Goal: Feedback & Contribution: Contribute content

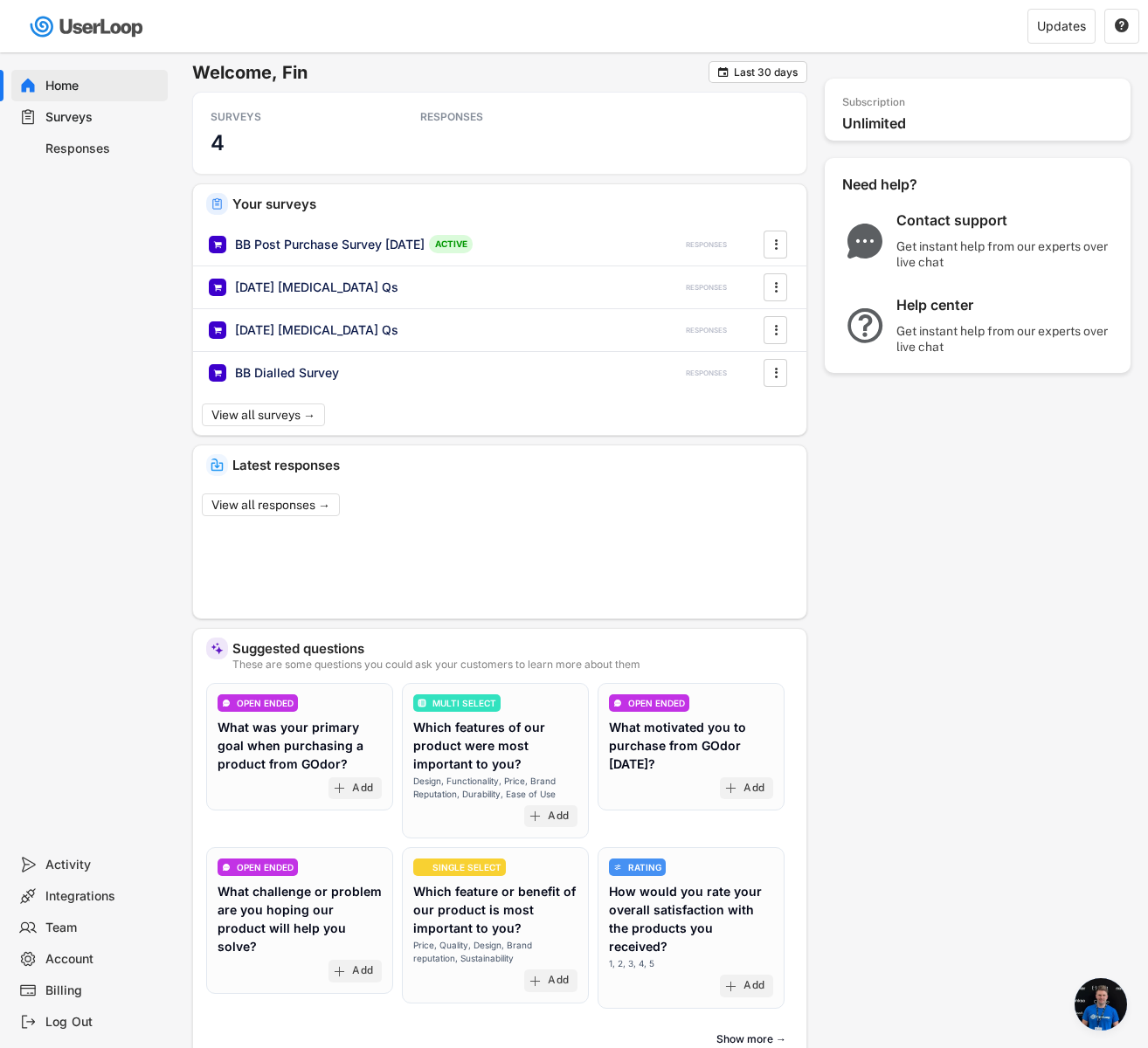
scroll to position [1307, 0]
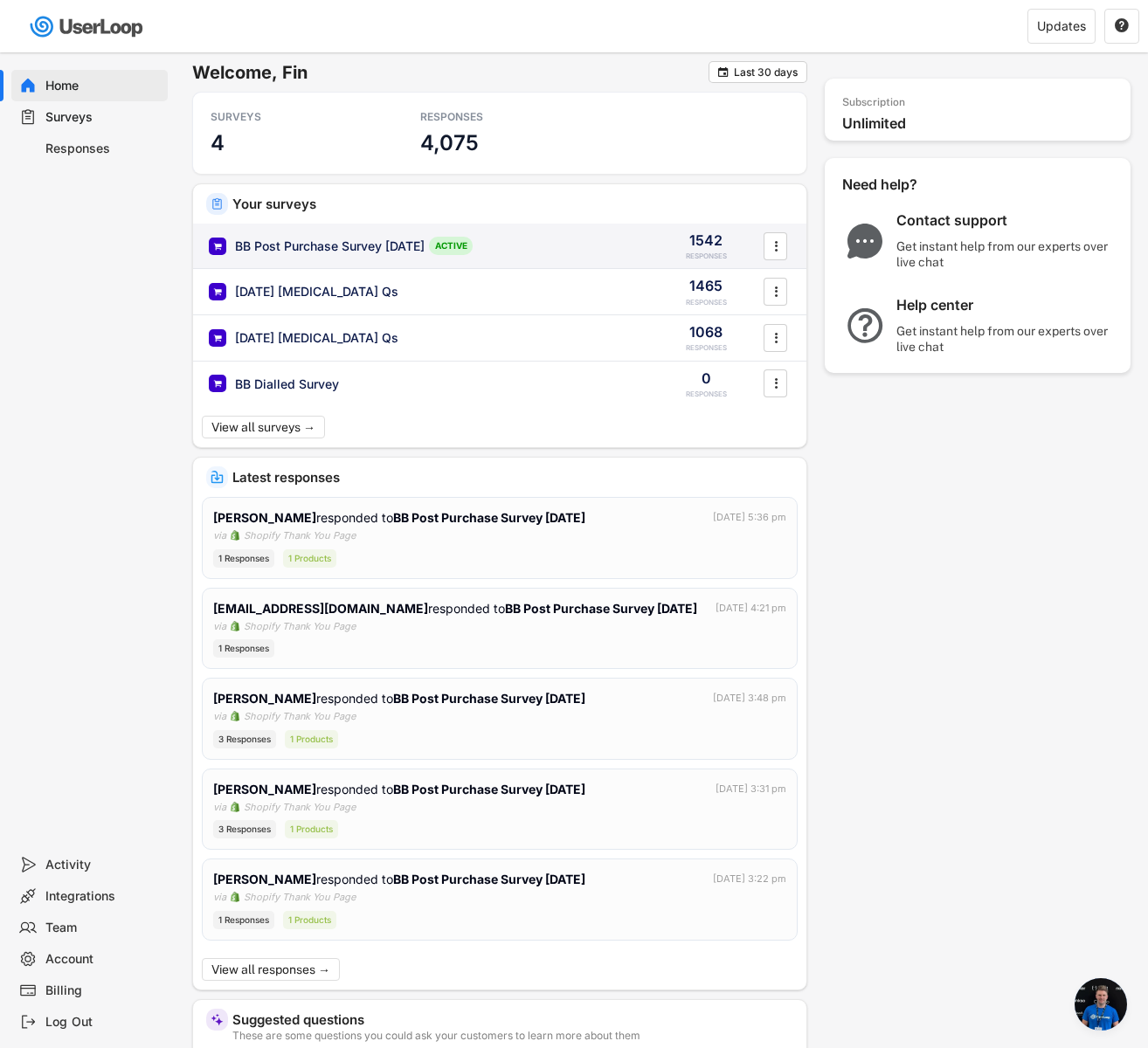
click at [424, 241] on div "BB Post Purchase Survey [DATE]" at bounding box center [330, 247] width 190 height 18
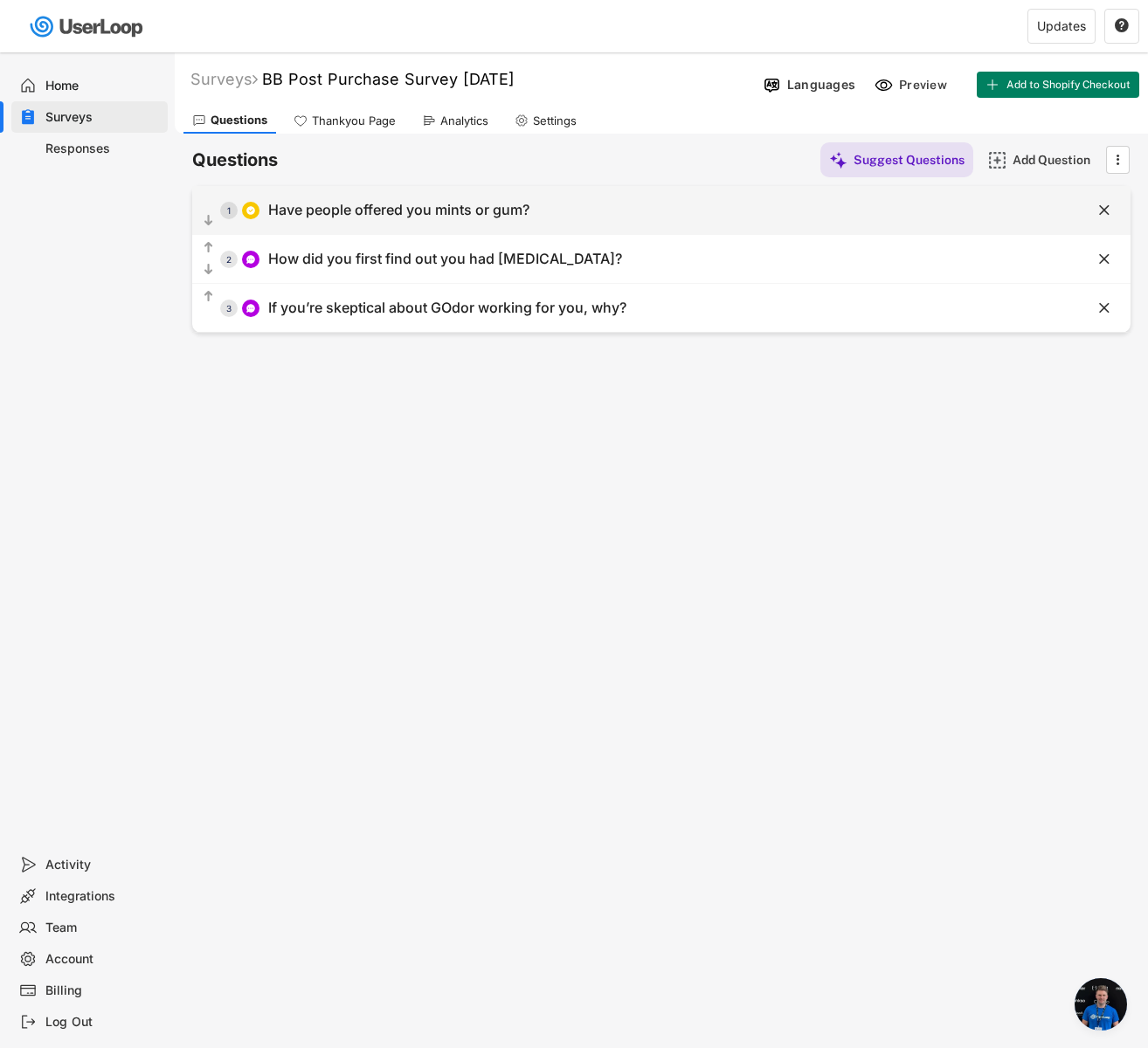
click at [435, 213] on div "Have people offered you mints or gum?" at bounding box center [399, 209] width 261 height 19
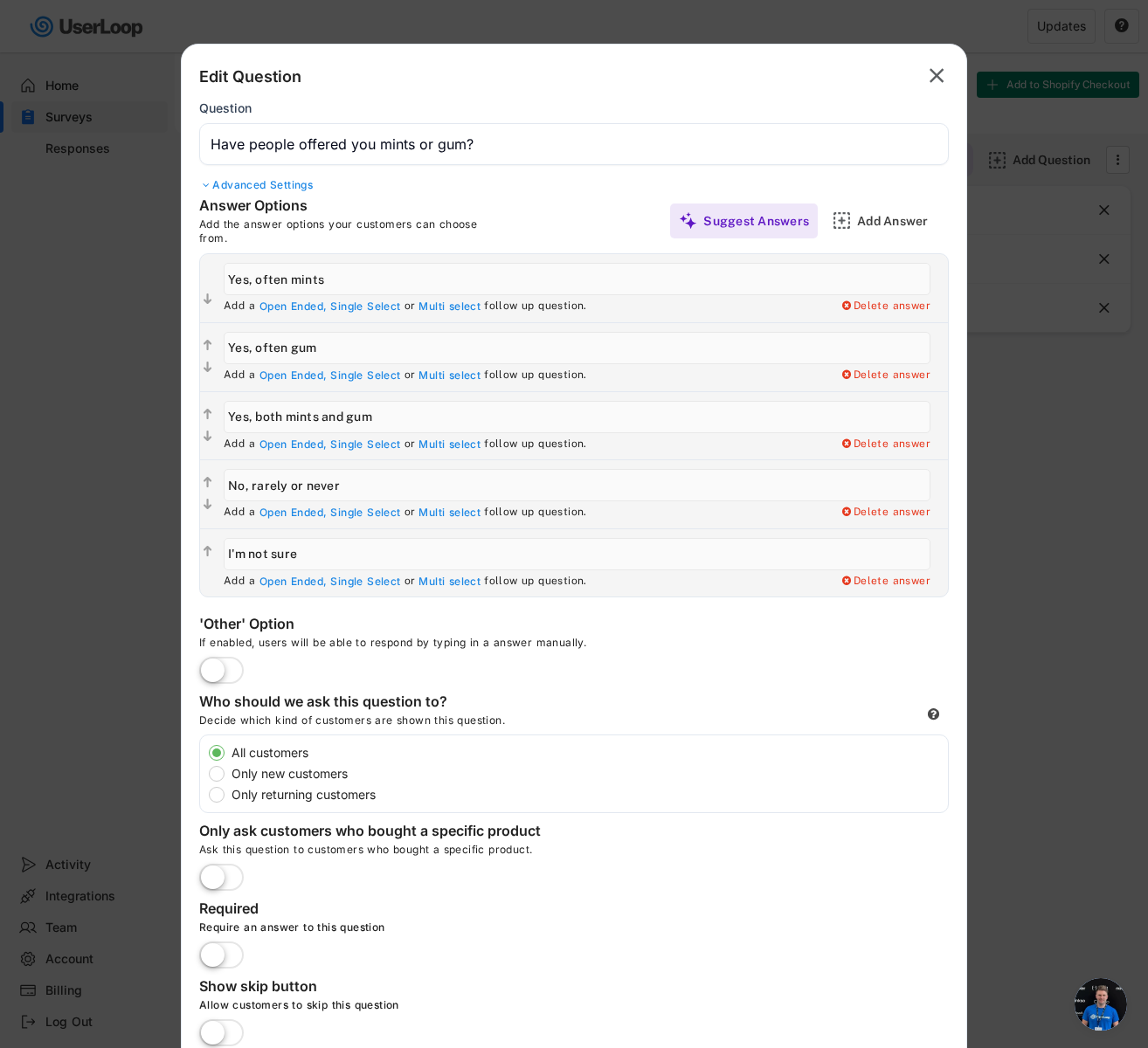
click at [141, 153] on div at bounding box center [574, 524] width 1148 height 1048
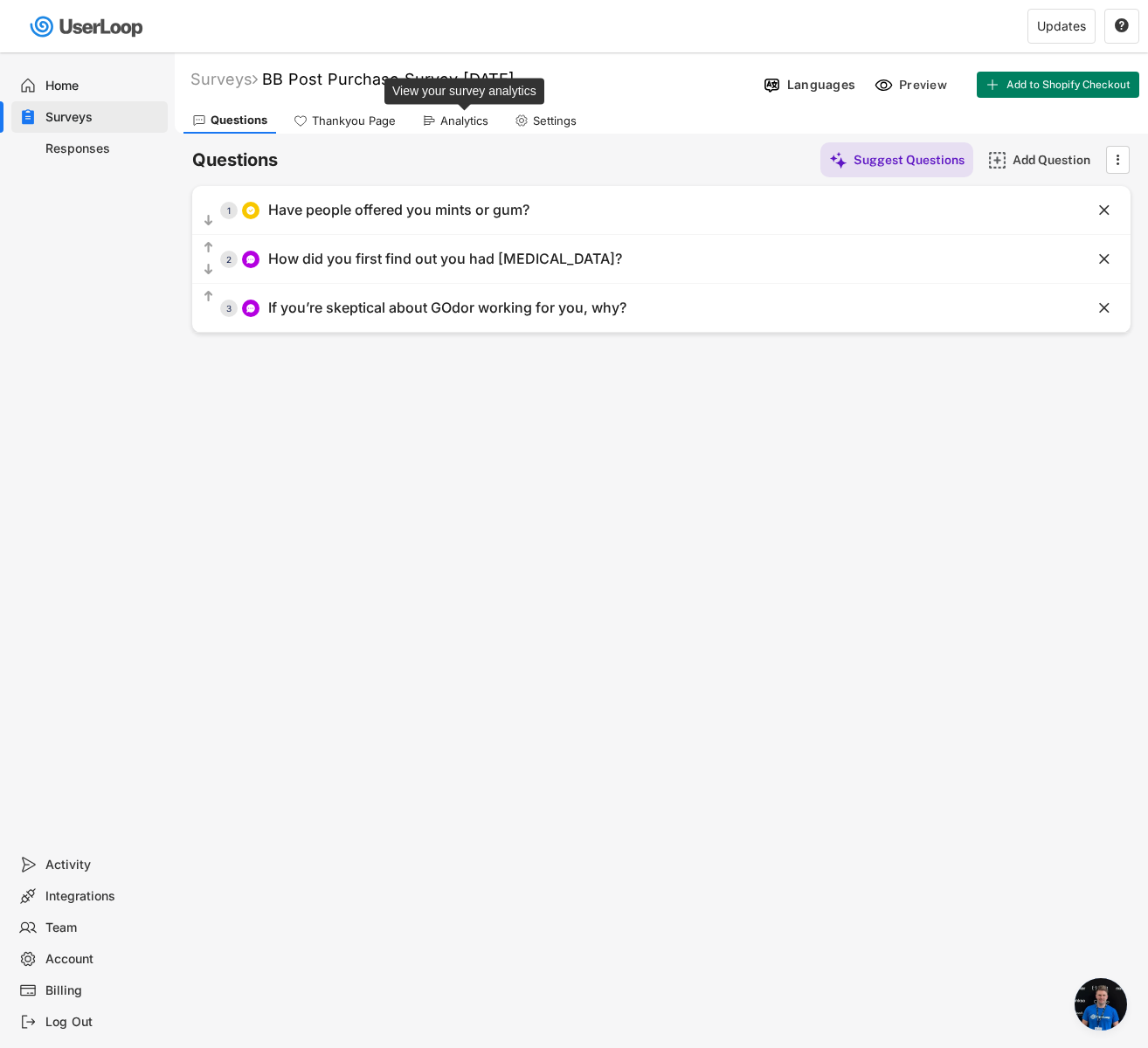
click at [443, 126] on div "Analytics" at bounding box center [464, 121] width 48 height 15
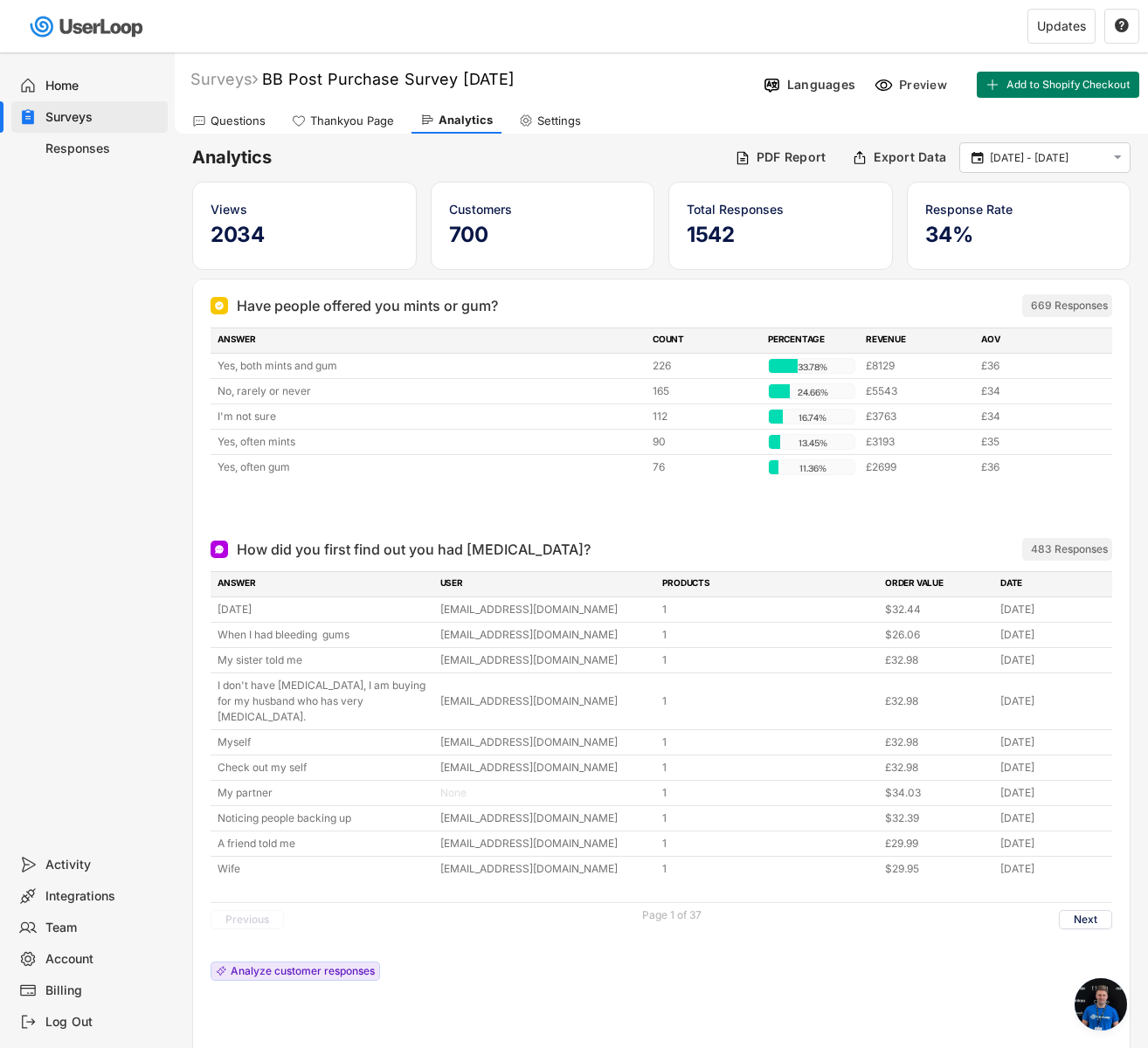
click at [116, 116] on div "Surveys" at bounding box center [103, 118] width 116 height 17
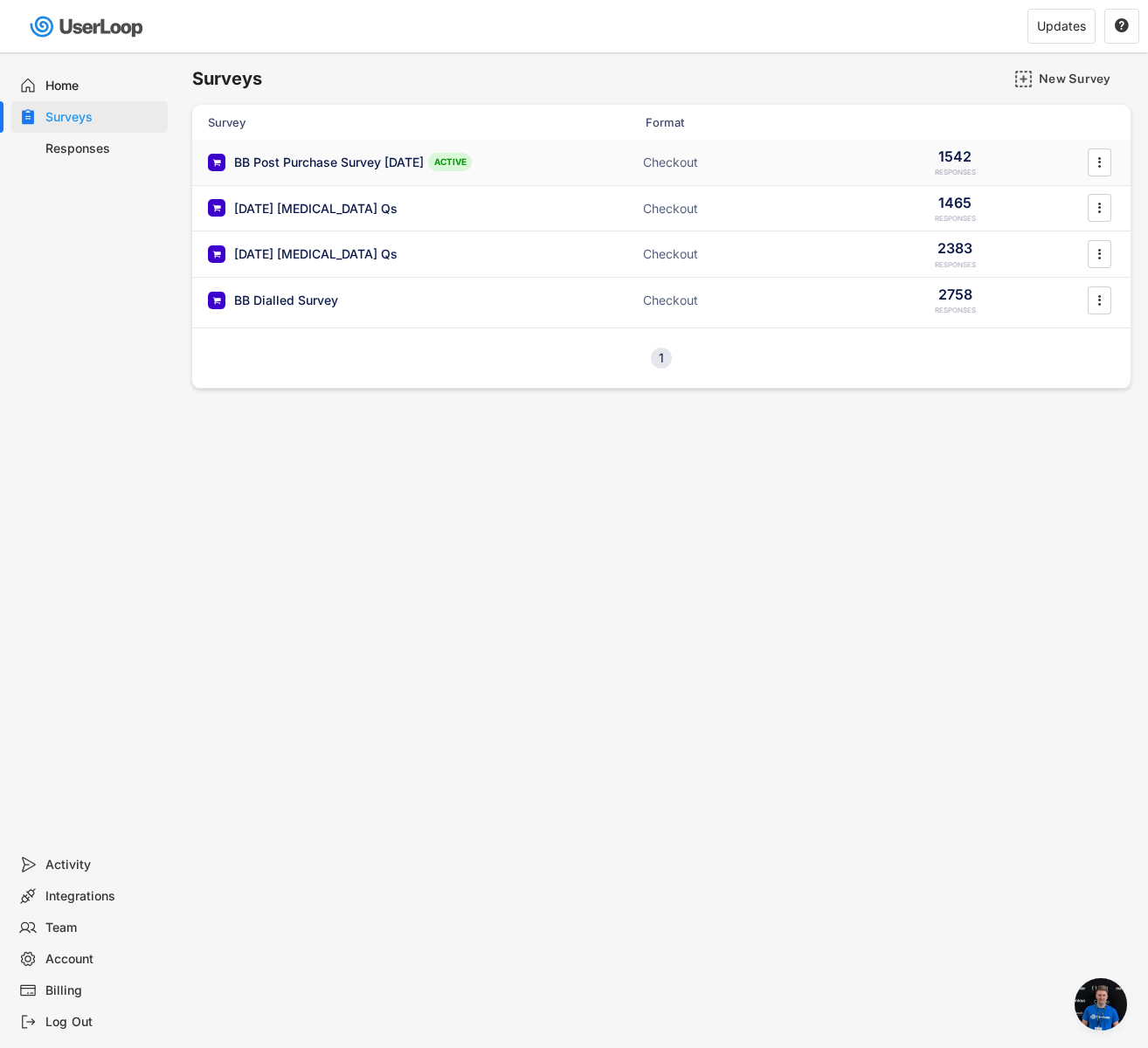
click at [405, 155] on div "BB Post Purchase Survey [DATE]" at bounding box center [329, 163] width 190 height 18
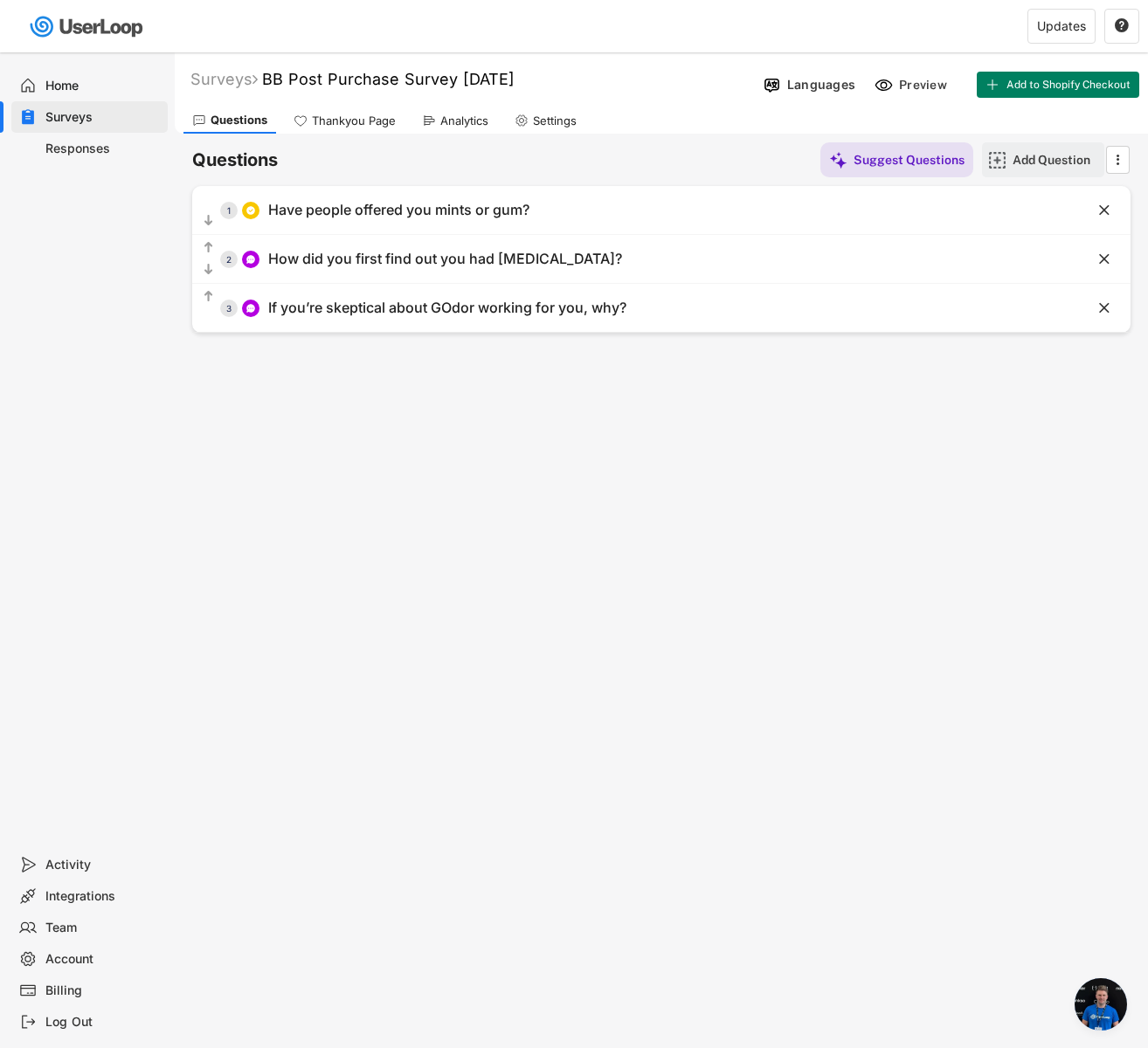
click at [1040, 155] on div "Add Question" at bounding box center [1056, 160] width 87 height 16
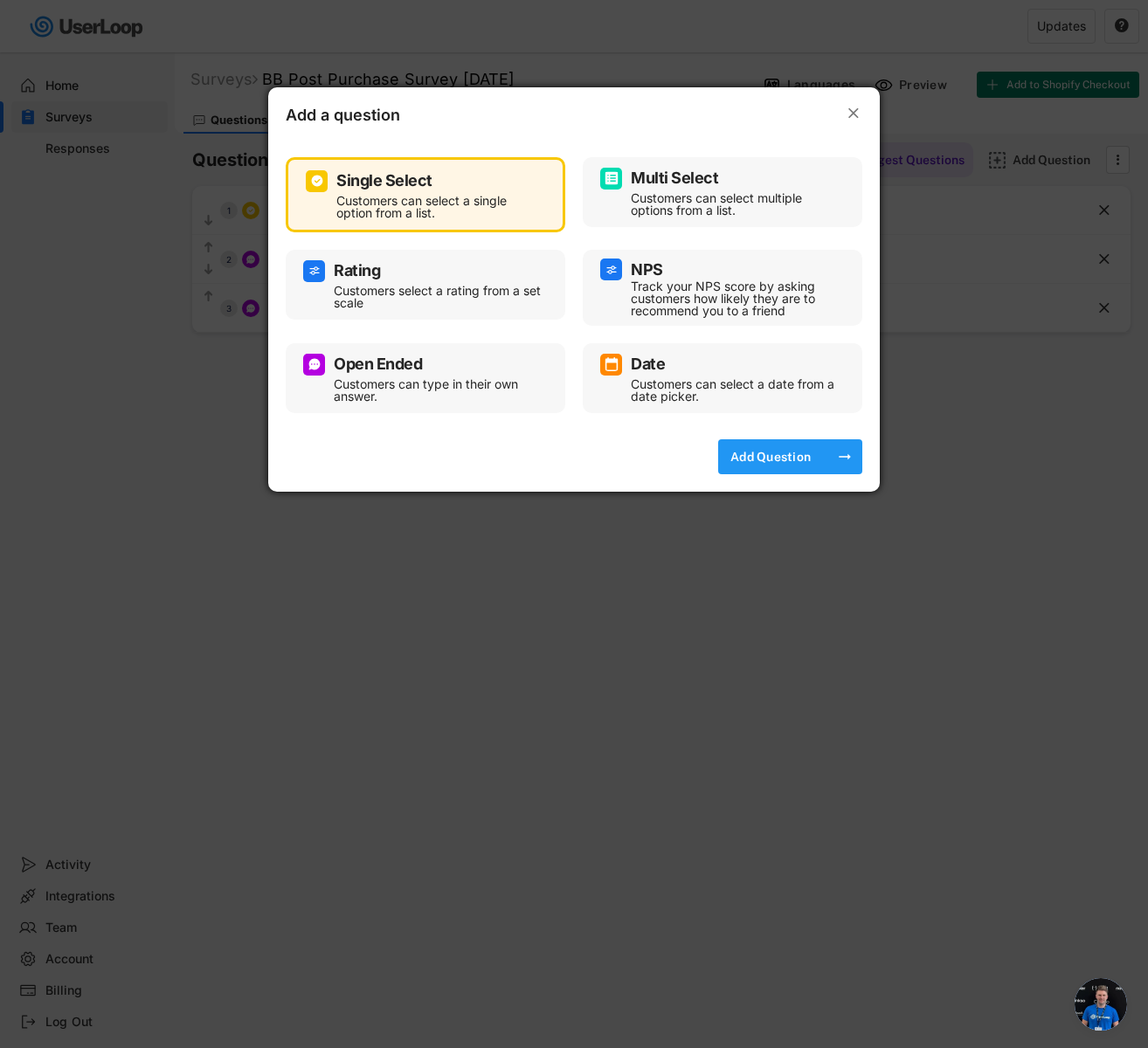
click at [794, 452] on div "Add Question" at bounding box center [771, 457] width 87 height 16
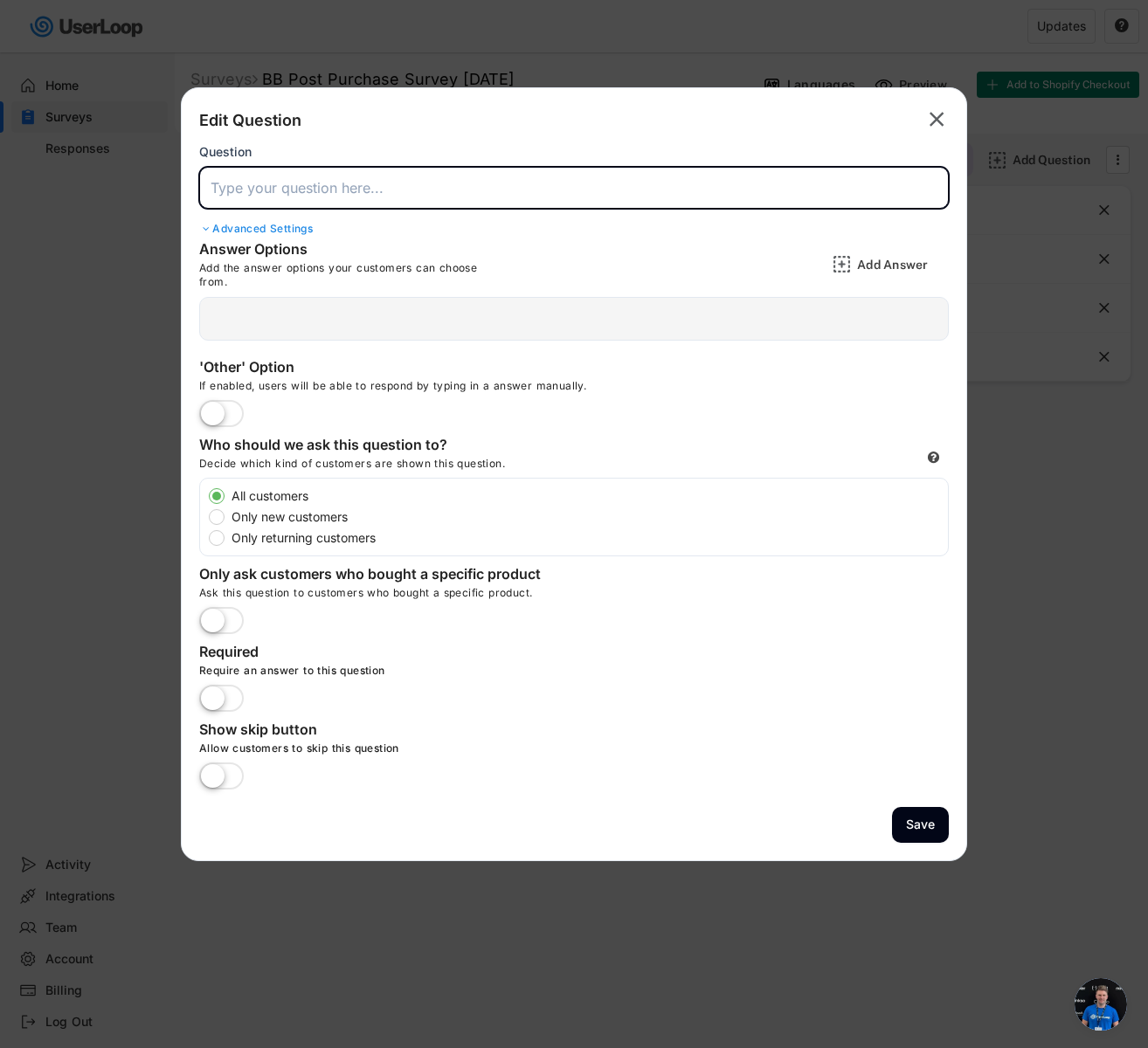
click at [412, 199] on input "input" at bounding box center [574, 188] width 750 height 41
click at [226, 420] on label at bounding box center [221, 415] width 53 height 39
click at [0, 0] on input "checkbox" at bounding box center [0, 0] width 0 height 0
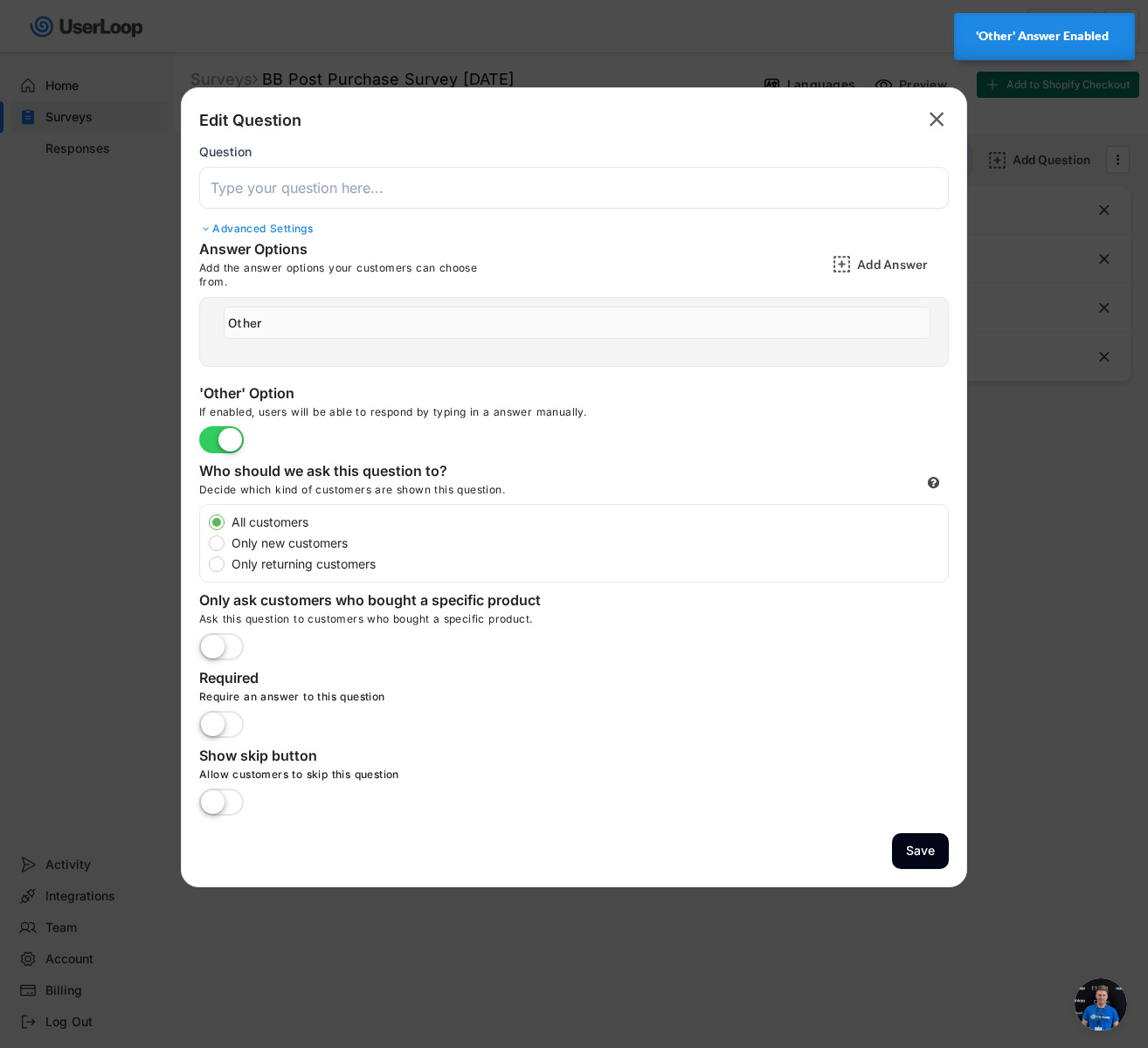
click at [304, 333] on input "input" at bounding box center [576, 322] width 706 height 33
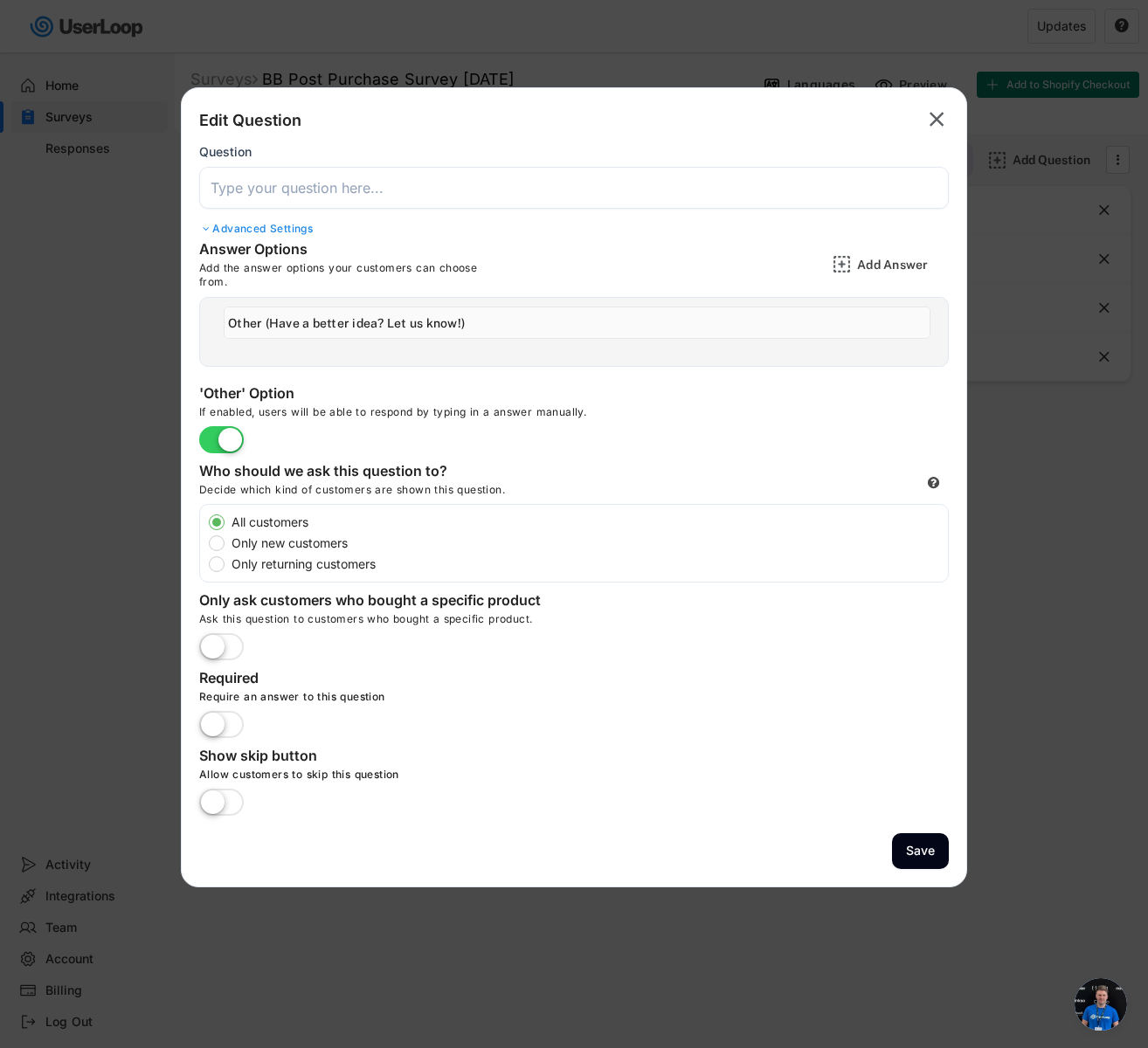
type input "Other (Have a better idea? Let us know!)"
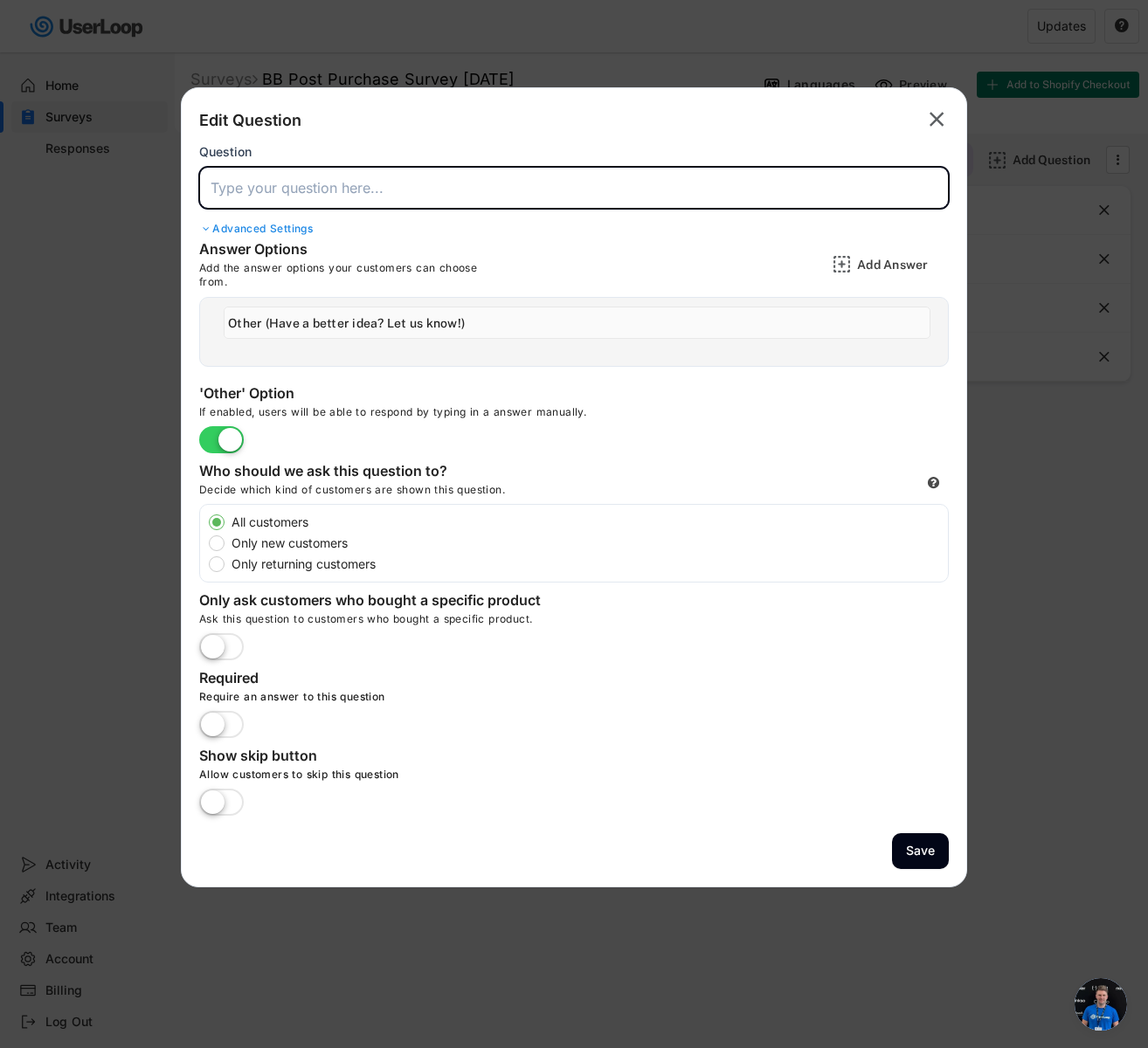
click at [278, 196] on input "input" at bounding box center [574, 188] width 750 height 41
paste input "Which free gift would you most like to receive with your next GOdor order?"
click at [819, 183] on input "input" at bounding box center [574, 188] width 750 height 41
paste input "We’re thinking of adding a special gift to future orders — your vote helps us d…"
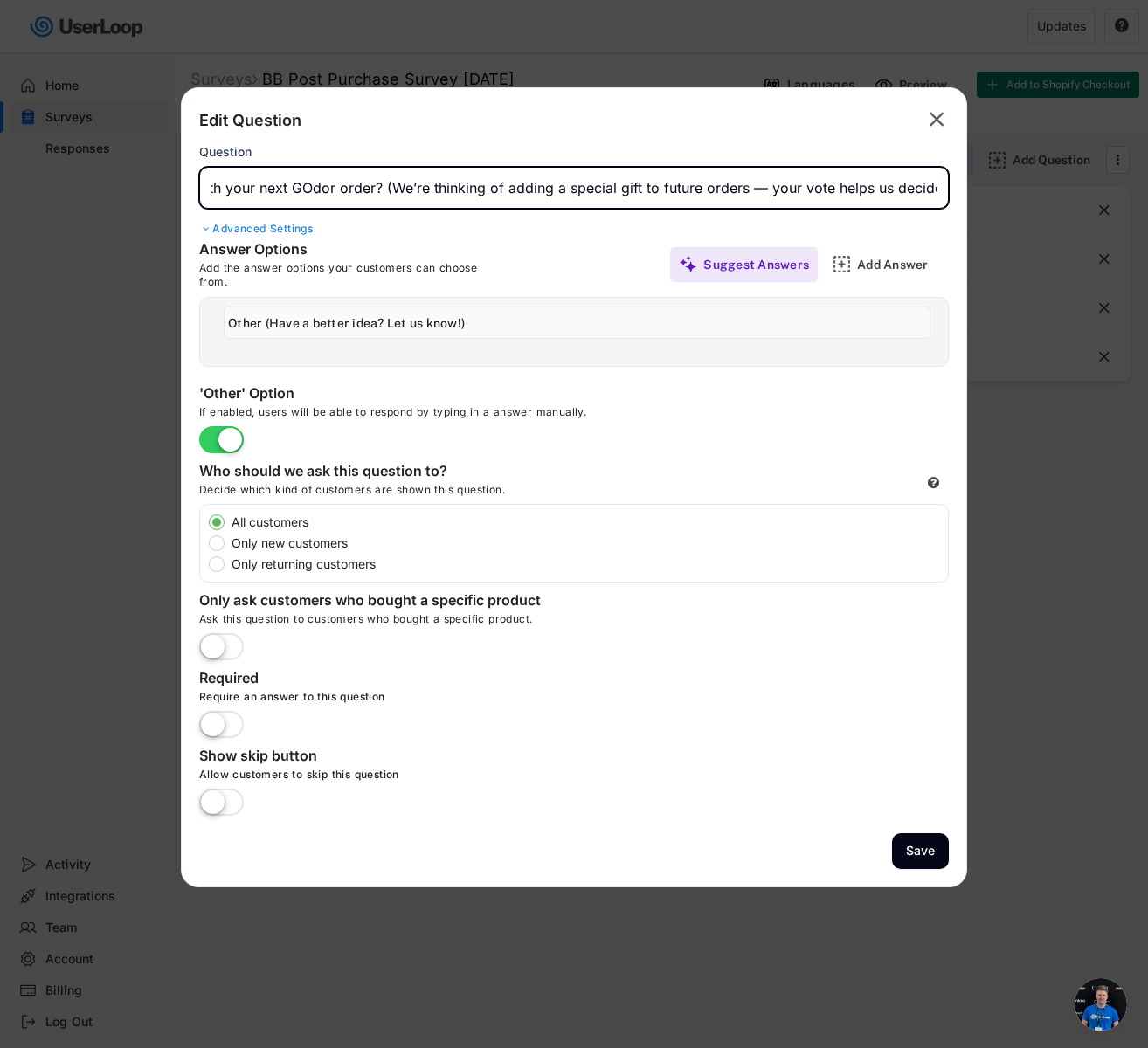
scroll to position [0, 329]
click at [754, 185] on input "input" at bounding box center [574, 188] width 750 height 41
type input "Which free gift would you most like to receive with your next GOdor order? (We’…"
click at [923, 855] on button "Save" at bounding box center [920, 851] width 56 height 36
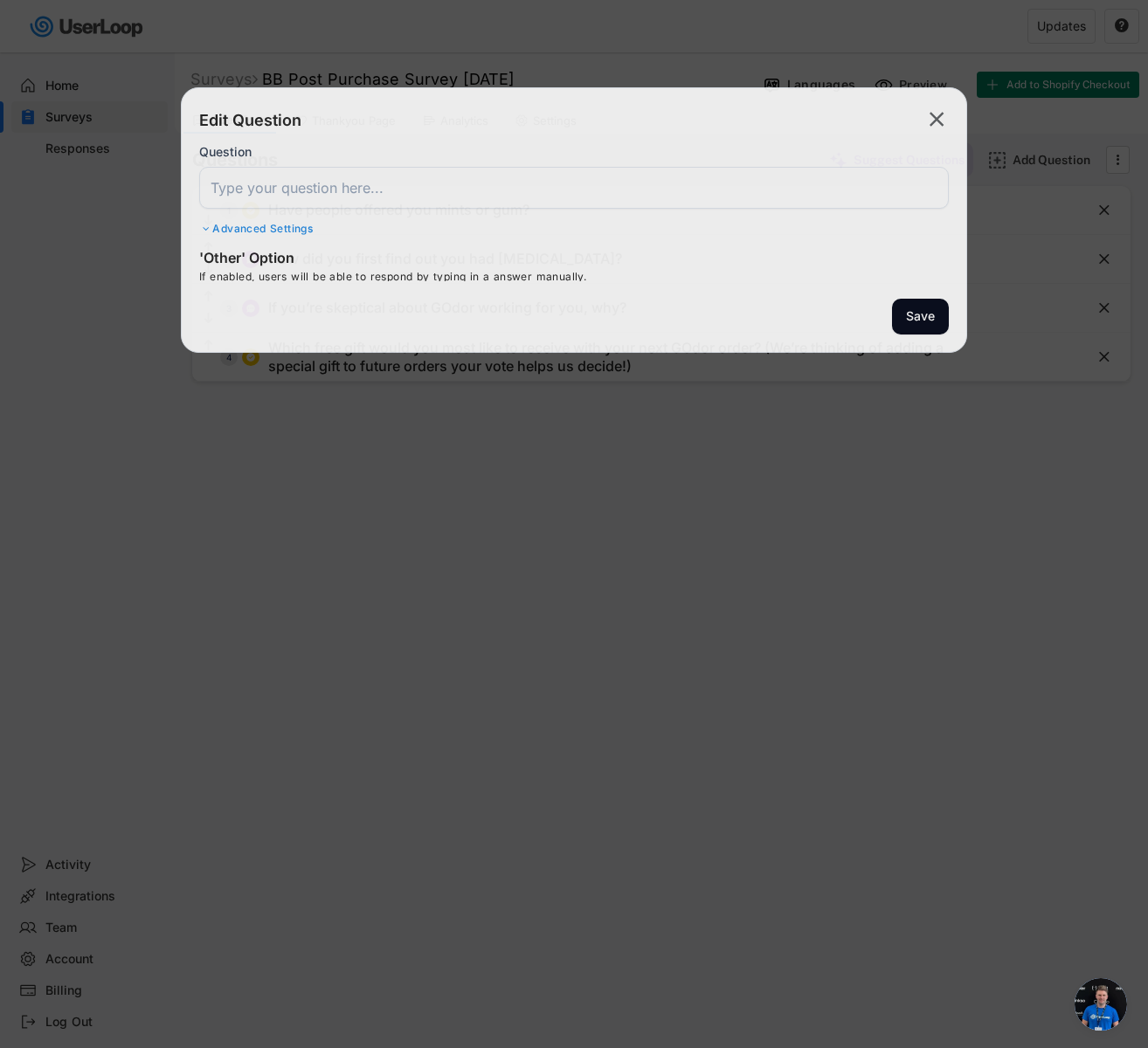
scroll to position [0, 0]
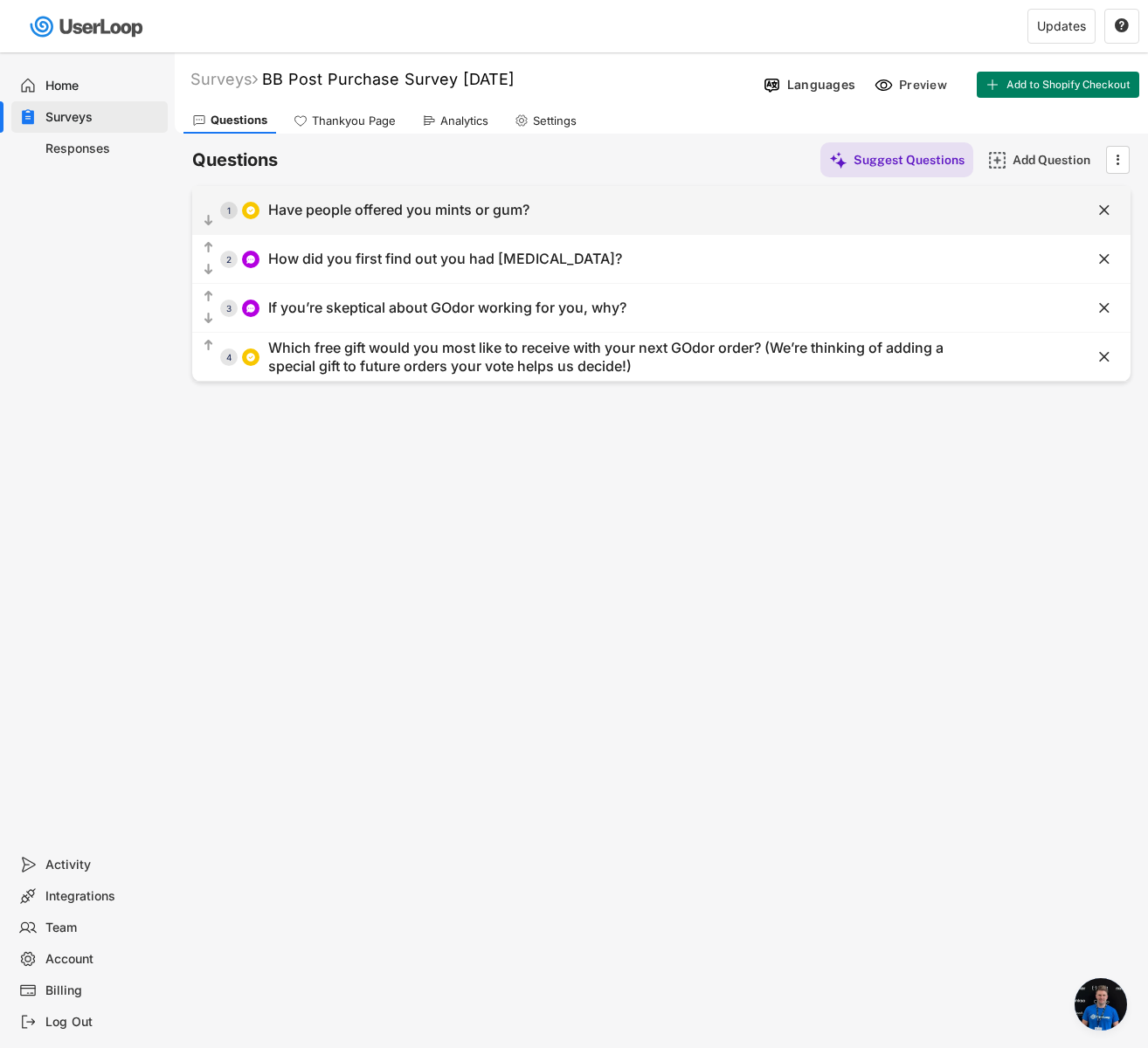
click at [472, 215] on div "Have people offered you mints or gum?" at bounding box center [399, 209] width 261 height 19
type input "Have people offered you mints or gum?"
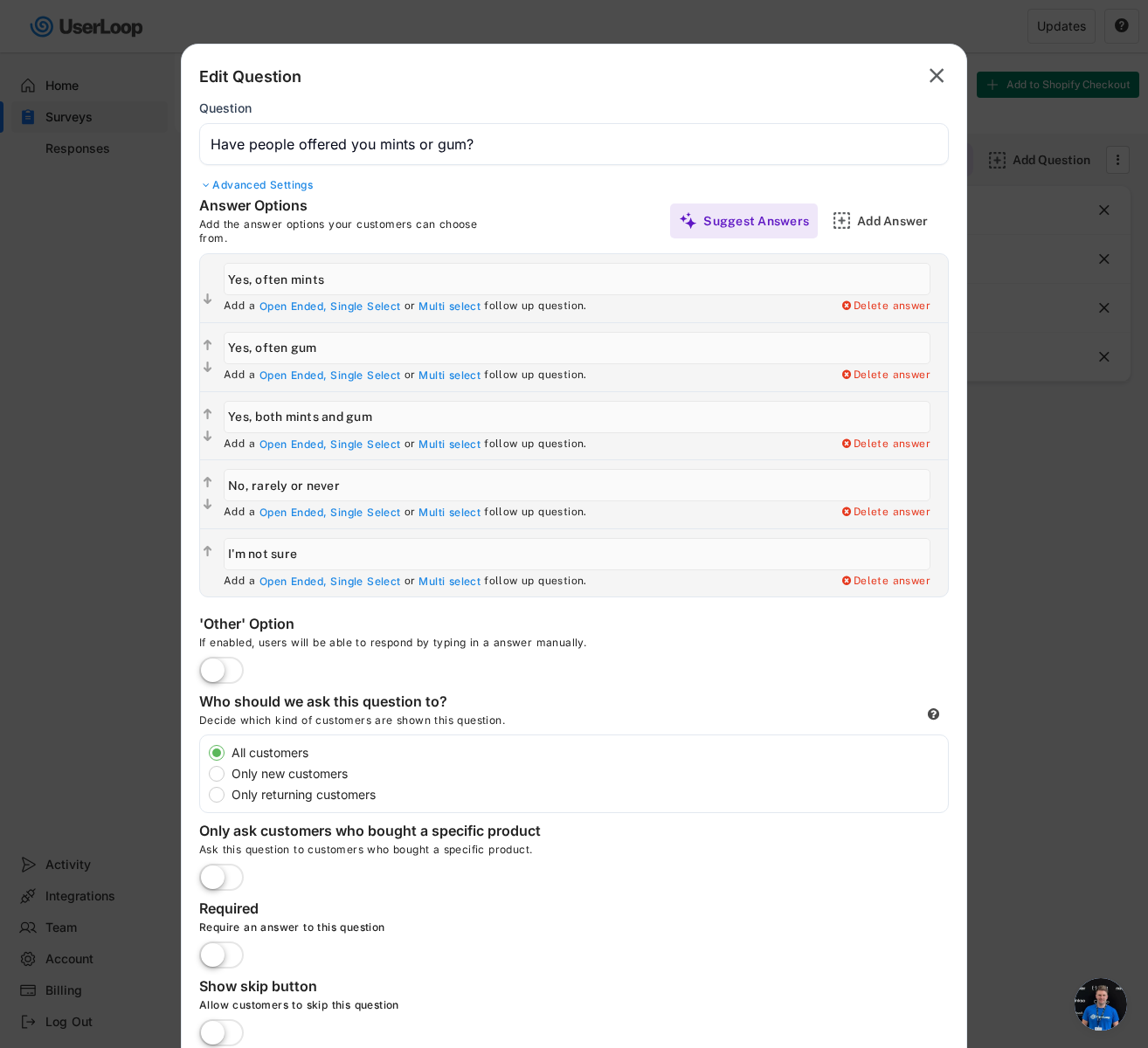
click at [274, 187] on div "Advanced Settings" at bounding box center [574, 185] width 750 height 14
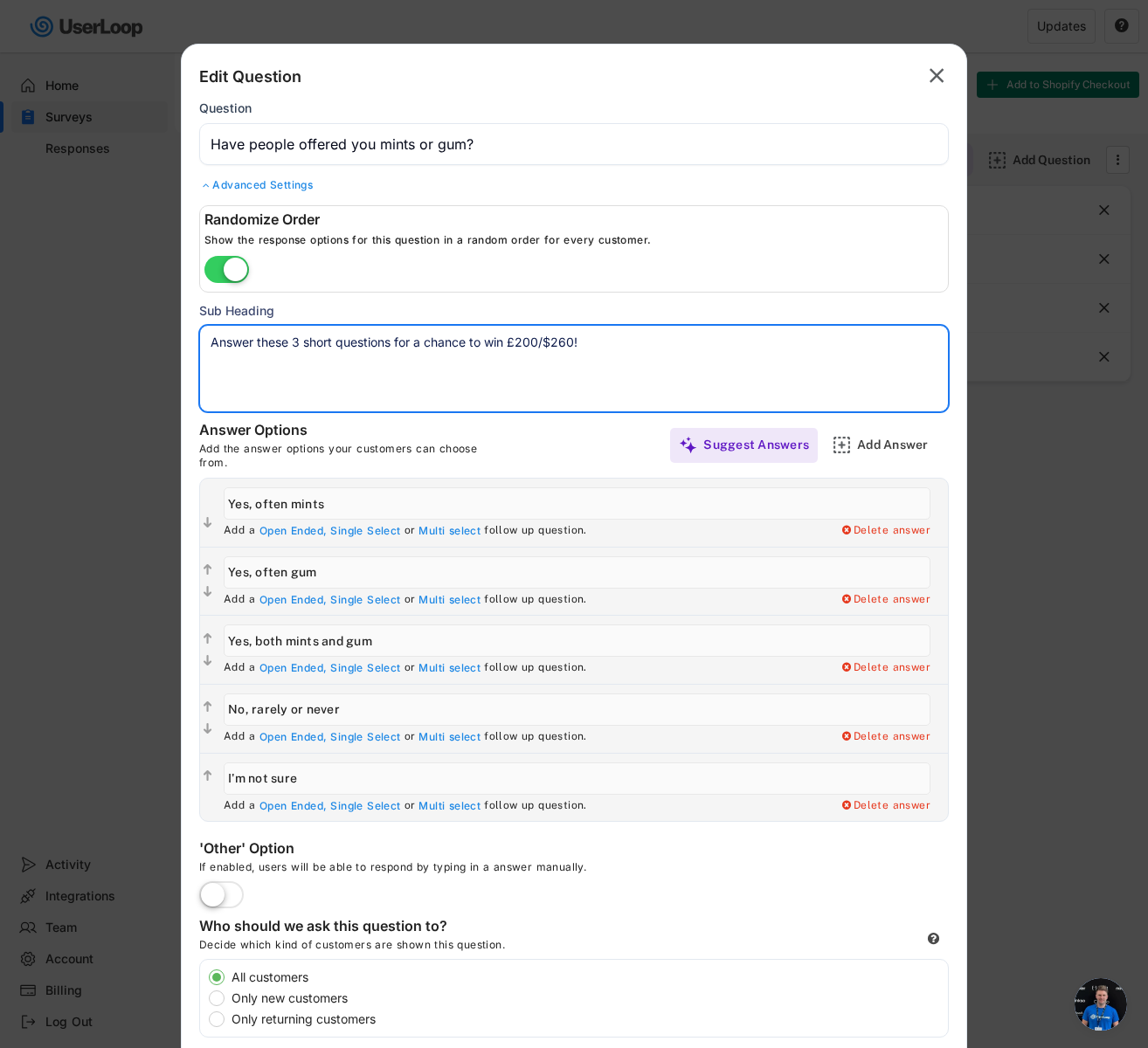
click at [331, 346] on textarea "Answer these 3 short questions for a chance to win £200/$260!" at bounding box center [574, 368] width 750 height 87
click at [934, 68] on text "" at bounding box center [937, 76] width 15 height 26
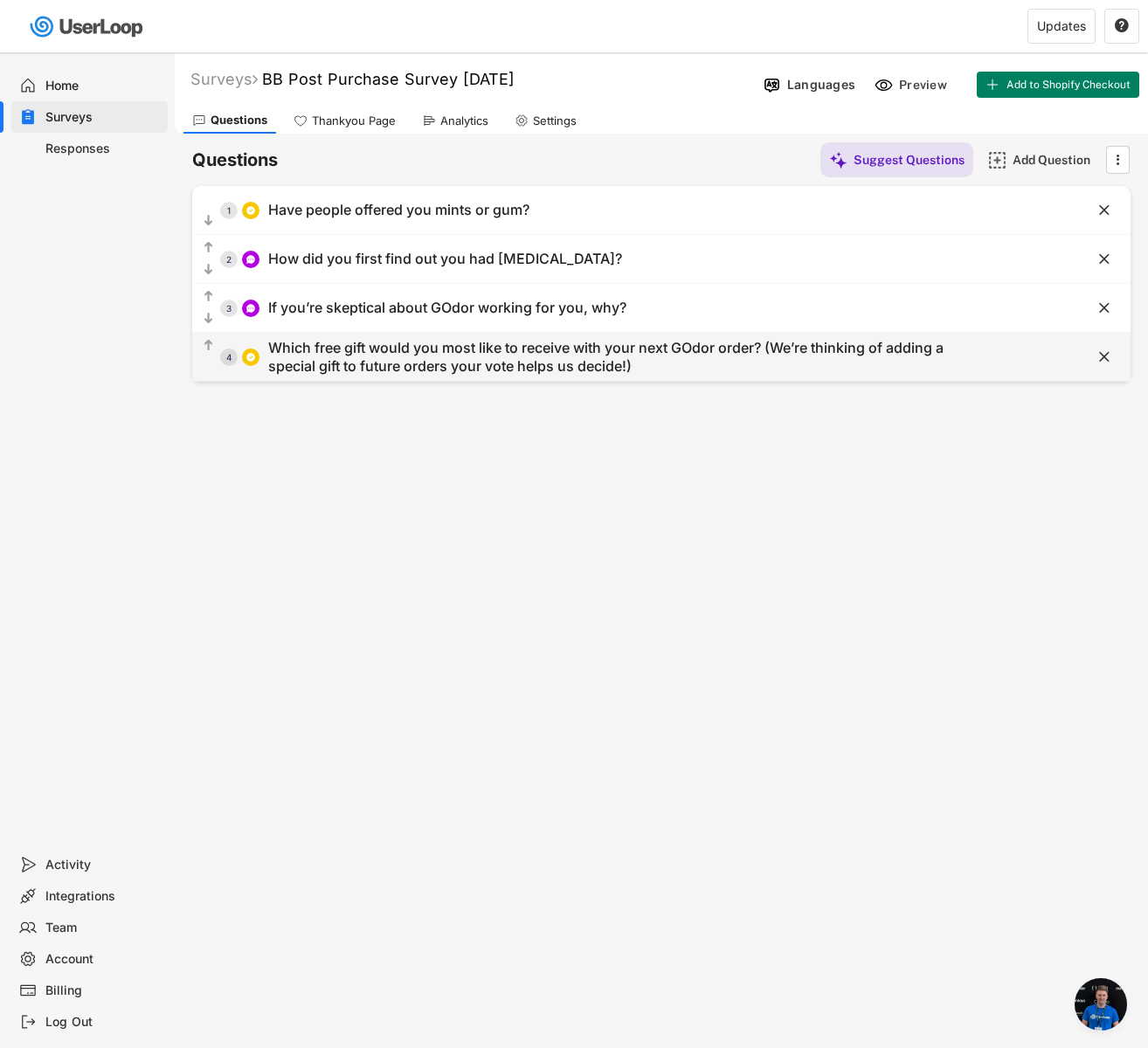
click at [638, 363] on div "Which free gift would you most like to receive with your next GOdor order? (We’…" at bounding box center [609, 357] width 681 height 37
type input "Which free gift would you most like to receive with your next GOdor order? (We’…"
type input "Other (Have a better idea? Let us know!)"
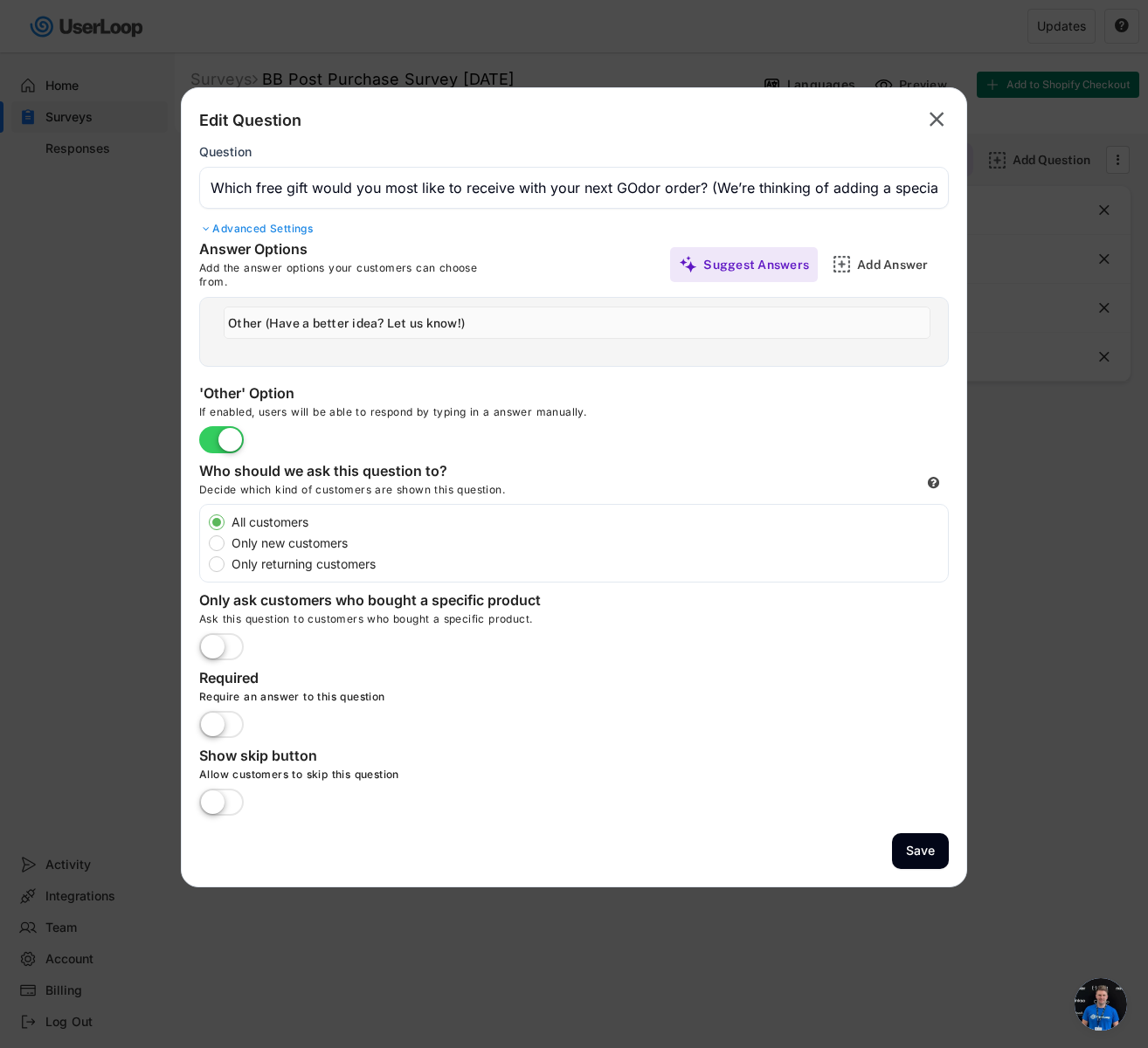
click at [284, 230] on div "Advanced Settings" at bounding box center [574, 229] width 750 height 14
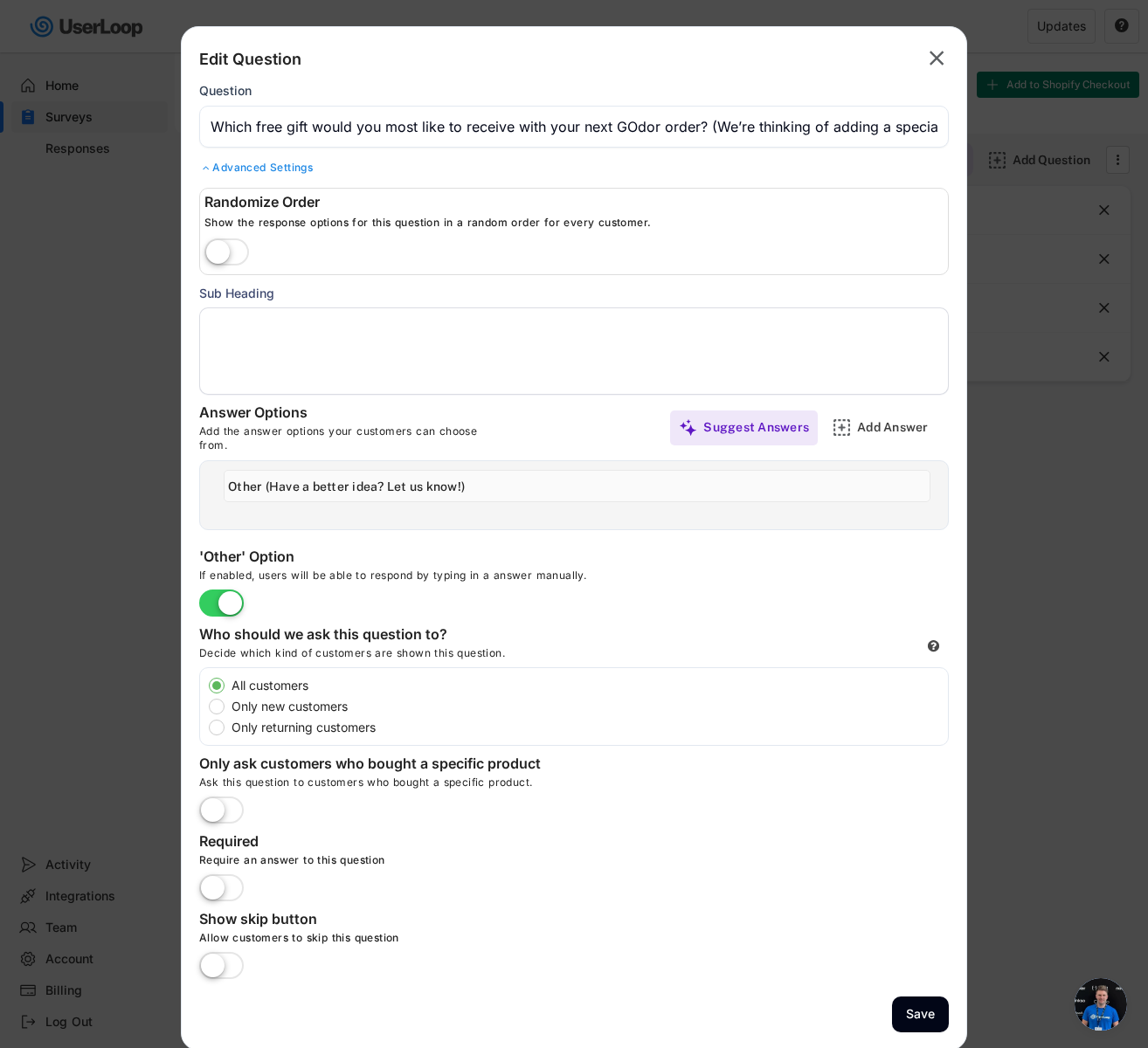
click at [323, 349] on textarea at bounding box center [574, 351] width 750 height 87
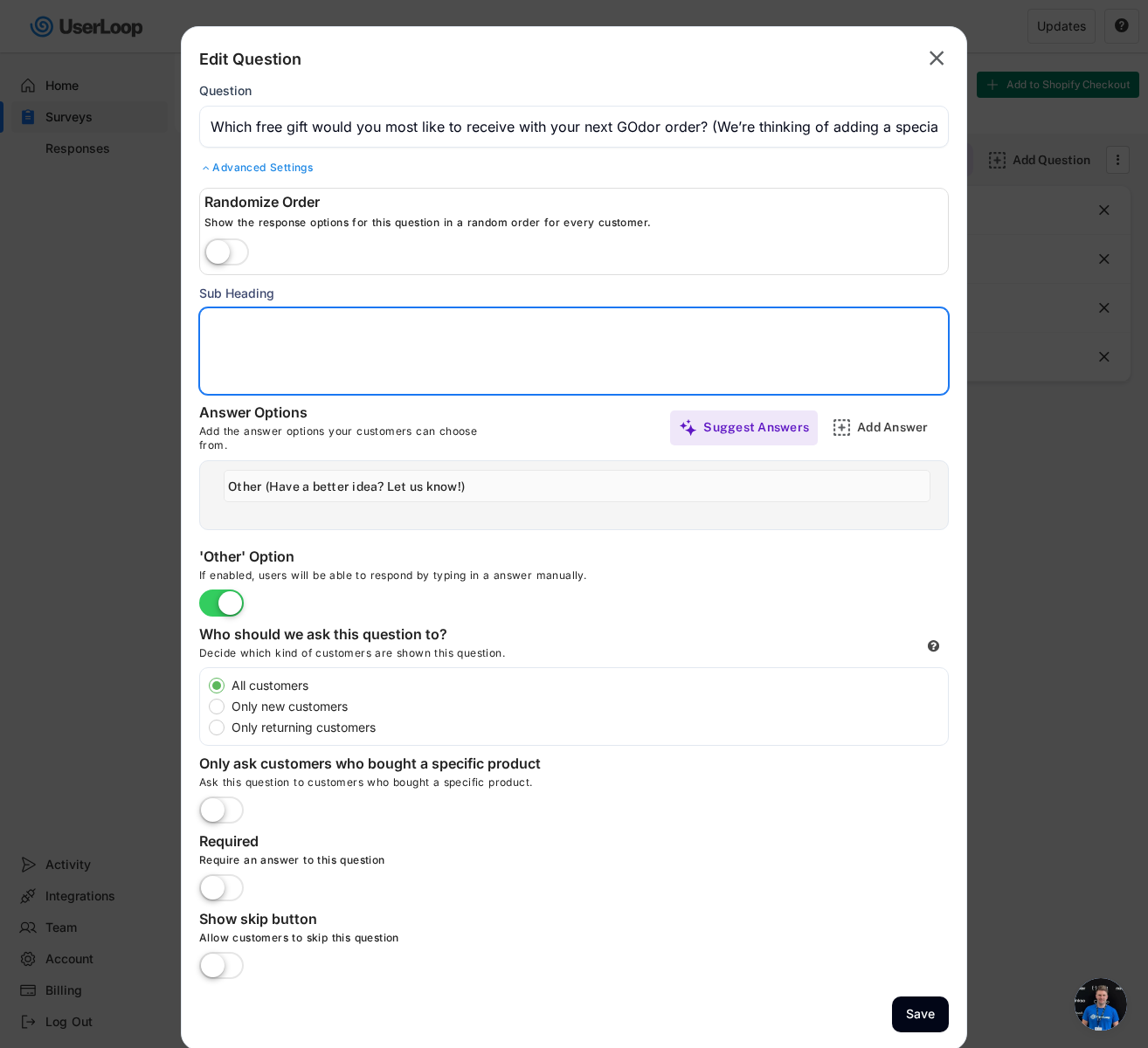
paste textarea "Answer these 3 short questions for a chance to win £200/$260!"
type textarea "Answer these 3 short questions for a chance to win £200/$260!"
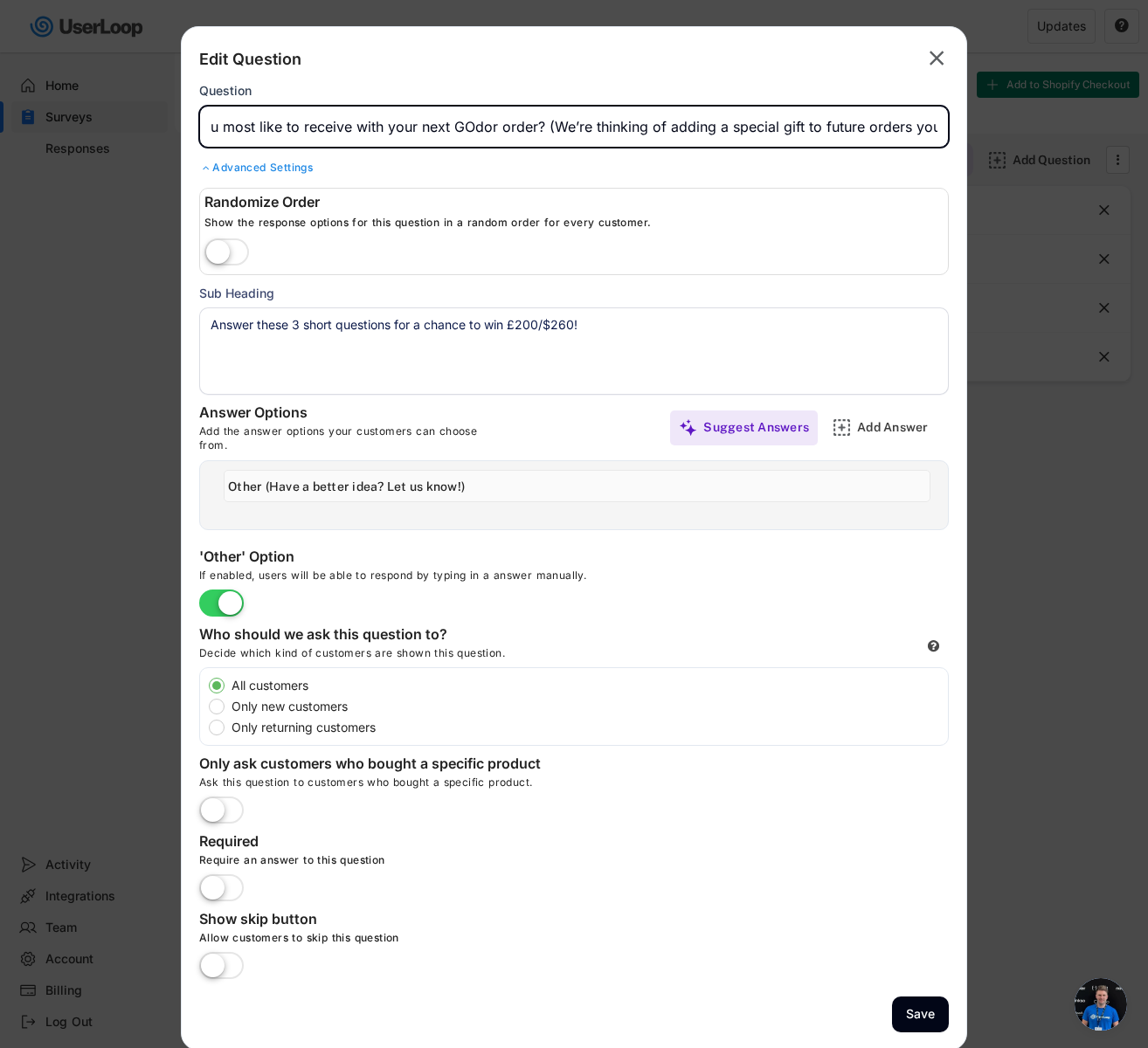
scroll to position [0, 312]
drag, startPoint x: 706, startPoint y: 130, endPoint x: 524, endPoint y: 123, distance: 182.1
click at [524, 123] on input "input" at bounding box center [574, 126] width 750 height 41
click at [541, 127] on input "input" at bounding box center [574, 126] width 750 height 41
drag, startPoint x: 402, startPoint y: 122, endPoint x: 545, endPoint y: 124, distance: 143.0
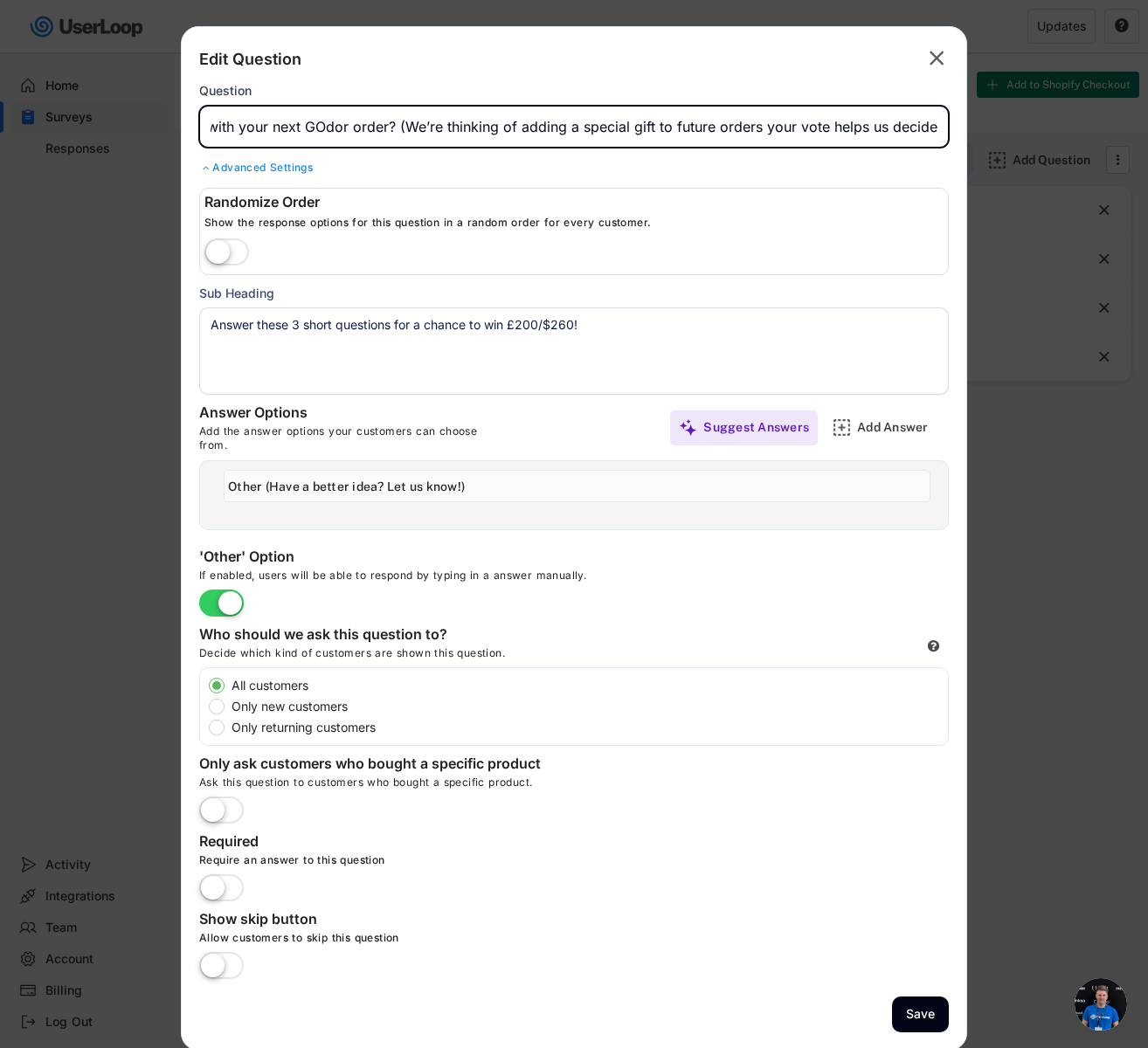
click at [545, 124] on input "input" at bounding box center [574, 126] width 750 height 41
drag, startPoint x: 407, startPoint y: 123, endPoint x: 99, endPoint y: 127, distance: 308.0
click at [99, 127] on body "Welcome, Fin  Last 30 days SURVEYS 4 RESPONSES 4,075 Your surveys BB Post Purc…" at bounding box center [574, 524] width 1148 height 1048
click at [861, 421] on div "Add Answer" at bounding box center [901, 428] width 87 height 16
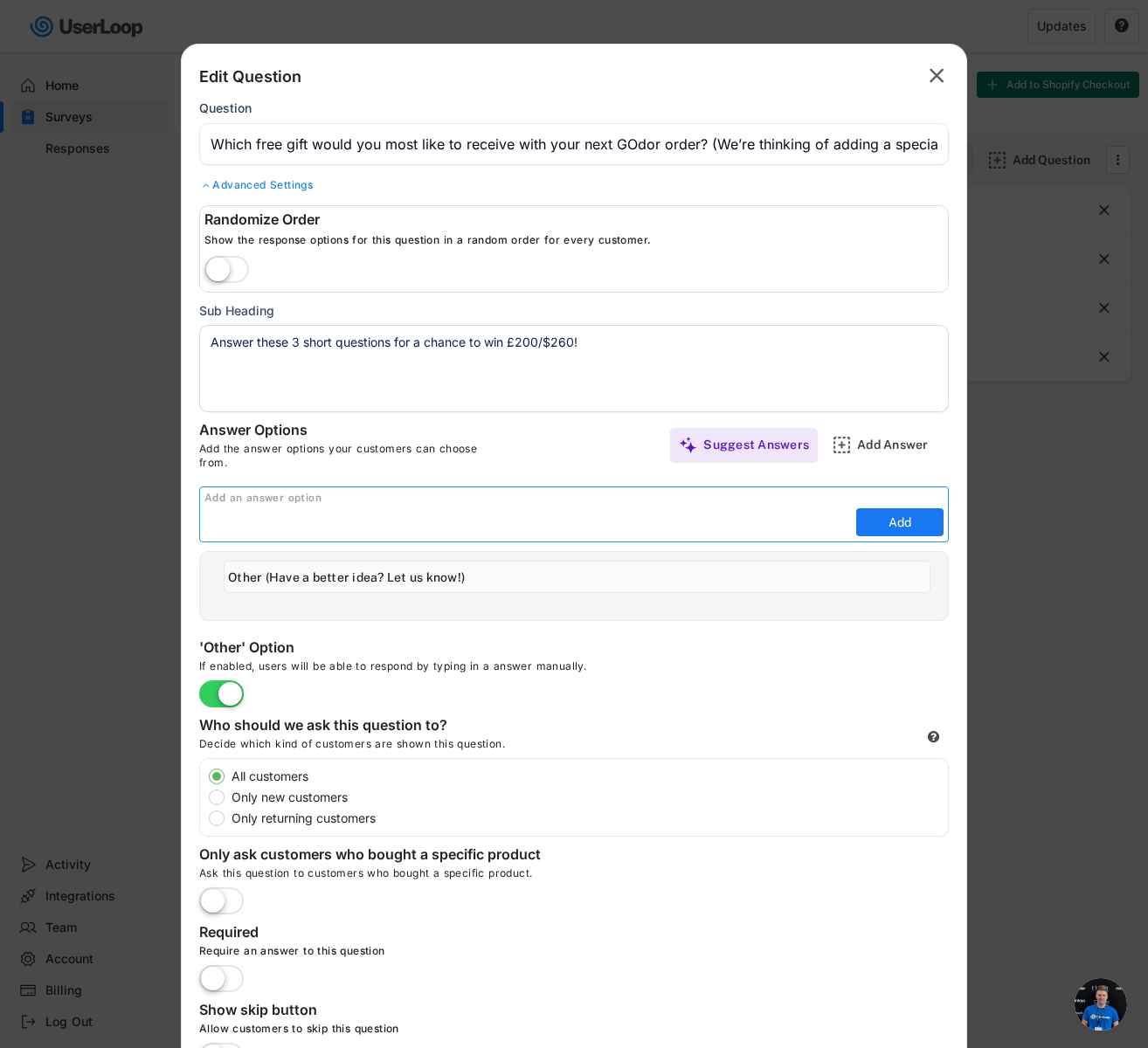
paste input "Discreet pill tin – keeps your capsules with you on the go, without the bottle"
click at [303, 524] on input "input" at bounding box center [528, 523] width 647 height 27
drag, startPoint x: 305, startPoint y: 523, endPoint x: 656, endPoint y: 520, distance: 351.0
click at [656, 520] on input "input" at bounding box center [528, 523] width 647 height 27
paste input "Discreet pill tin - Discreet pill tin – so no one knows you’re taking GOdor"
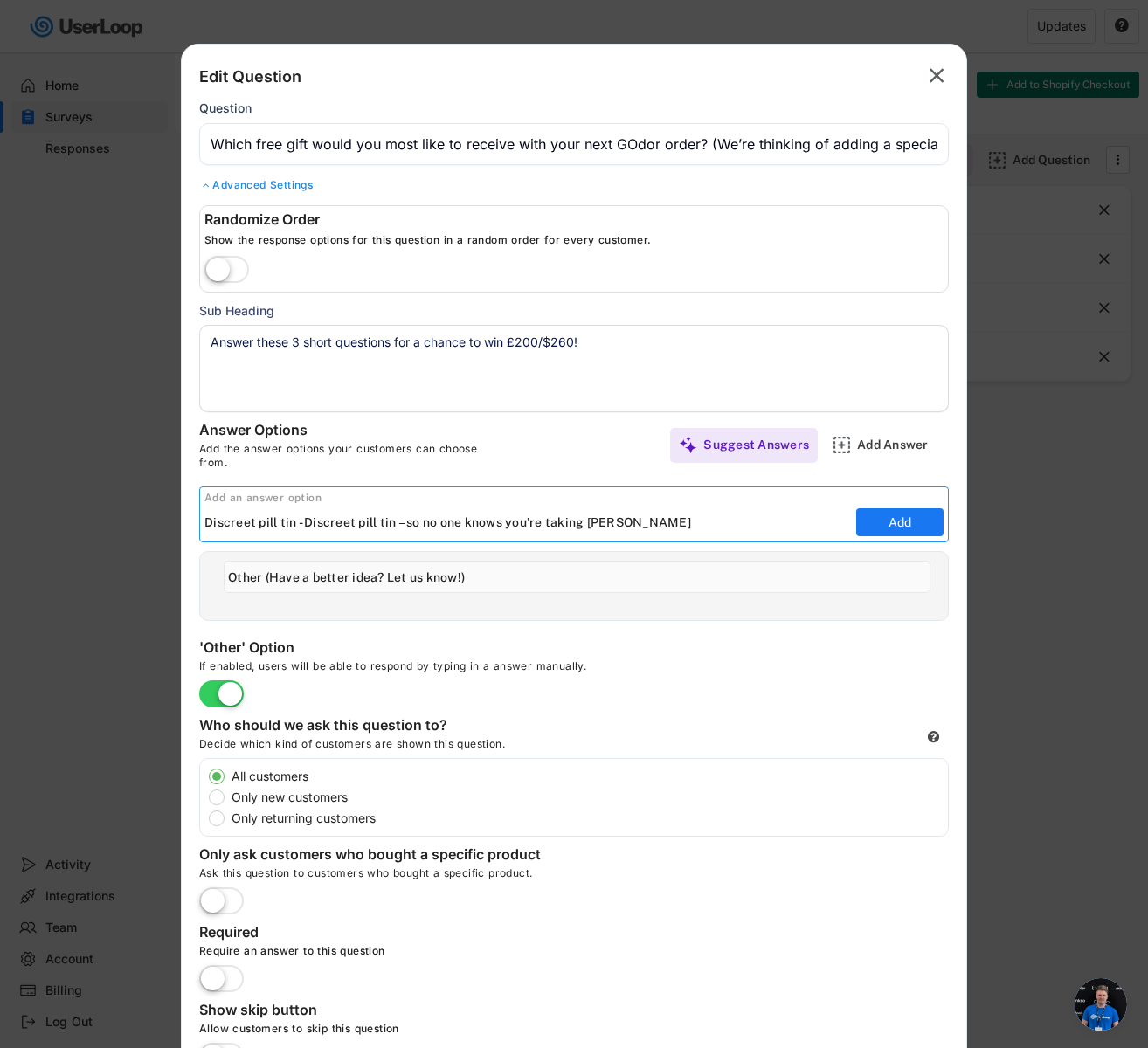
drag, startPoint x: 399, startPoint y: 522, endPoint x: 304, endPoint y: 517, distance: 95.1
click at [304, 517] on input "input" at bounding box center [528, 523] width 647 height 27
type input "Discreet pill tin - so no one knows you’re taking GOdor"
click at [884, 516] on button "Add" at bounding box center [900, 523] width 87 height 28
type input "Discreet pill tin - so no one knows you’re taking GOdor"
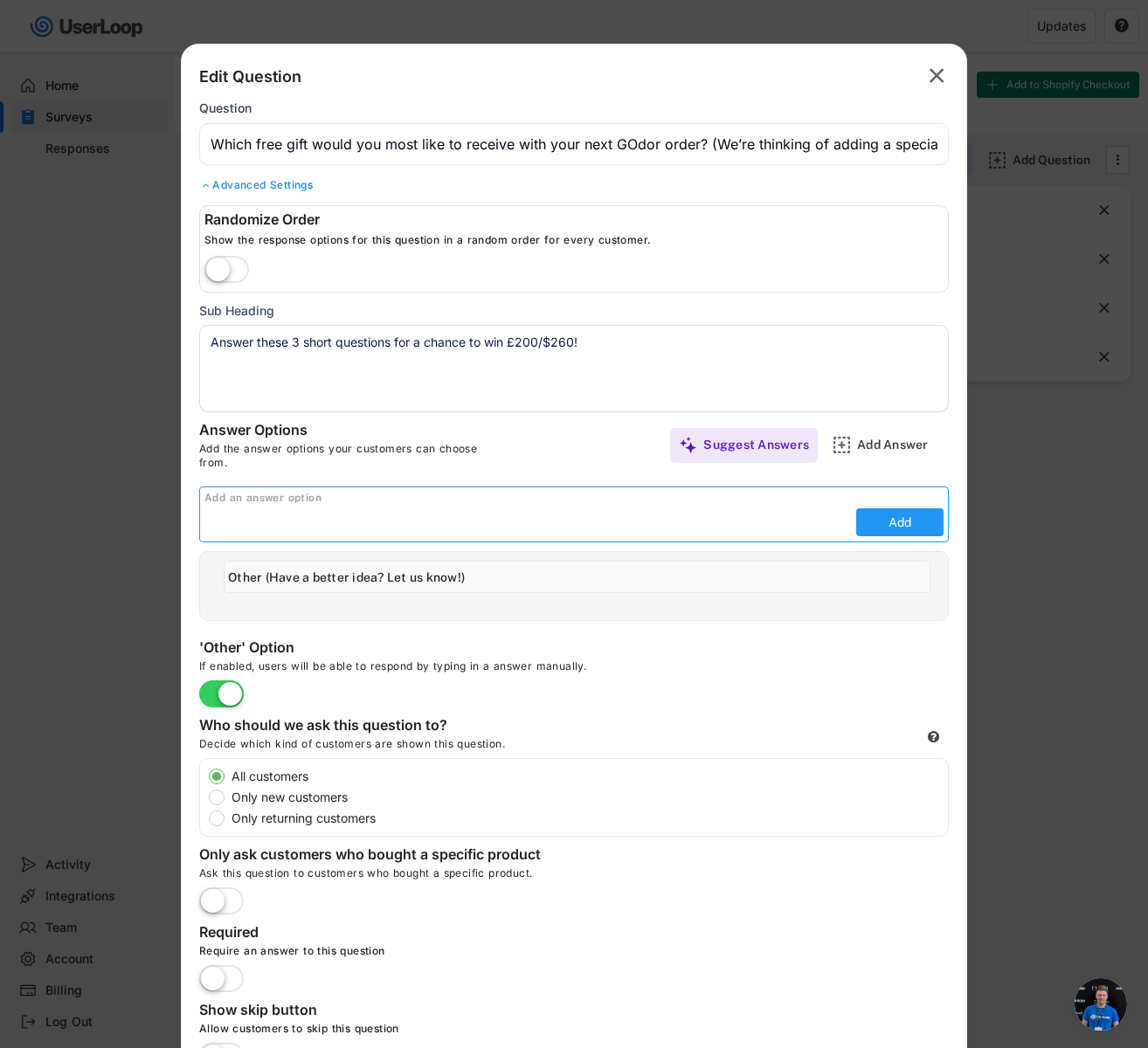
type input "Other (Have a better idea? Let us know!)"
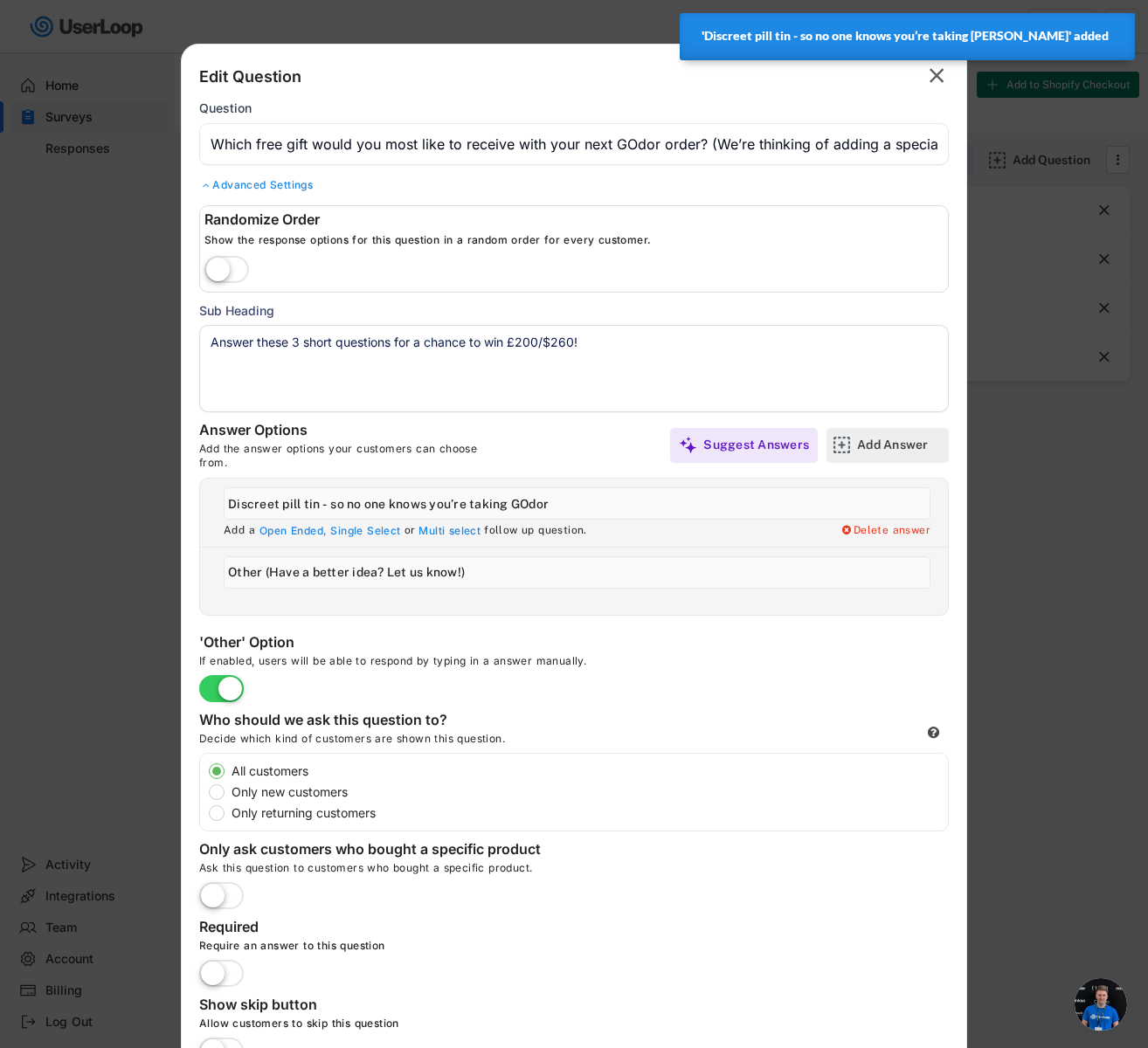
click at [863, 461] on div "Add Answer" at bounding box center [901, 444] width 87 height 35
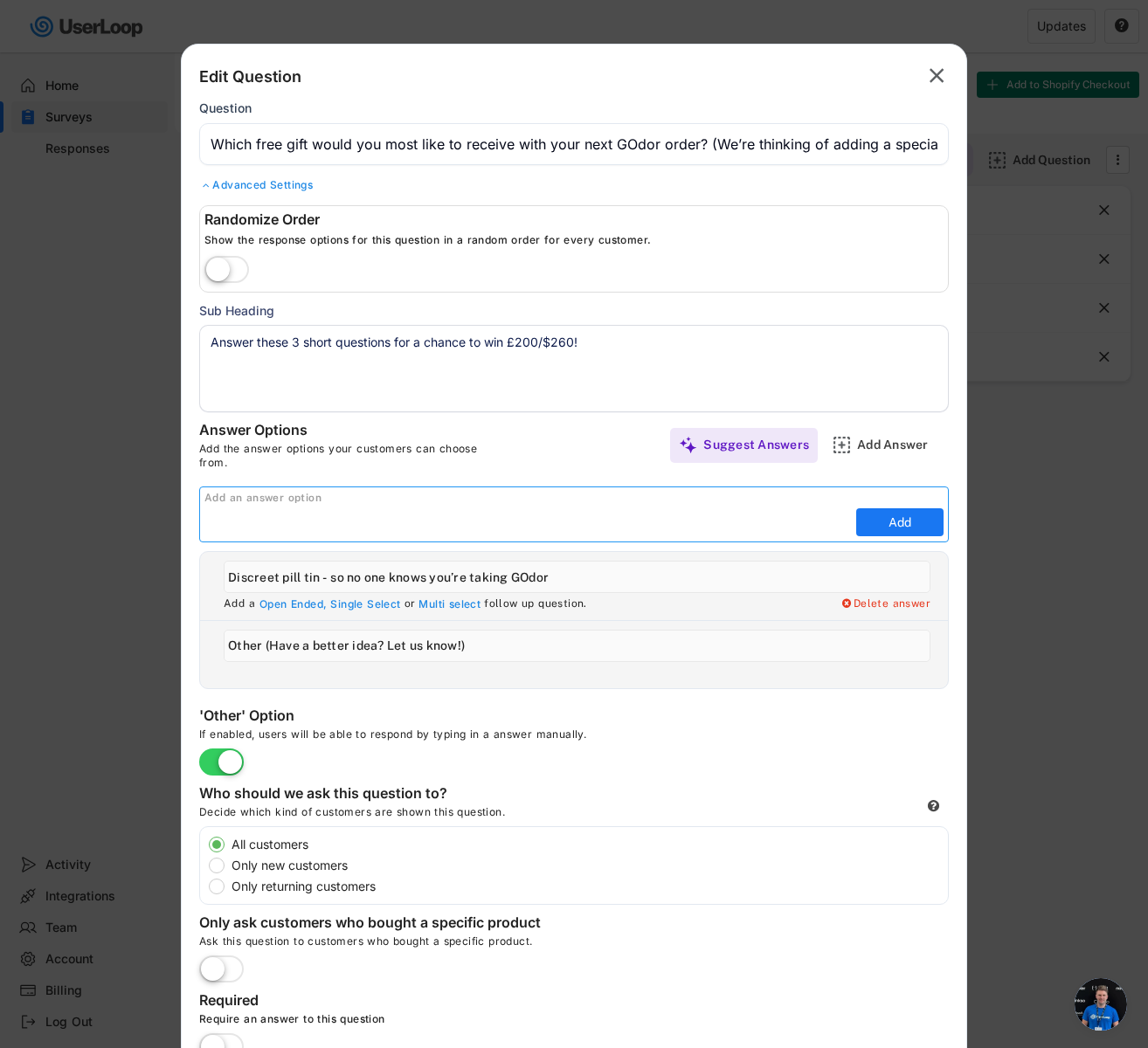
click at [709, 503] on div "Add an answer option" at bounding box center [576, 499] width 744 height 14
click at [634, 521] on input "input" at bounding box center [528, 523] width 647 height 27
type input "Glass Storage Jar"
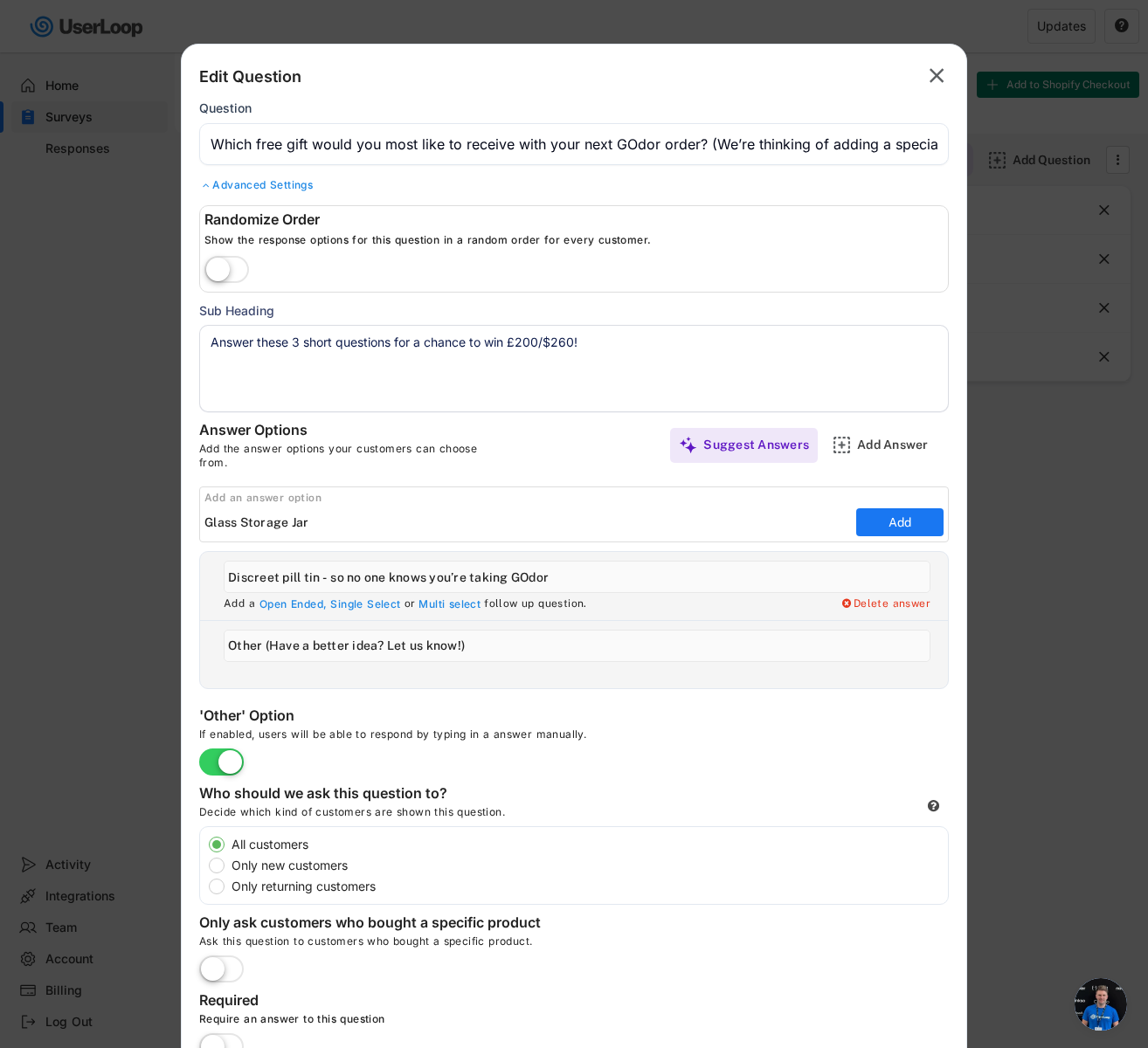
click at [305, 576] on input "input" at bounding box center [576, 577] width 706 height 33
type input "Discreet Pill Tin - so no one knows you’re taking GOdor"
click at [349, 532] on input "input" at bounding box center [528, 523] width 647 height 27
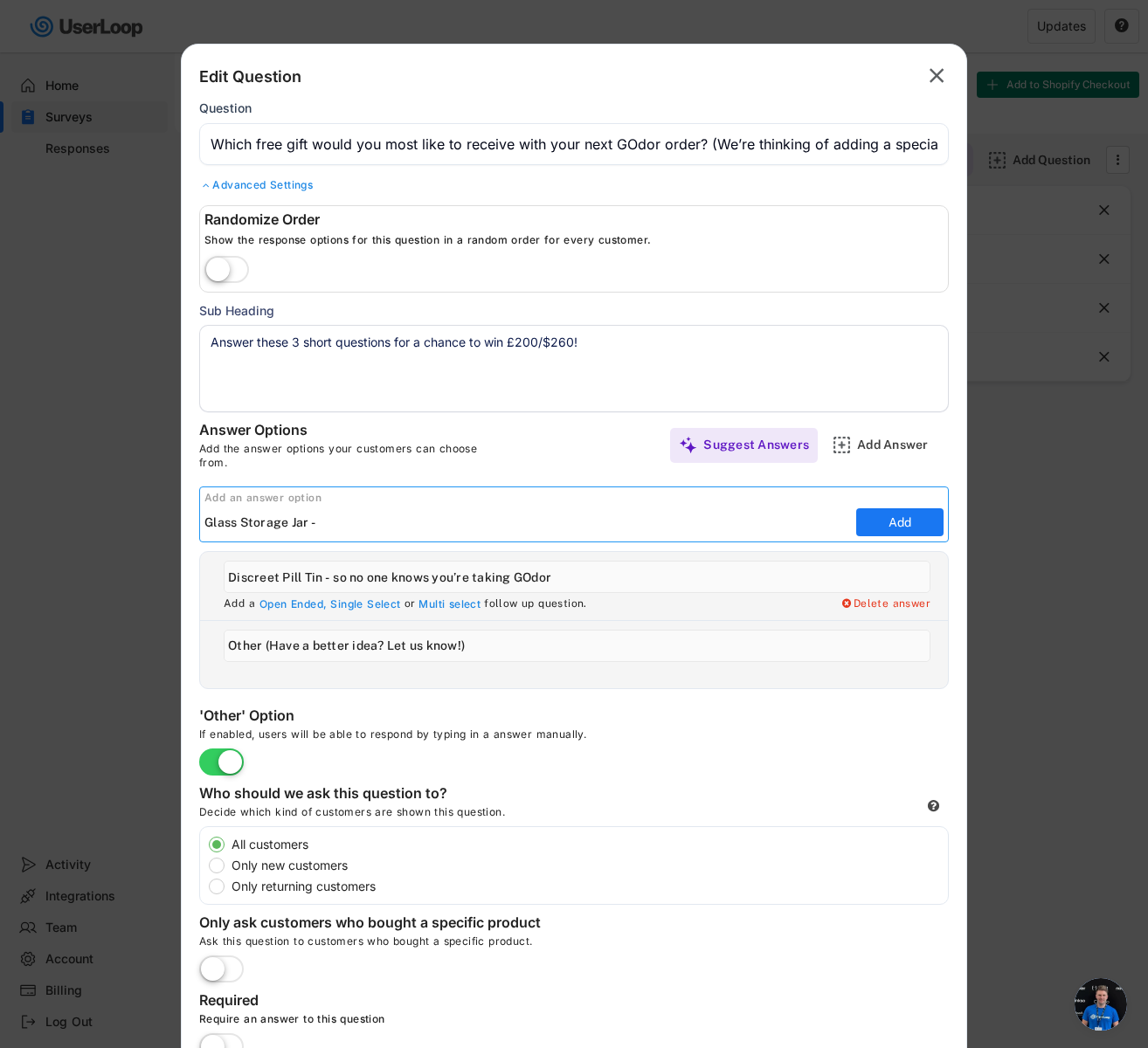
paste input "Glass Storage Jar - stylish, reusable, and perfect for keeping your GOdor fresh…"
type input "Glass Storage Jar - stylish, reusable, and perfect for keeping your GOdor fresh…"
click at [878, 524] on button "Add" at bounding box center [900, 523] width 87 height 28
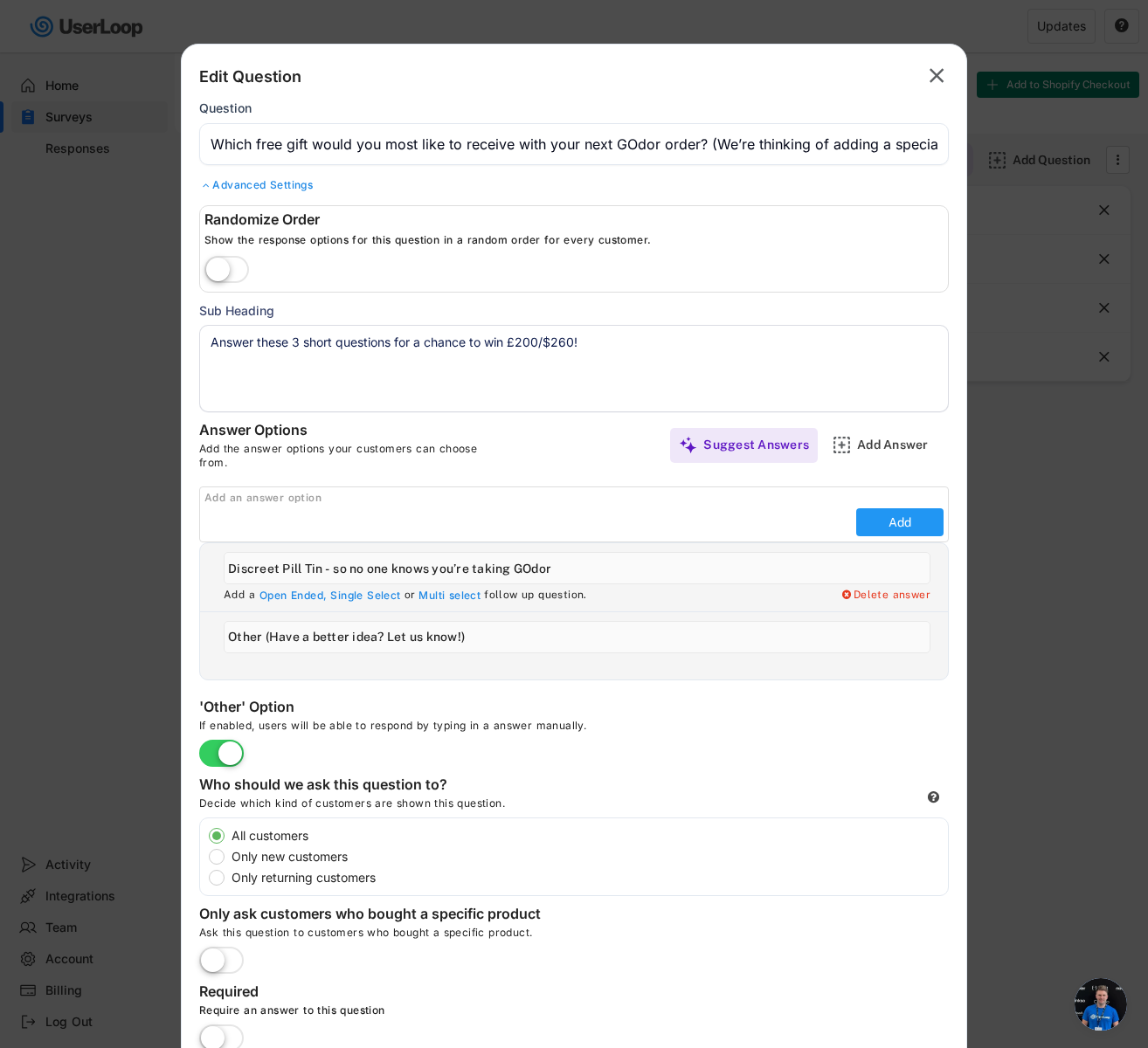
type input "Glass Storage Jar - stylish, reusable, and perfect for keeping your GOdor fresh…"
type input "Other (Have a better idea? Let us know!)"
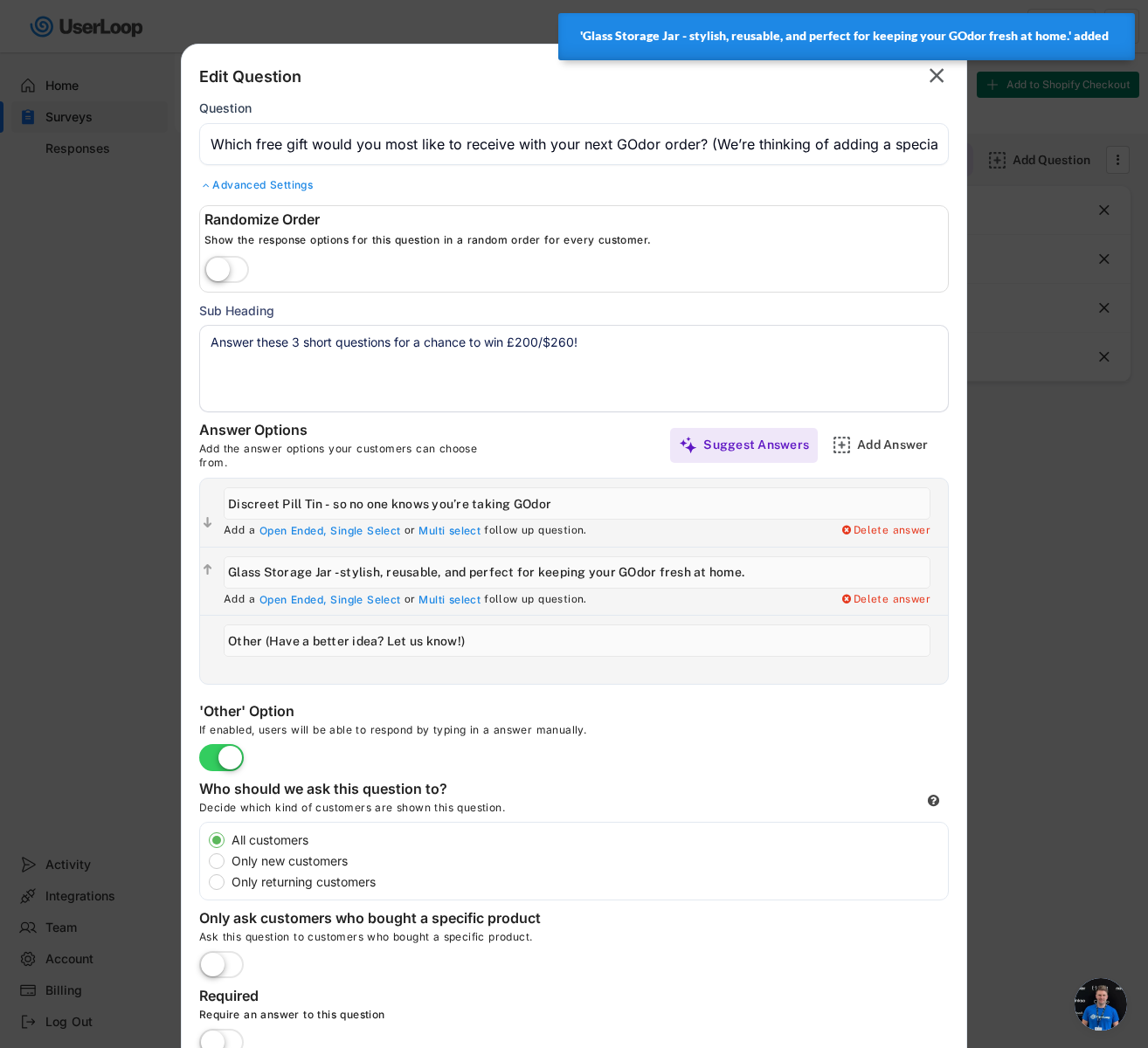
click at [225, 264] on label at bounding box center [227, 271] width 53 height 39
click at [0, 0] on input "checkbox" at bounding box center [0, 0] width 0 height 0
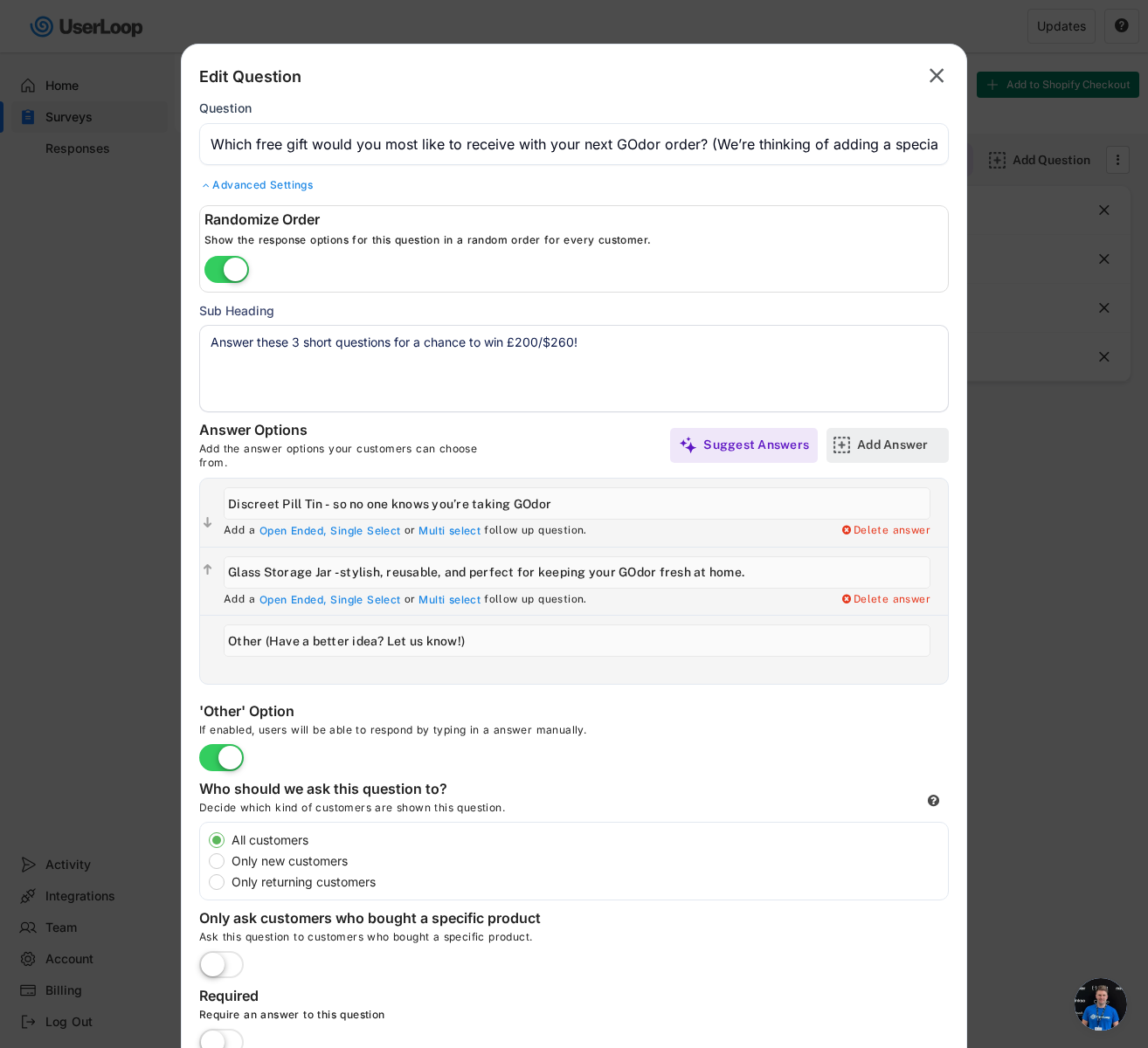
click at [886, 437] on div "Add Answer" at bounding box center [901, 444] width 87 height 16
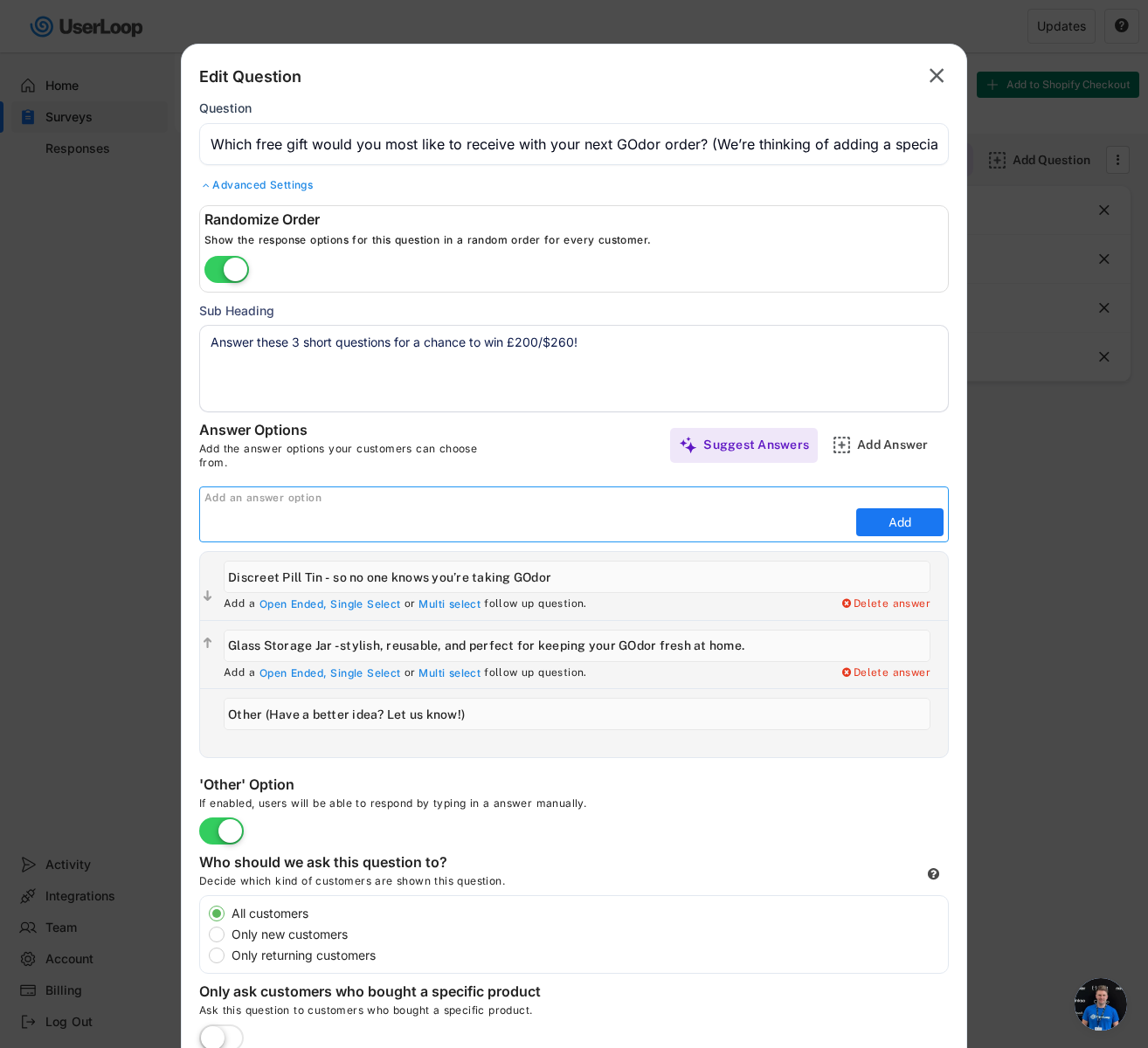
click at [781, 510] on input "input" at bounding box center [528, 523] width 647 height 27
paste input "Travel Keyring Pill Case – store a few capsules for fresh breath on the go."
type input "Travel Keyring Pill Case – store a few capsules for fresh breath on the go."
click at [890, 531] on button "Add" at bounding box center [900, 523] width 87 height 28
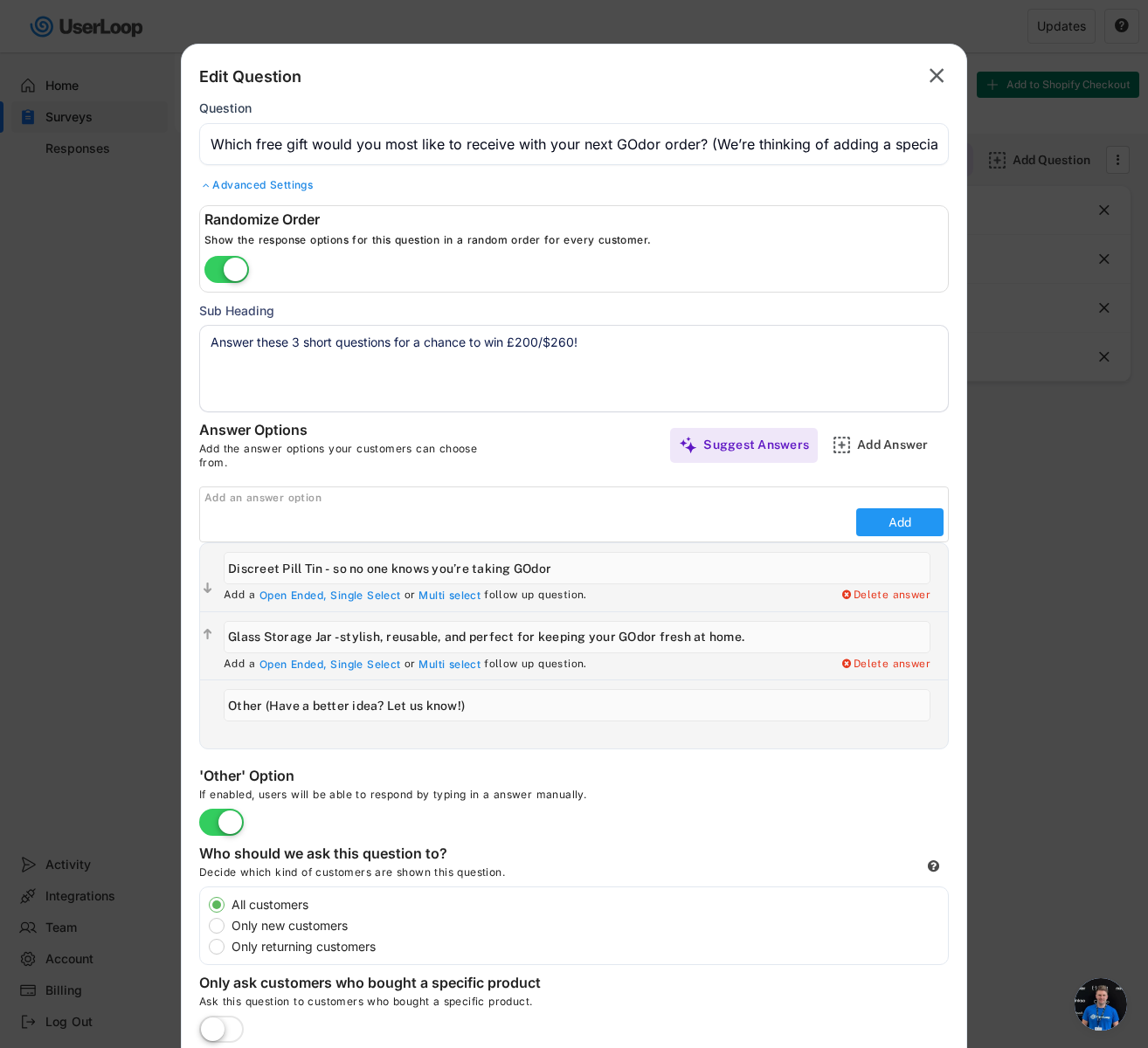
type input "Travel Keyring Pill Case – store a few capsules for fresh breath on the go."
type input "Other (Have a better idea? Let us know!)"
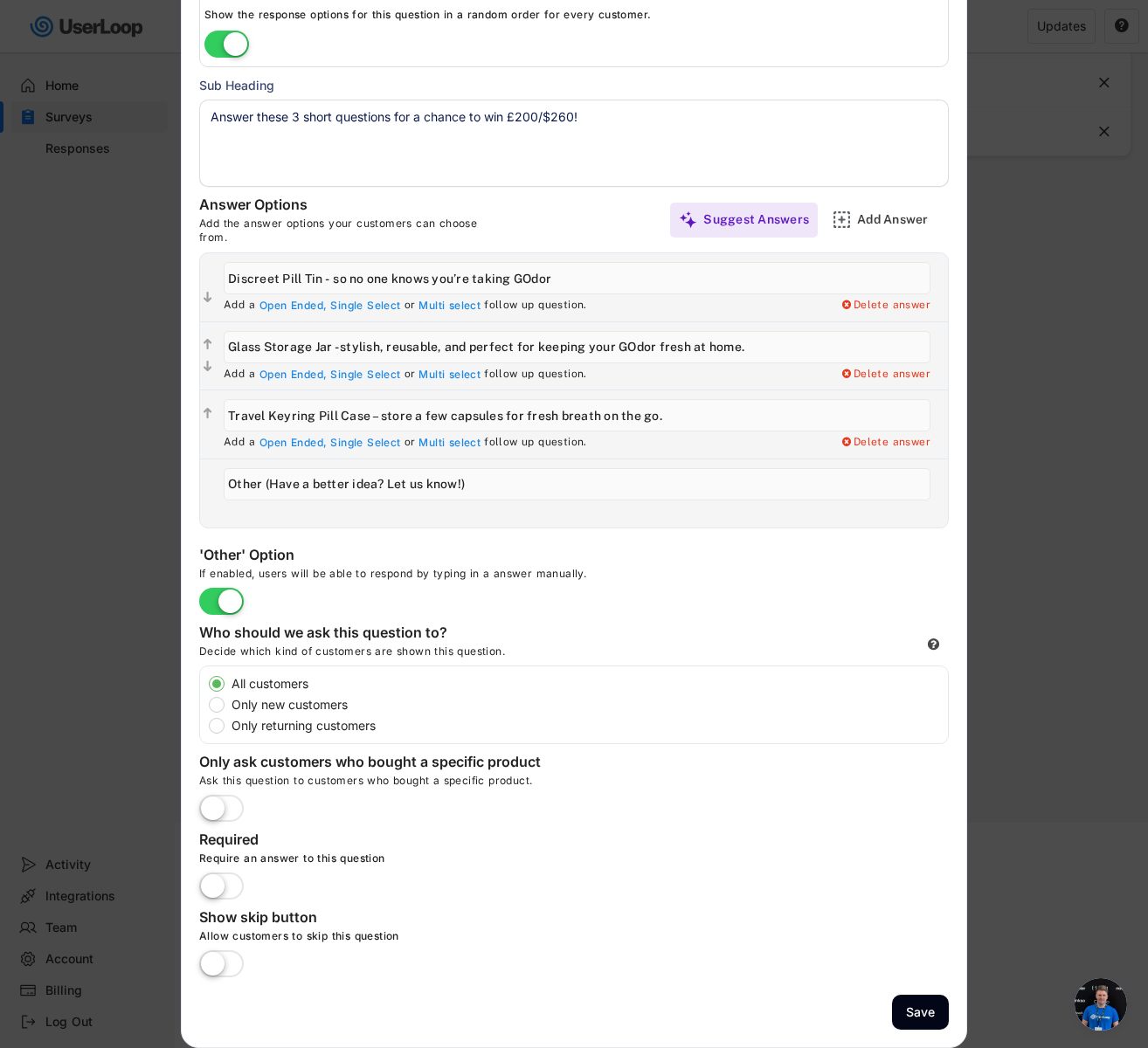
scroll to position [216, 0]
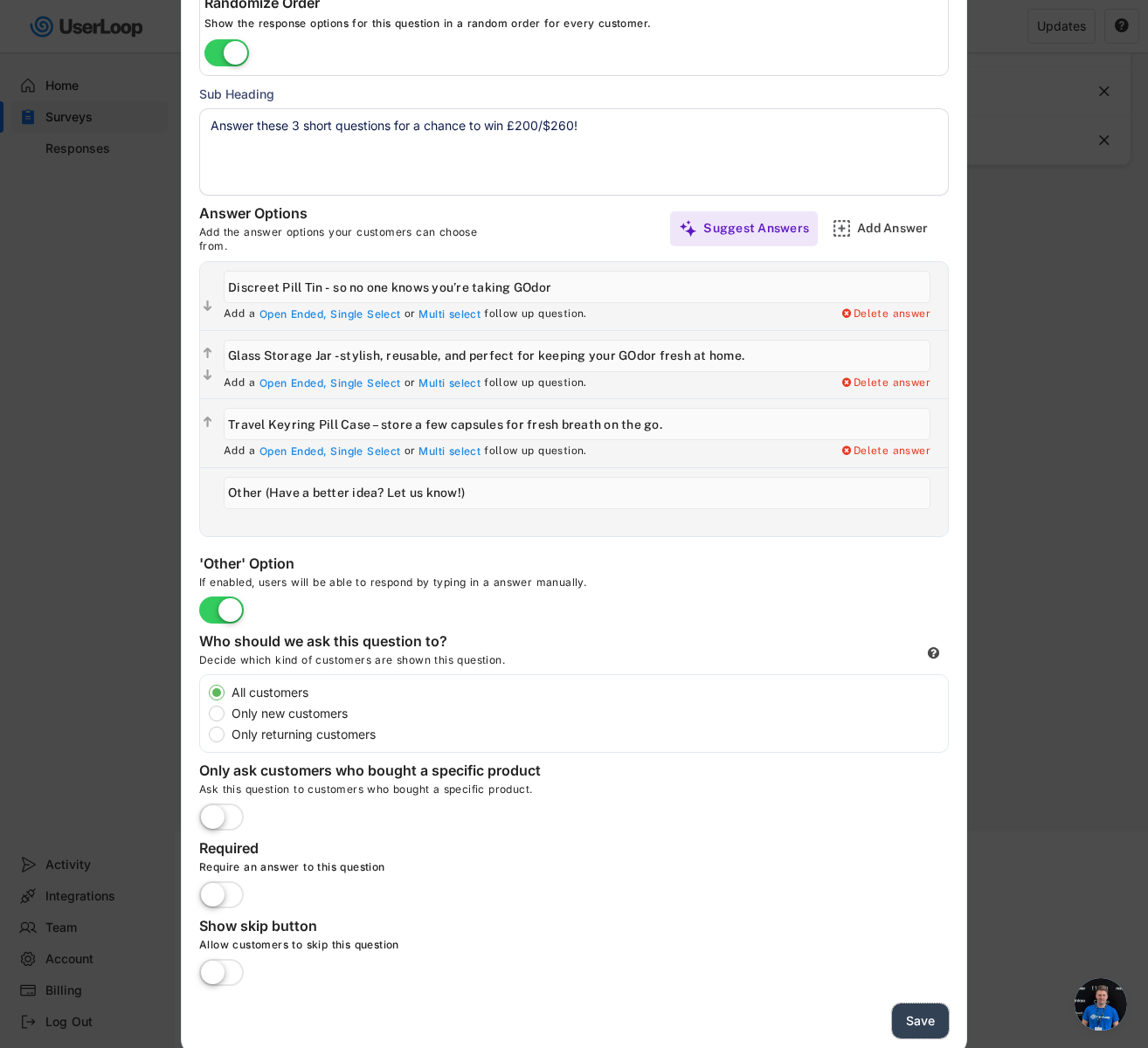
click at [920, 1016] on button "Save" at bounding box center [920, 1021] width 56 height 36
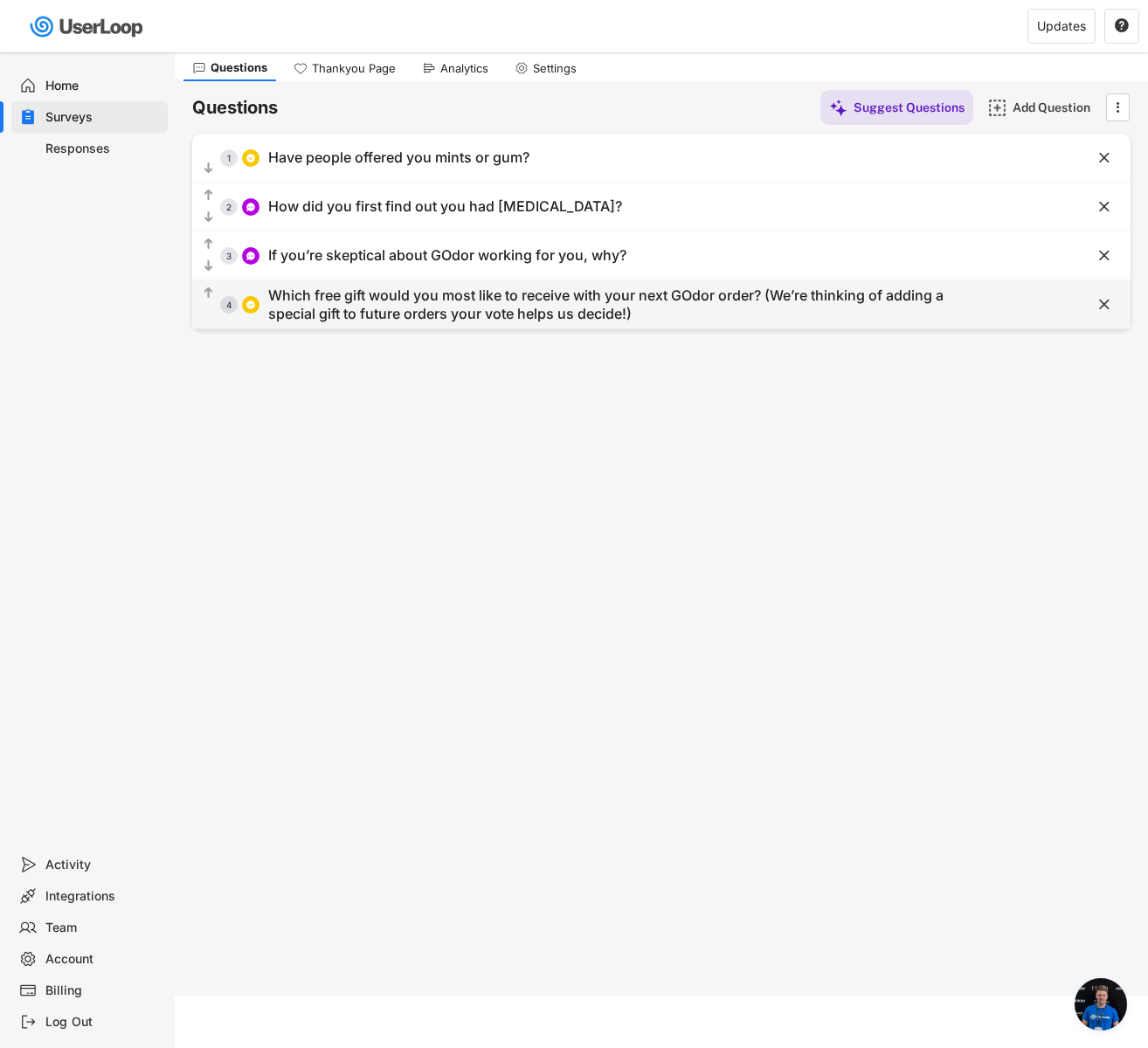
click at [376, 286] on div "Which free gift would you most like to receive with your next GOdor order? (We’…" at bounding box center [609, 304] width 681 height 37
type input "Which free gift would you most like to receive with your next GOdor order? (We’…"
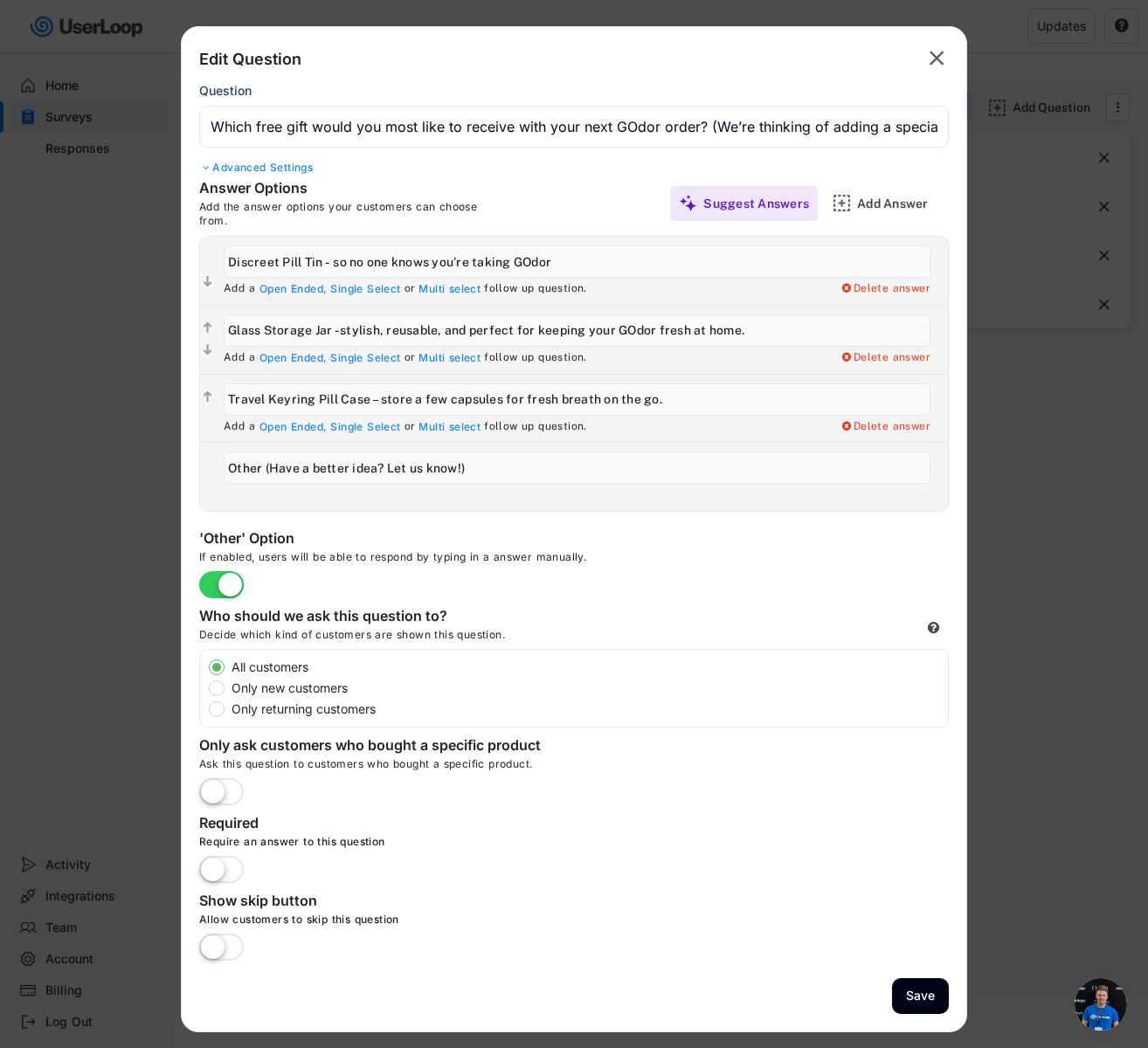
click at [942, 68] on text "" at bounding box center [937, 58] width 15 height 26
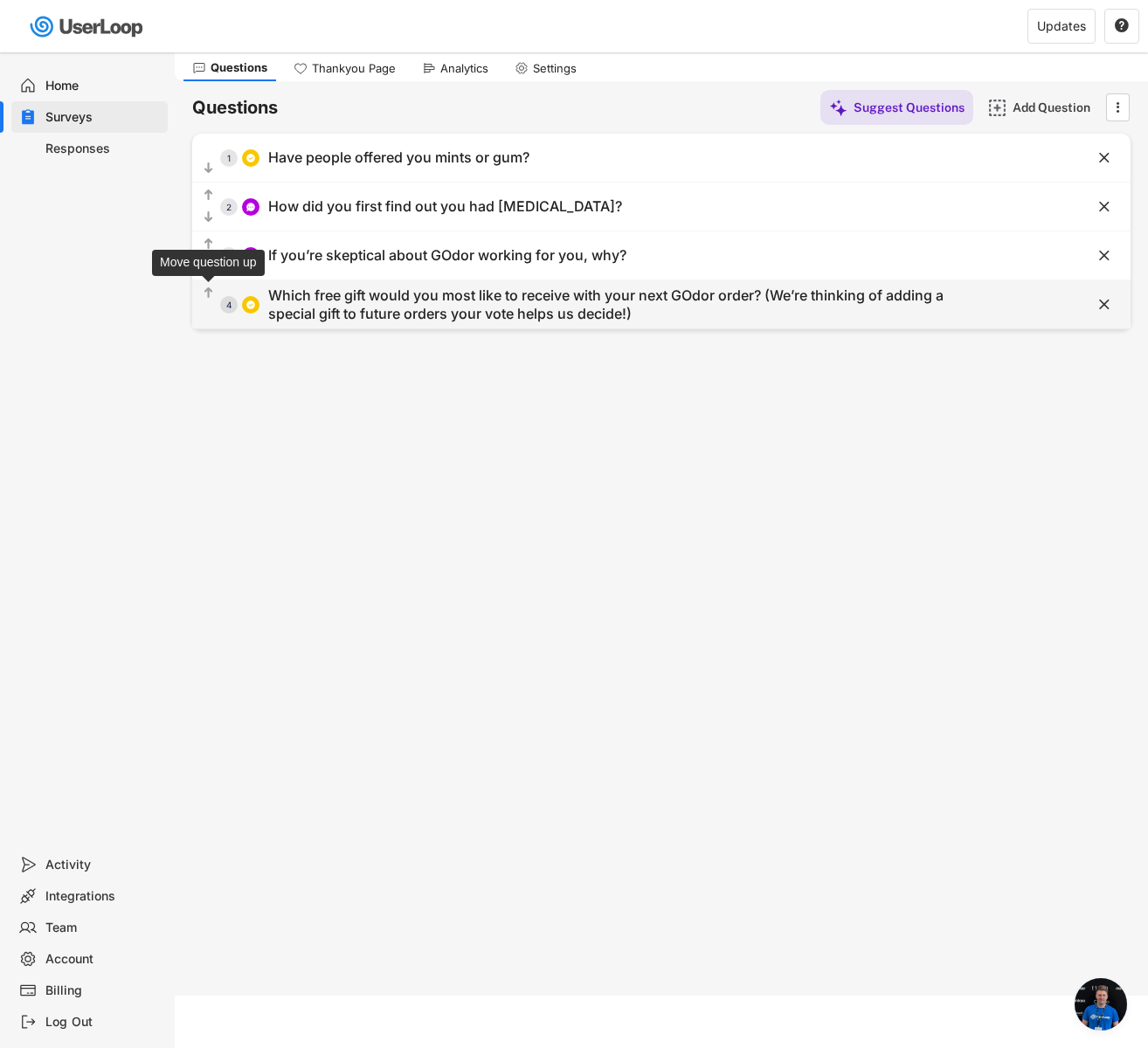
click at [209, 291] on text "" at bounding box center [208, 292] width 9 height 15
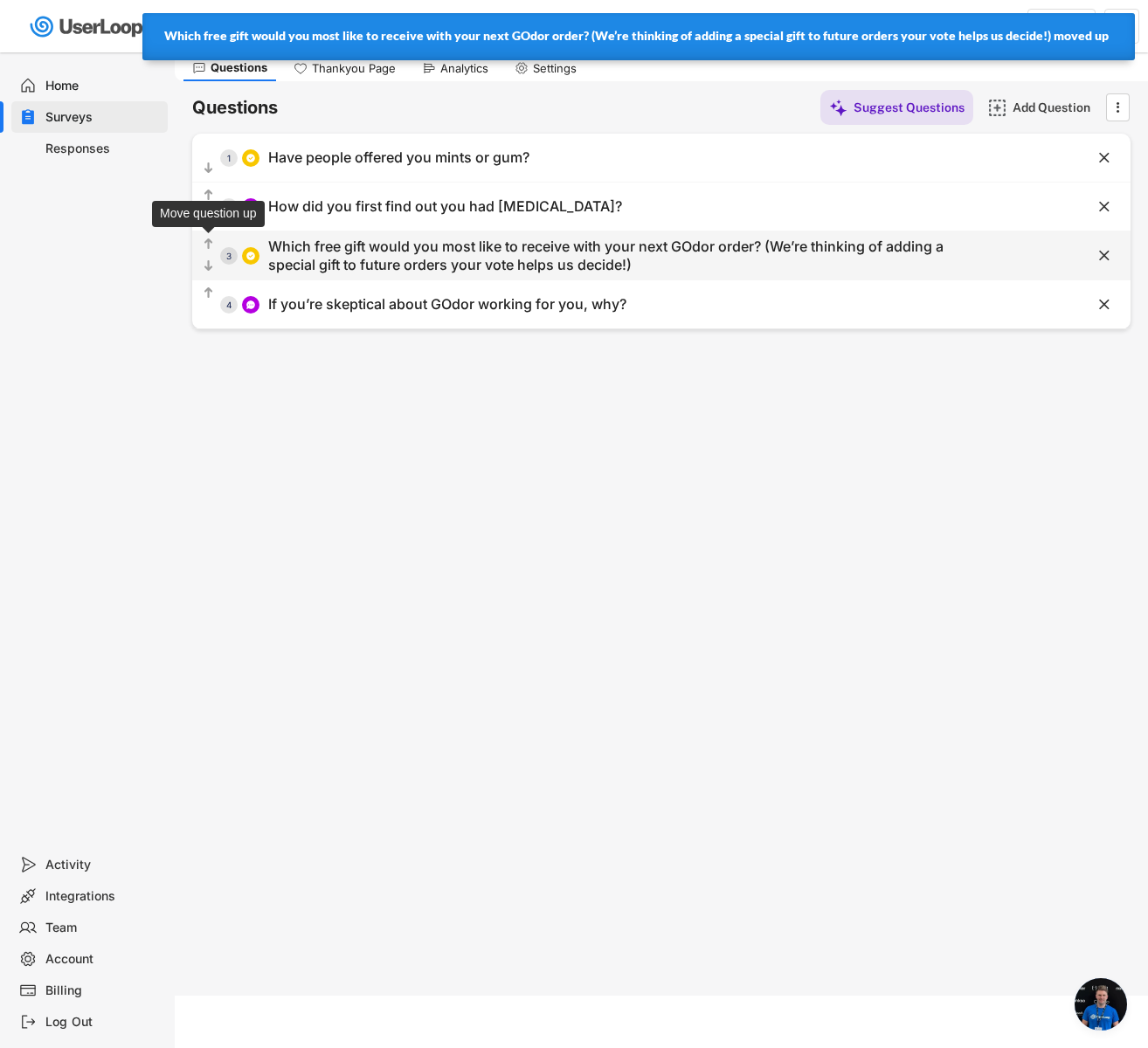
click at [211, 238] on text "" at bounding box center [208, 244] width 9 height 15
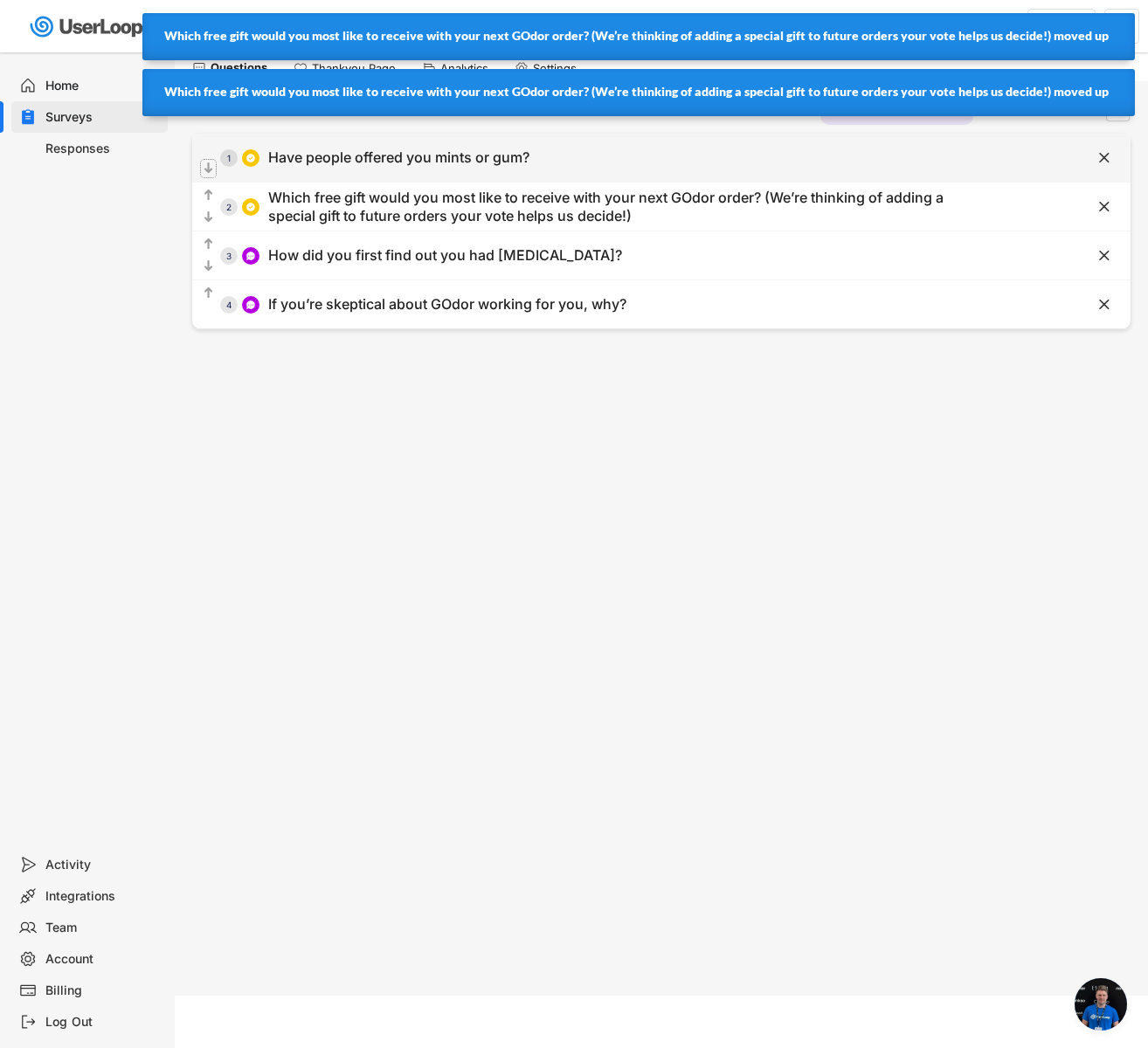
click at [210, 166] on text "" at bounding box center [208, 168] width 9 height 15
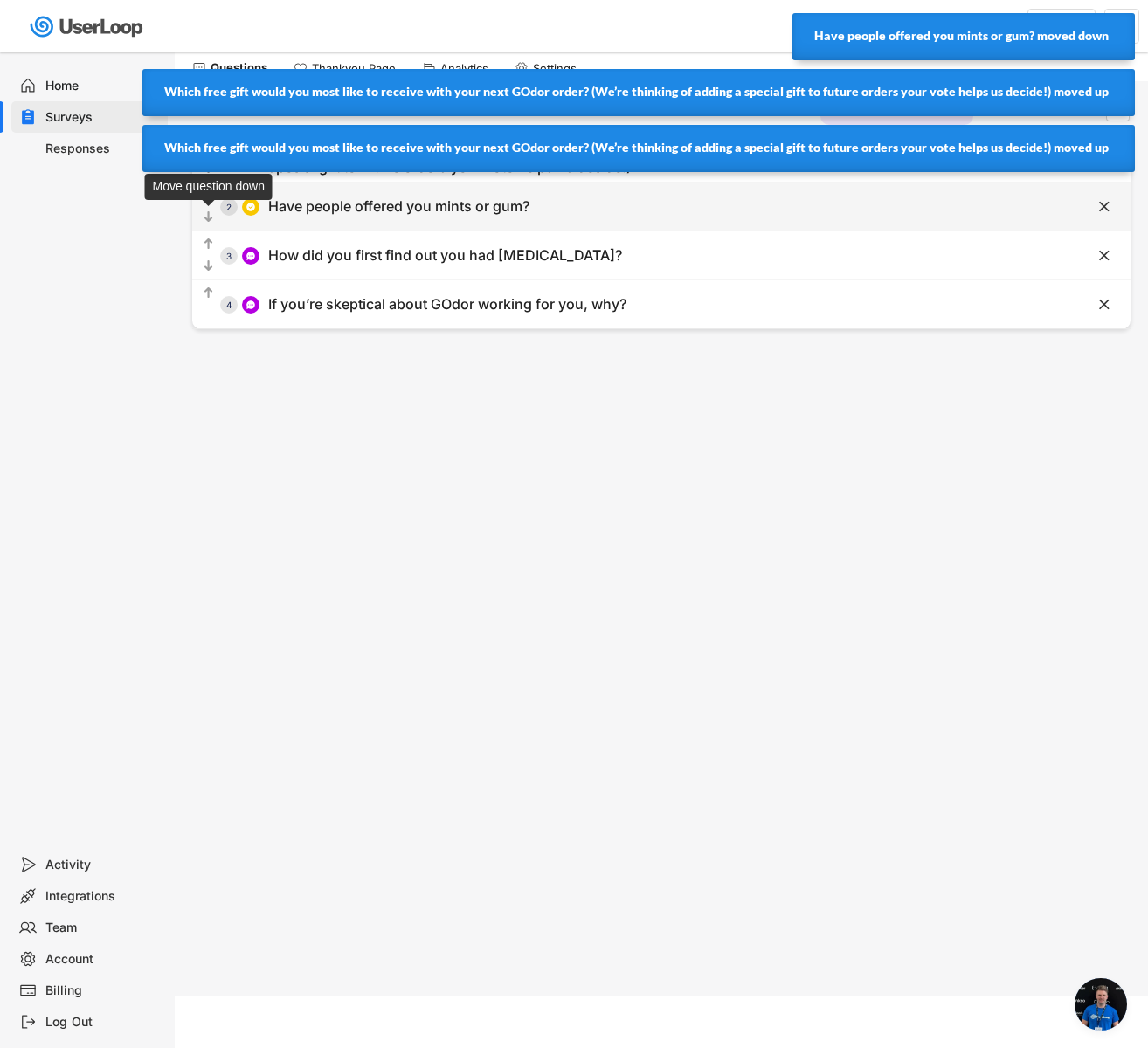
click at [203, 217] on icon "" at bounding box center [207, 217] width 15 height 18
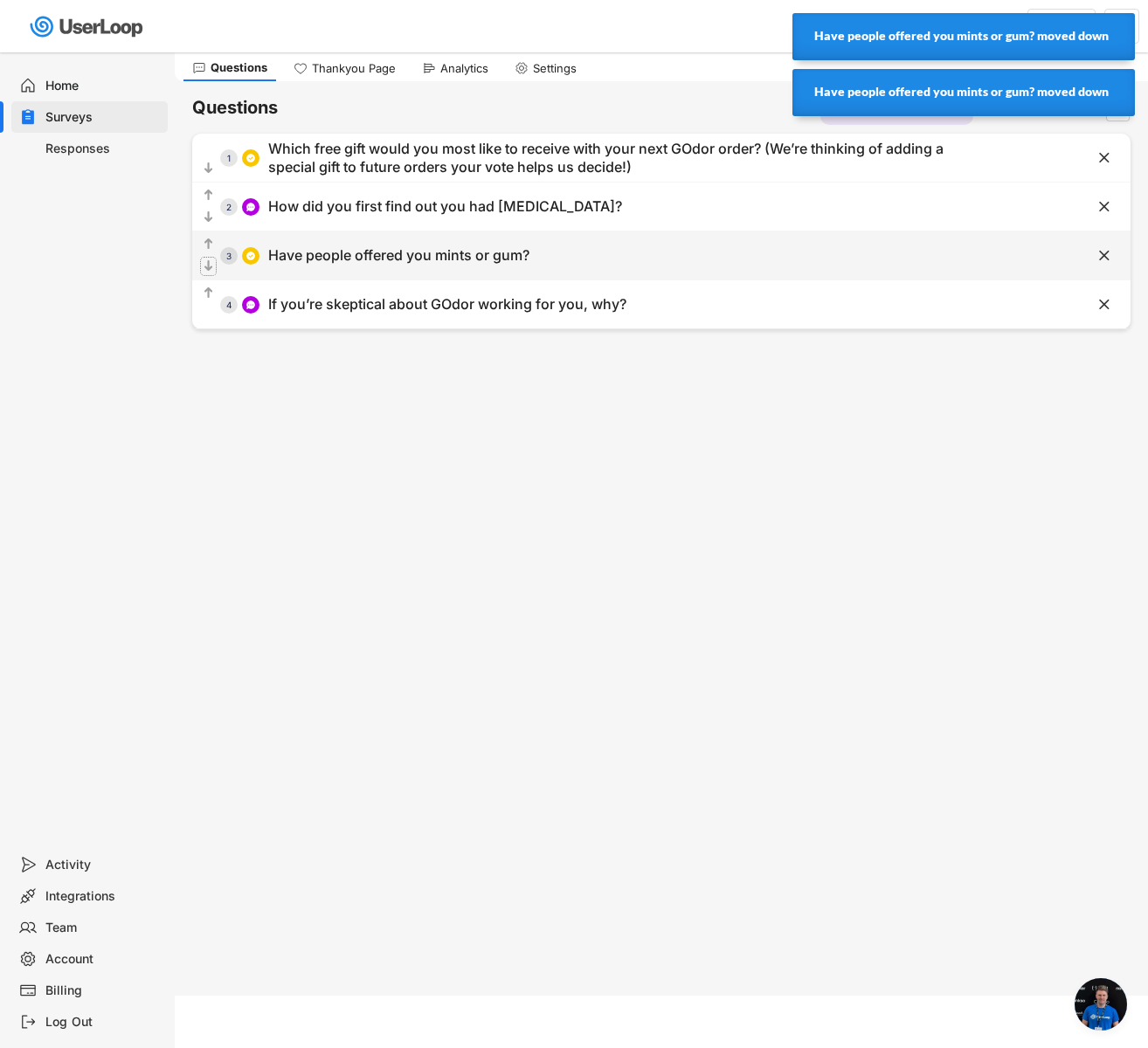
click at [208, 269] on text "" at bounding box center [208, 266] width 9 height 15
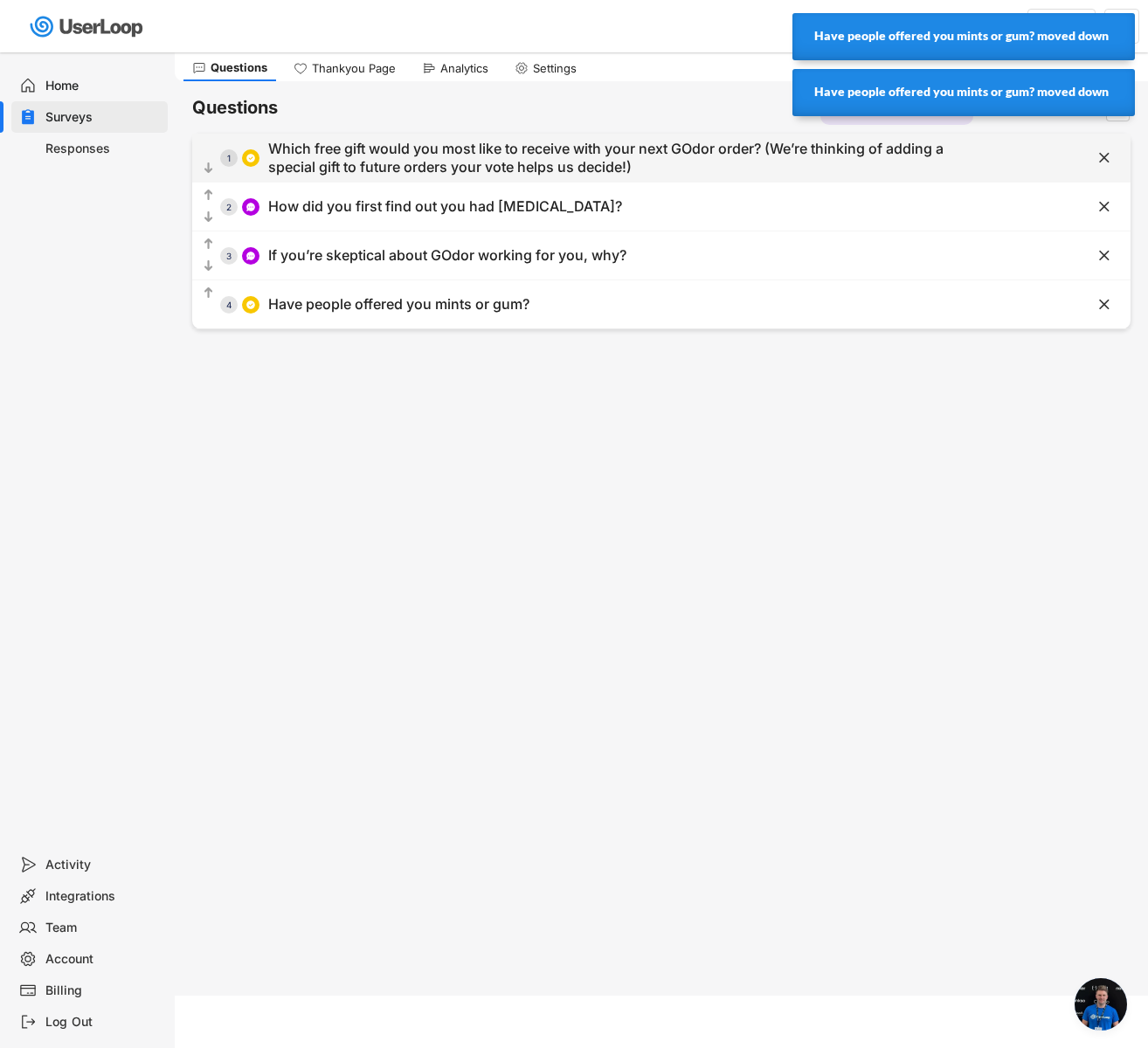
click at [442, 159] on div "Which free gift would you most like to receive with your next GOdor order? (We’…" at bounding box center [609, 158] width 681 height 37
type input "Which free gift would you most like to receive with your next GOdor order? (We’…"
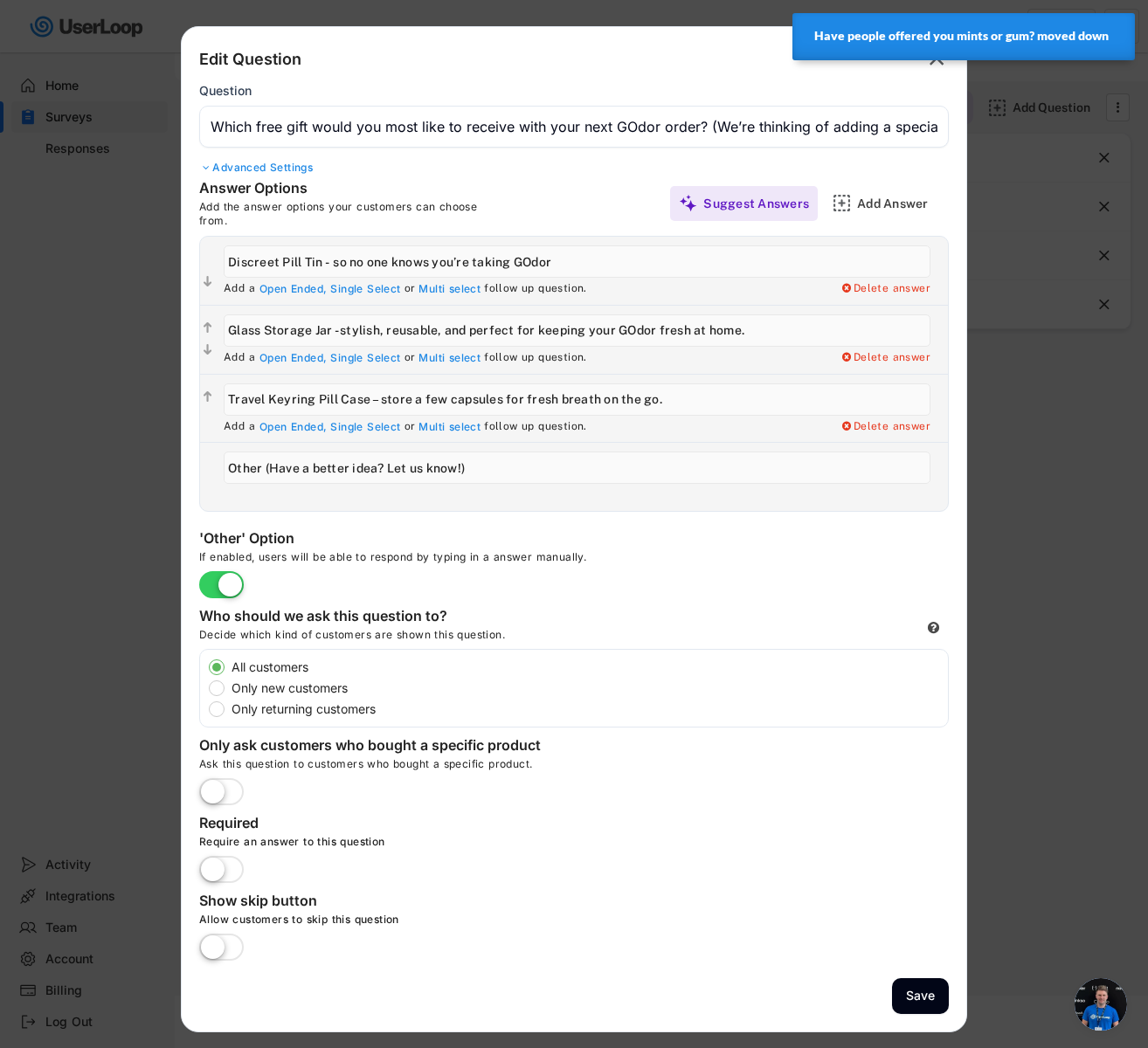
click at [1045, 370] on div at bounding box center [574, 524] width 1148 height 1048
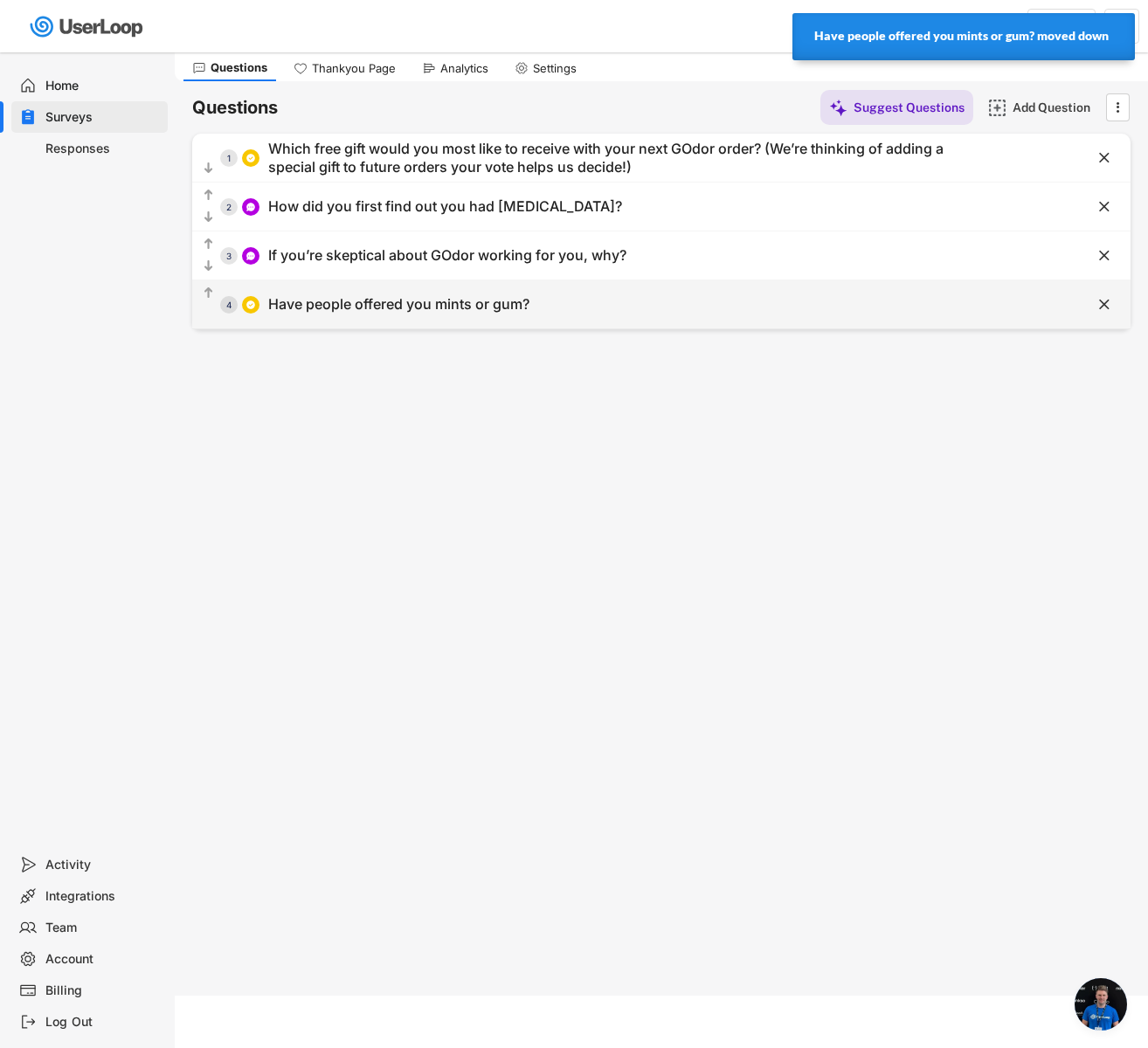
click at [789, 316] on div "  4 Have people offered you mints or gum?" at bounding box center [617, 304] width 851 height 40
type input "Have people offered you mints or gum?"
type input "Yes, often mints"
type input "Yes, often gum"
type input "Yes, both mints and gum"
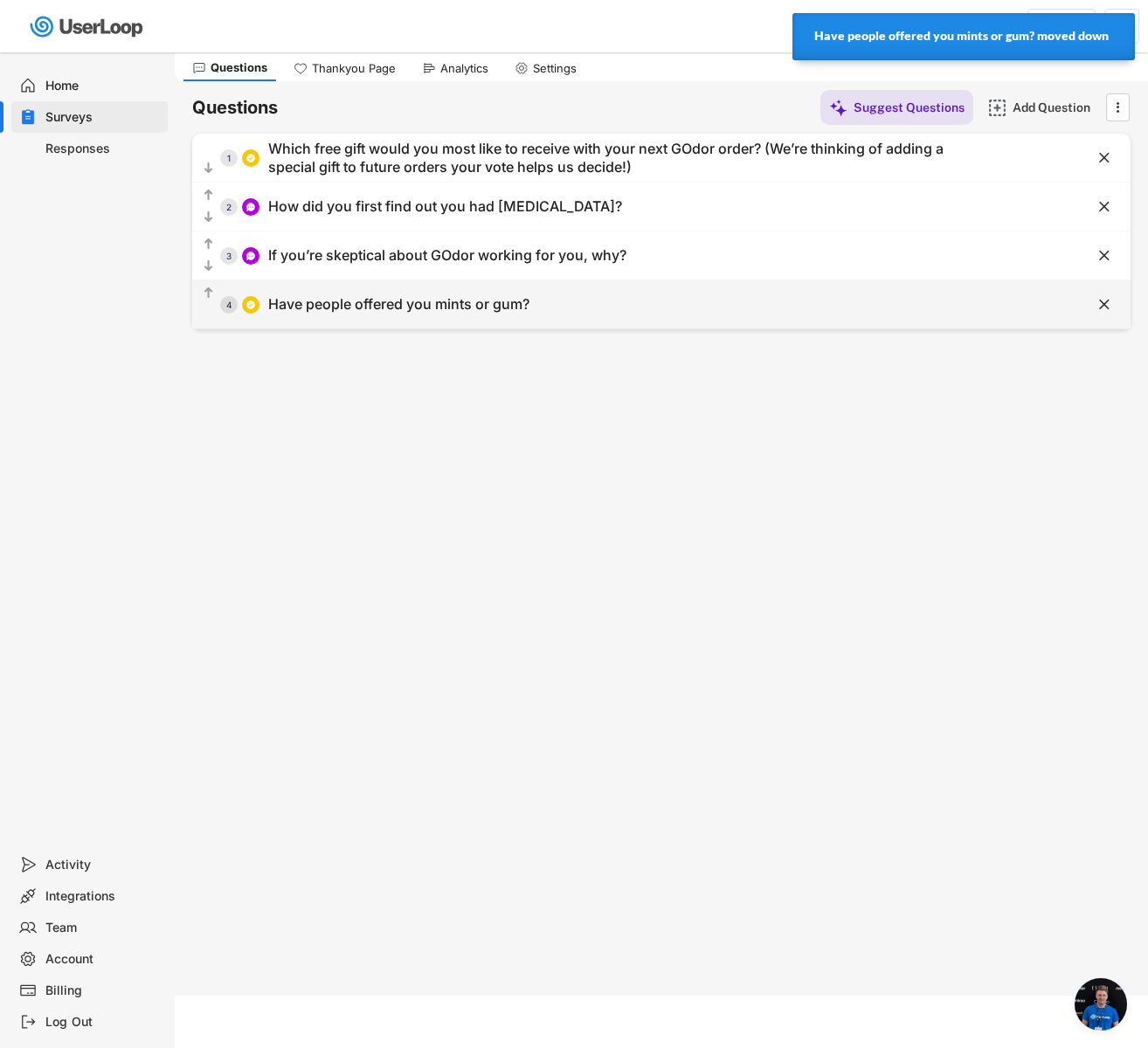
type input "No, rarely or never"
type textarea "Answer these 3 short questions for a chance to win £200/$260!"
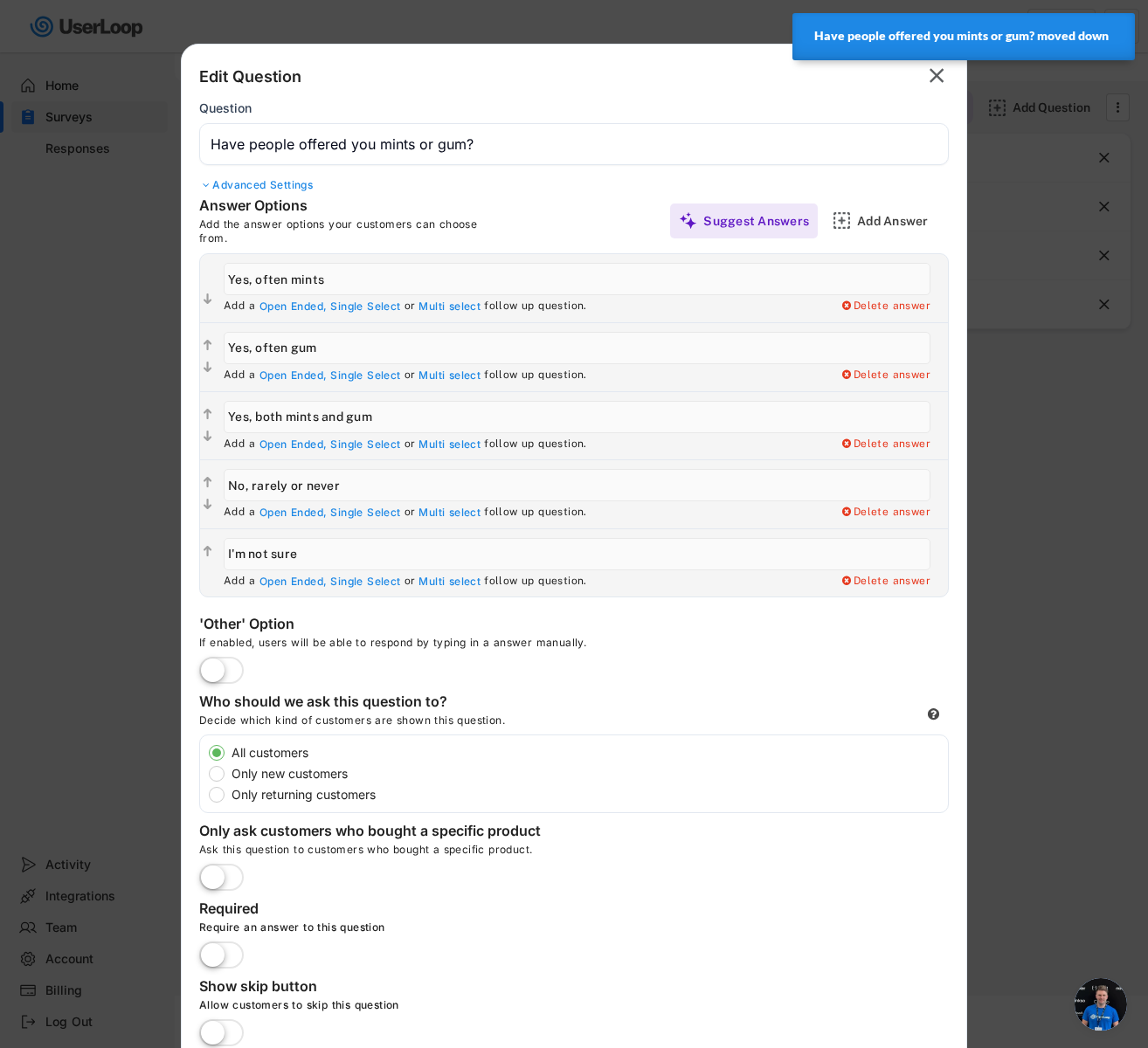
click at [301, 184] on div "Advanced Settings" at bounding box center [574, 185] width 750 height 14
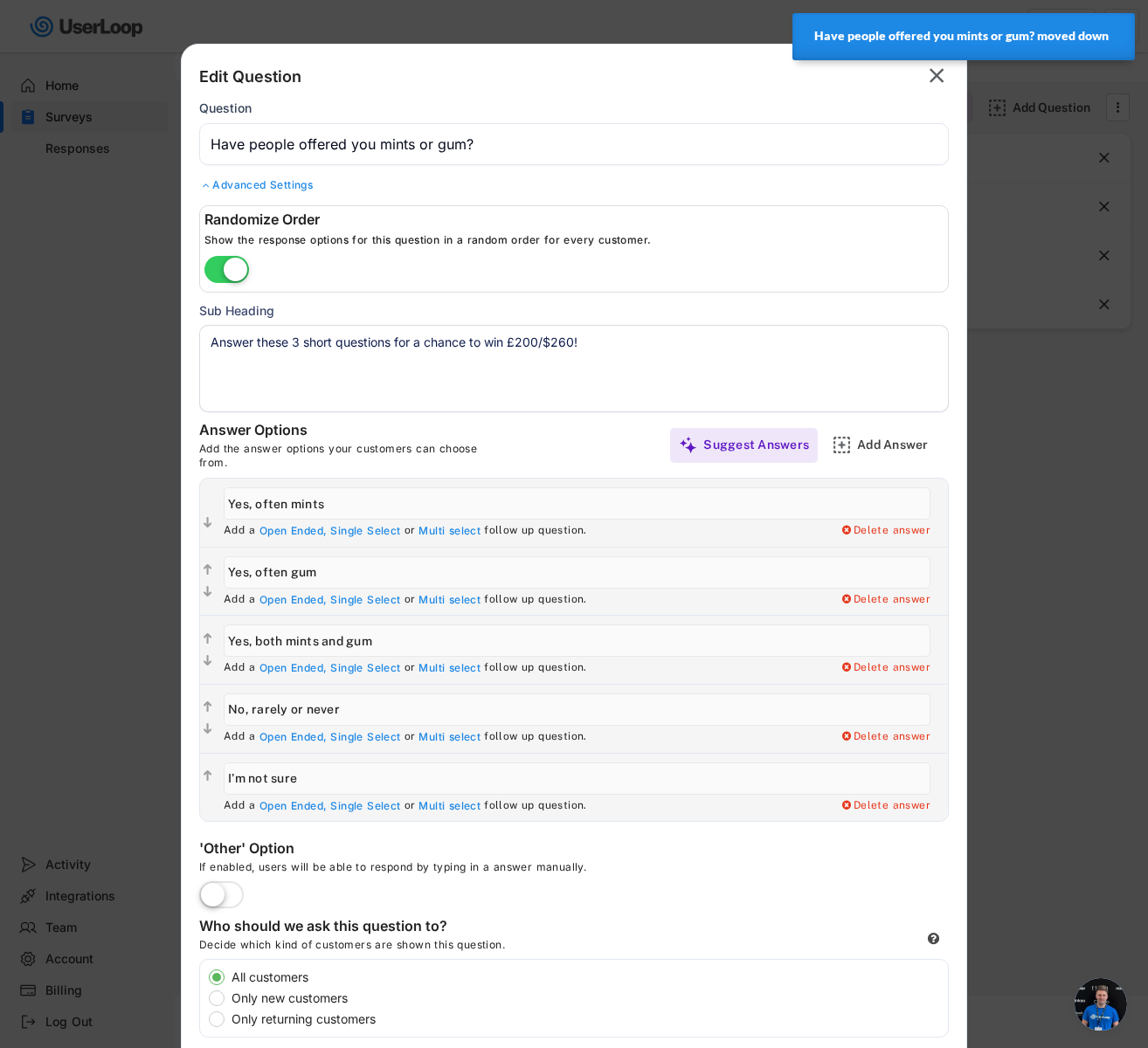
click at [356, 333] on textarea "Answer these 3 short questions for a chance to win £200/$260!" at bounding box center [574, 368] width 750 height 87
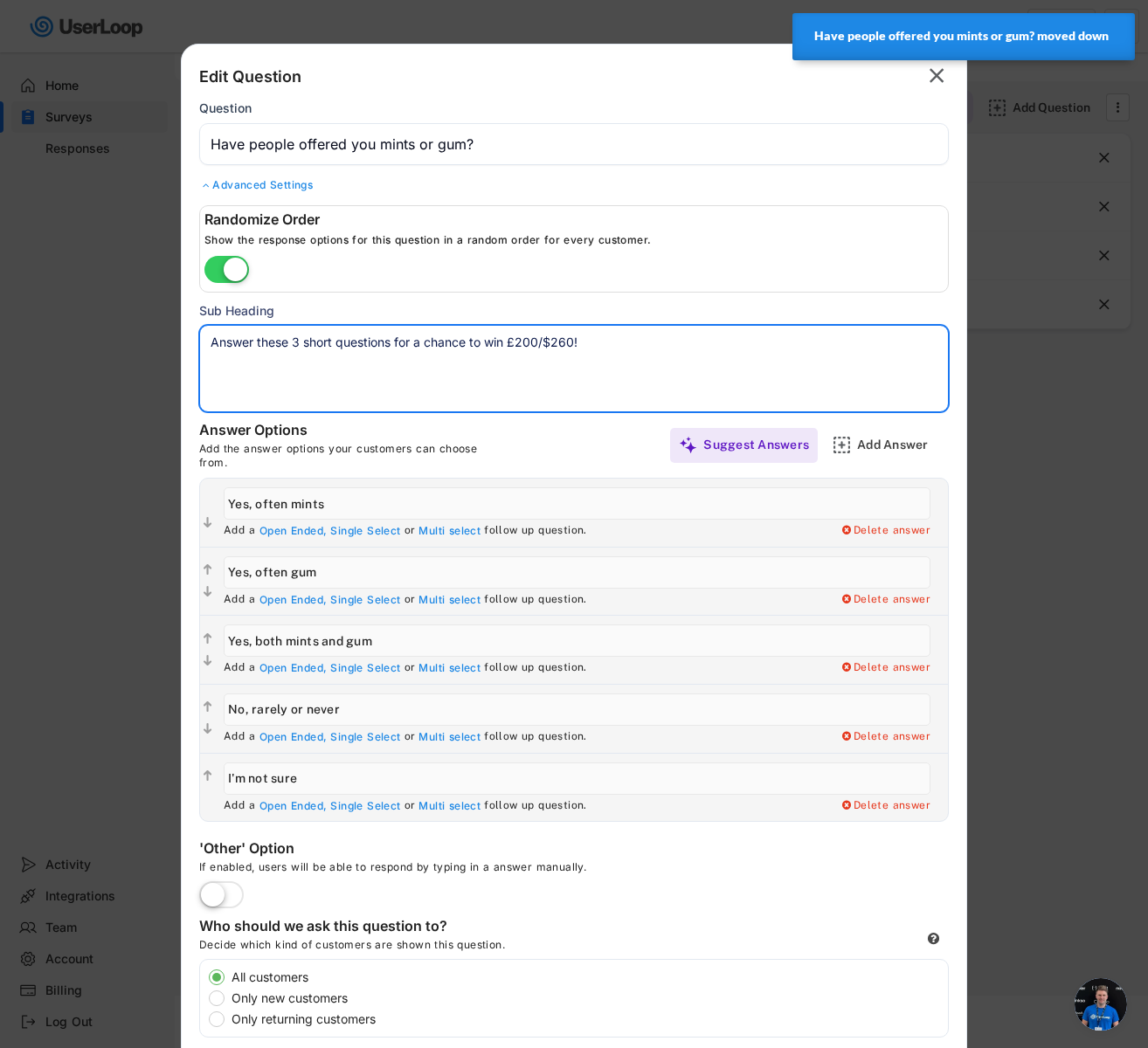
click at [356, 333] on textarea "Answer these 3 short questions for a chance to win £200/$260!" at bounding box center [574, 368] width 750 height 87
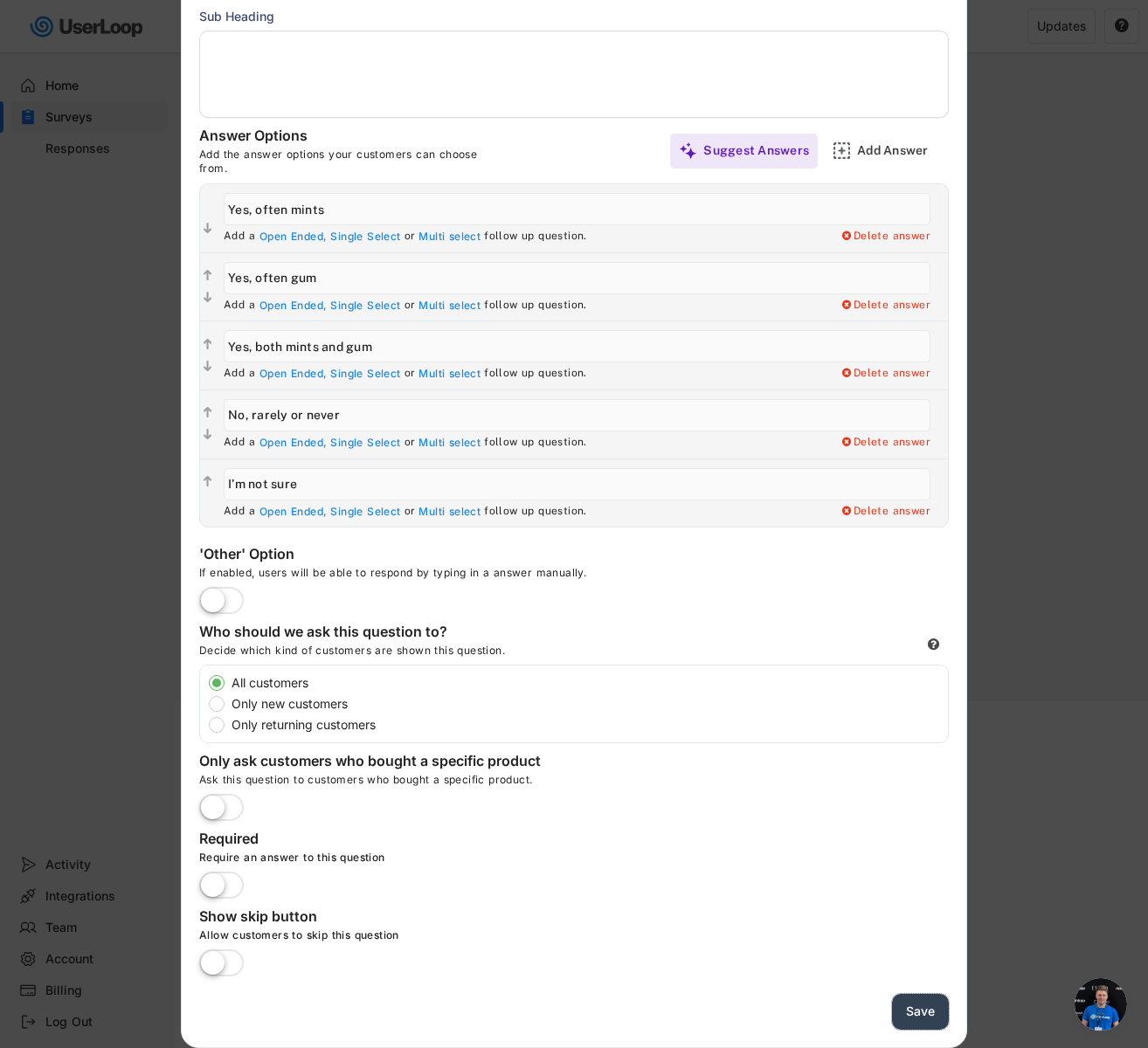
click at [926, 1016] on button "Save" at bounding box center [920, 1011] width 56 height 36
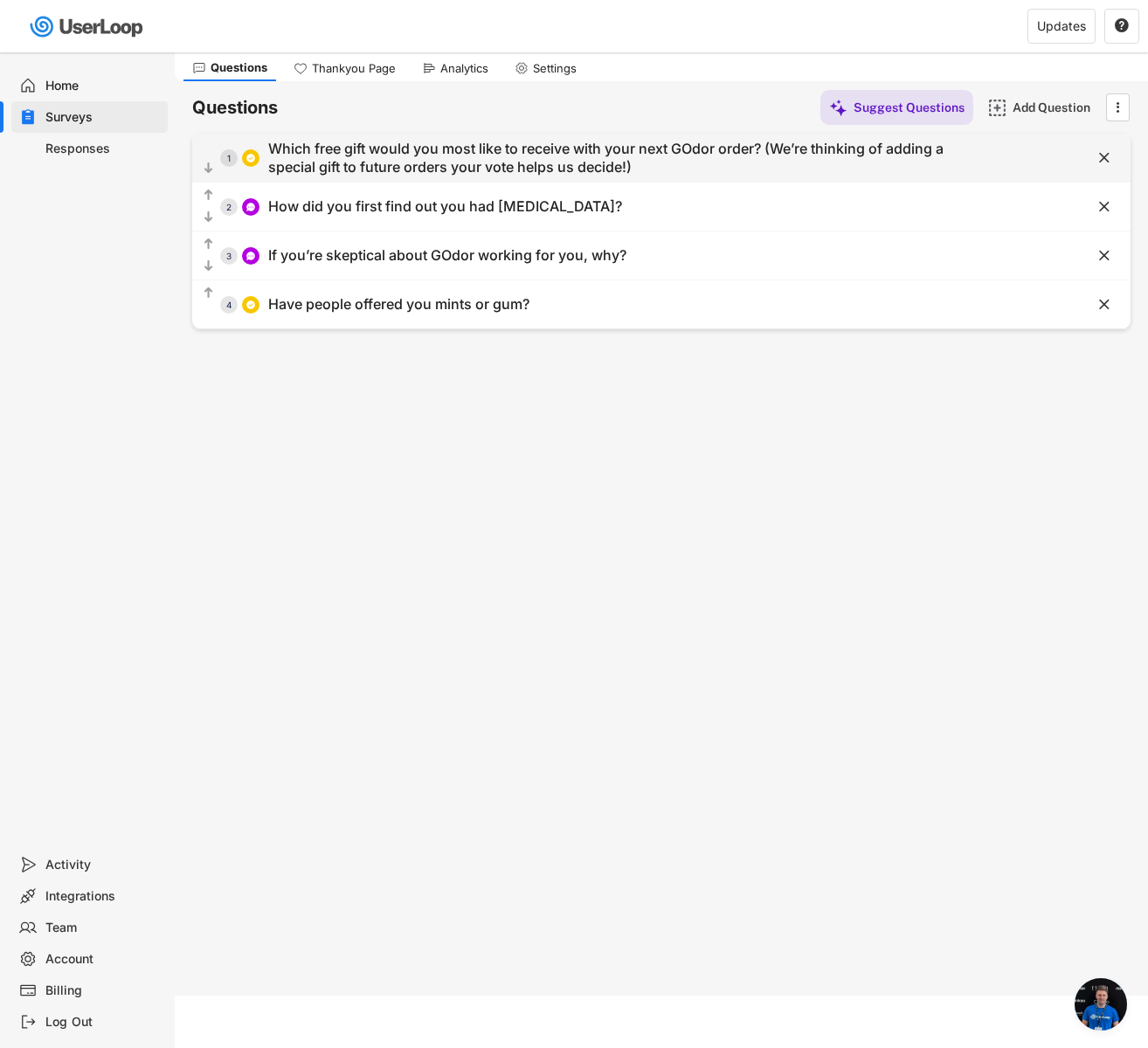
click at [633, 154] on div "Which free gift would you most like to receive with your next GOdor order? (We’…" at bounding box center [609, 158] width 681 height 37
type input "Which free gift would you most like to receive with your next GOdor order? (We’…"
type input "Discreet Pill Tin - so no one knows you’re taking GOdor"
type input "Glass Storage Jar - stylish, reusable, and perfect for keeping your GOdor fresh…"
type input "Travel Keyring Pill Case – store a few capsules for fresh breath on the go."
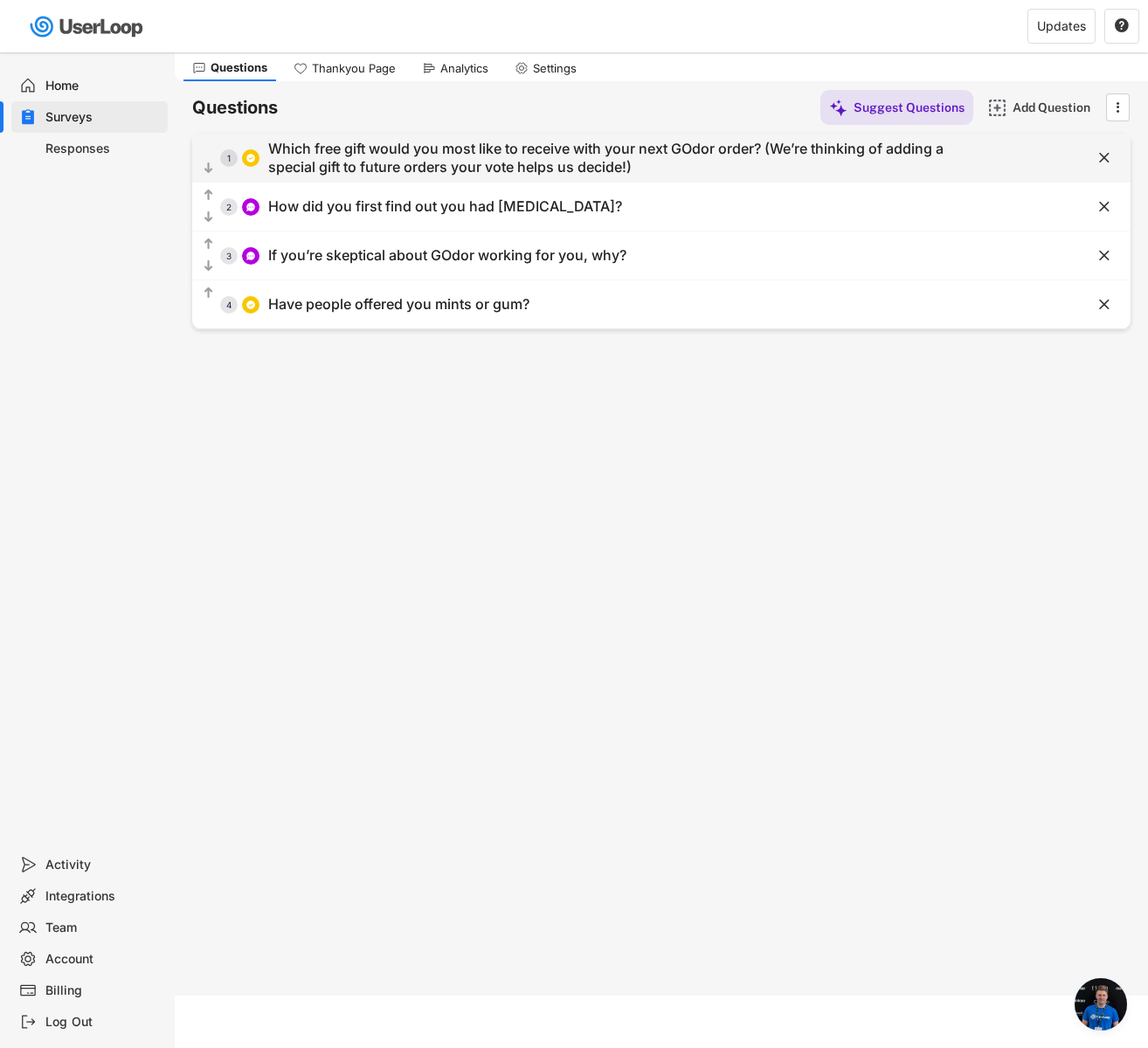
type input "Other (Have a better idea? Let us know!)"
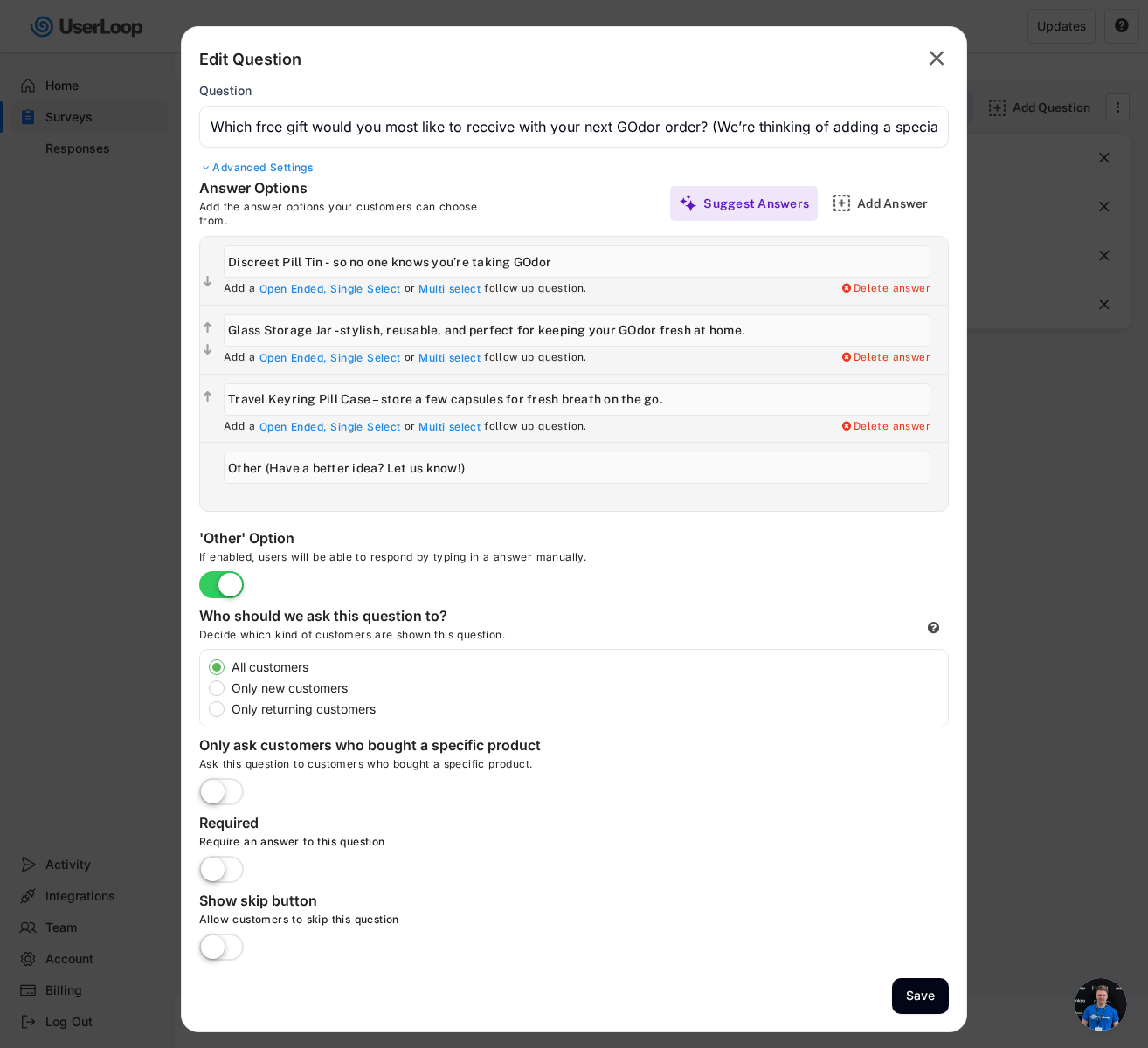
click at [290, 167] on div "Advanced Settings" at bounding box center [574, 168] width 750 height 14
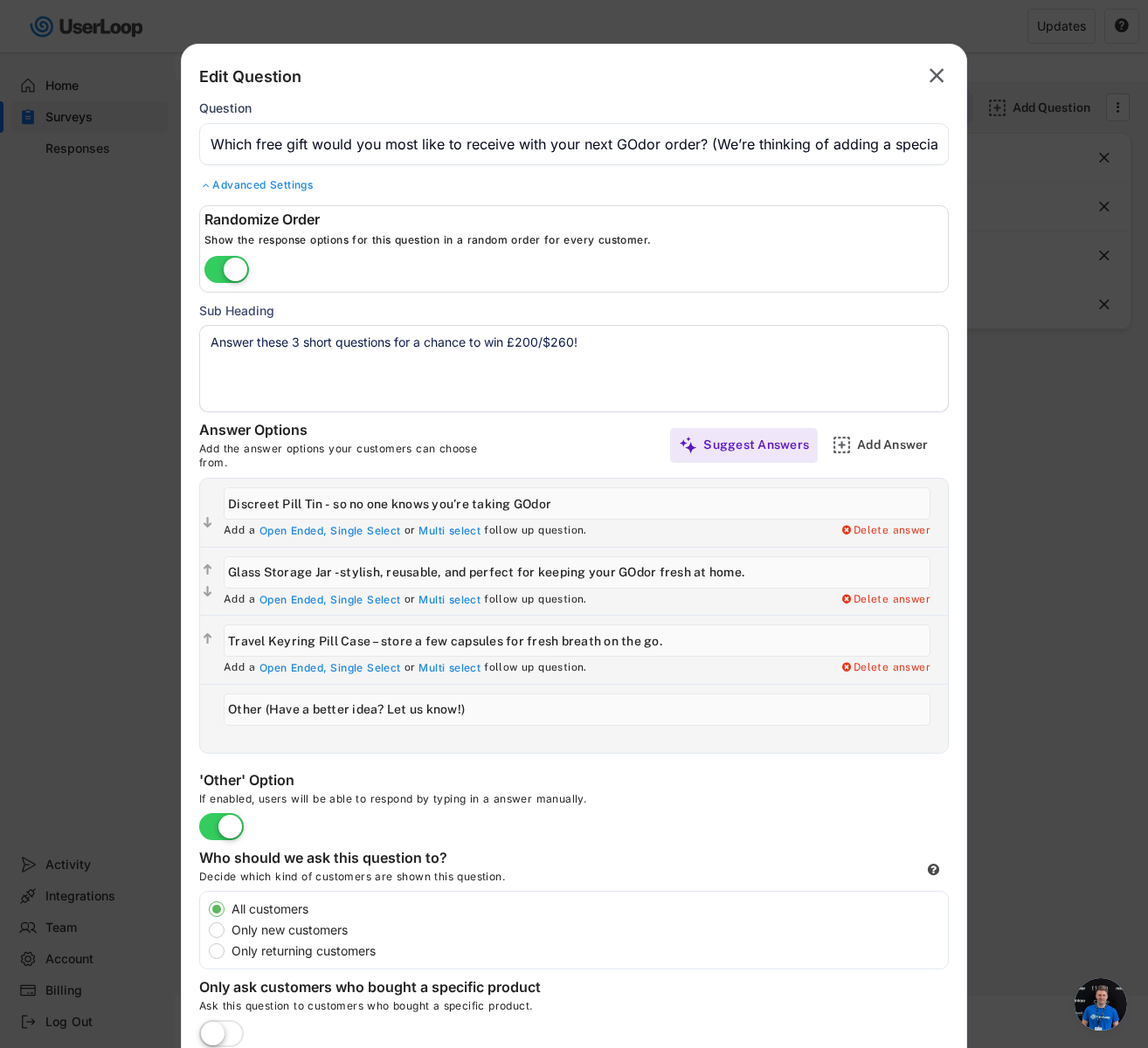
click at [292, 337] on textarea "Answer these 3 short questions for a chance to win £200/$260!" at bounding box center [574, 368] width 750 height 87
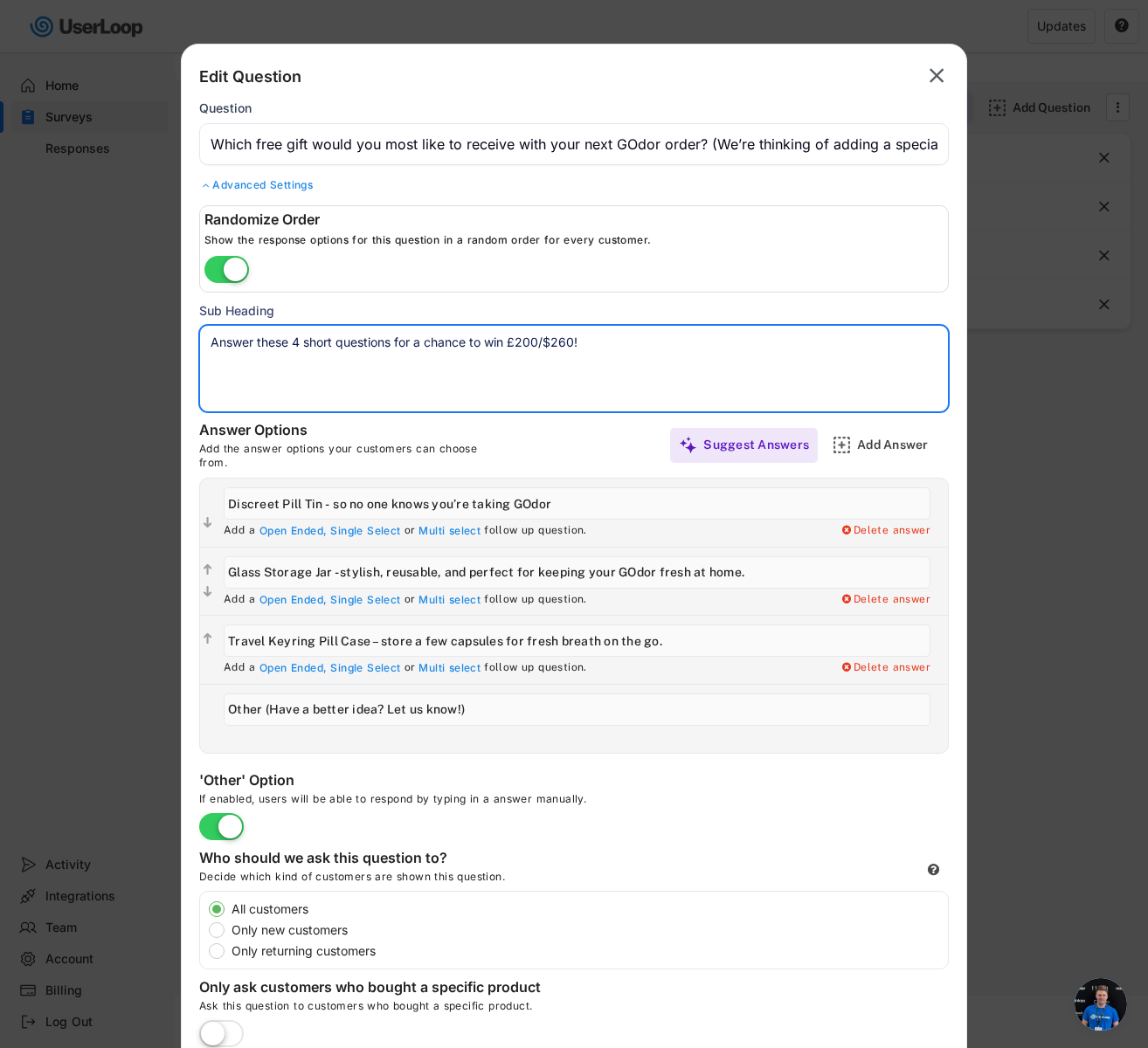
scroll to position [278, 0]
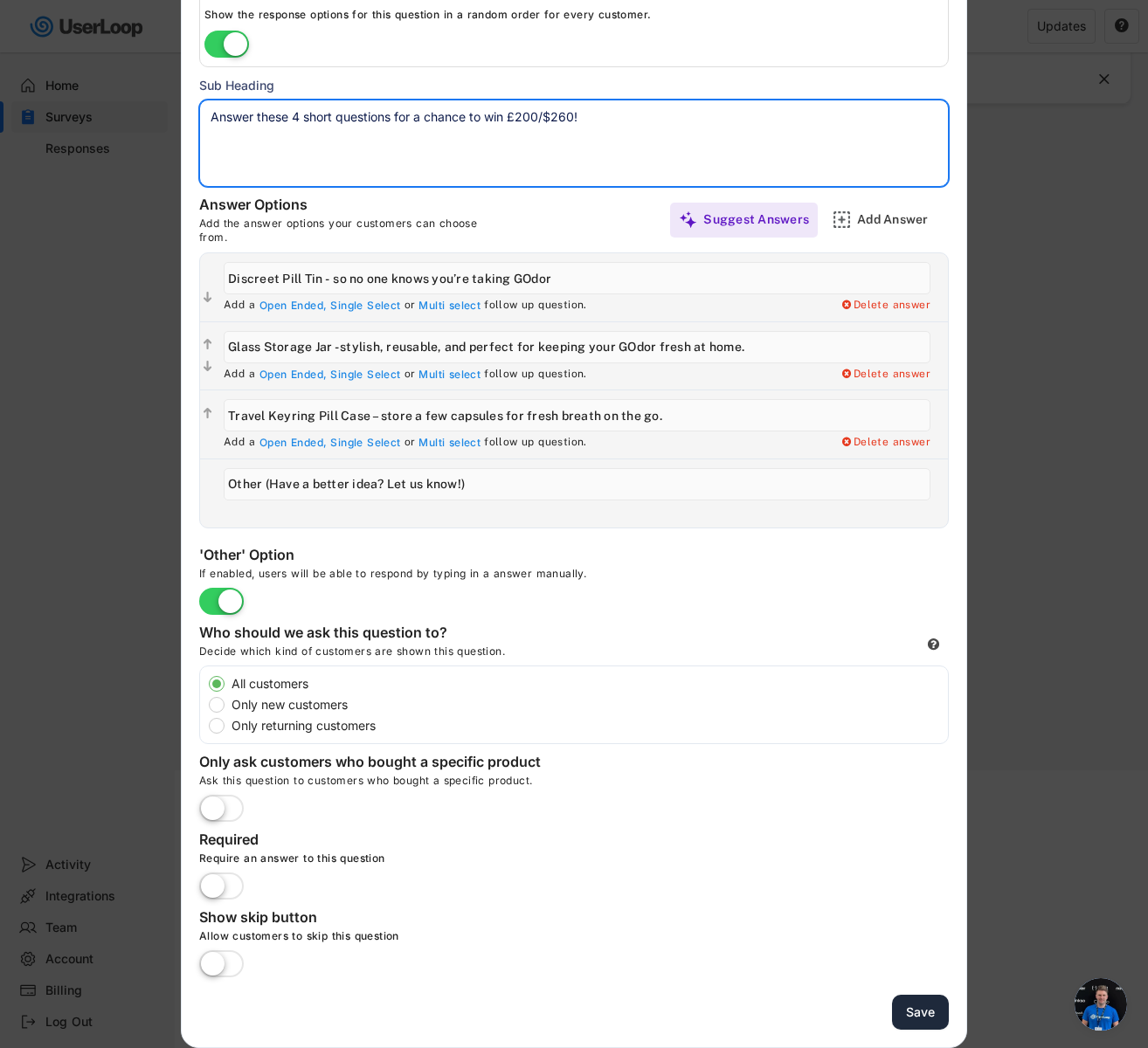
type textarea "Answer these 4 short questions for a chance to win £200/$260!"
click at [935, 1016] on button "Save" at bounding box center [920, 1012] width 56 height 36
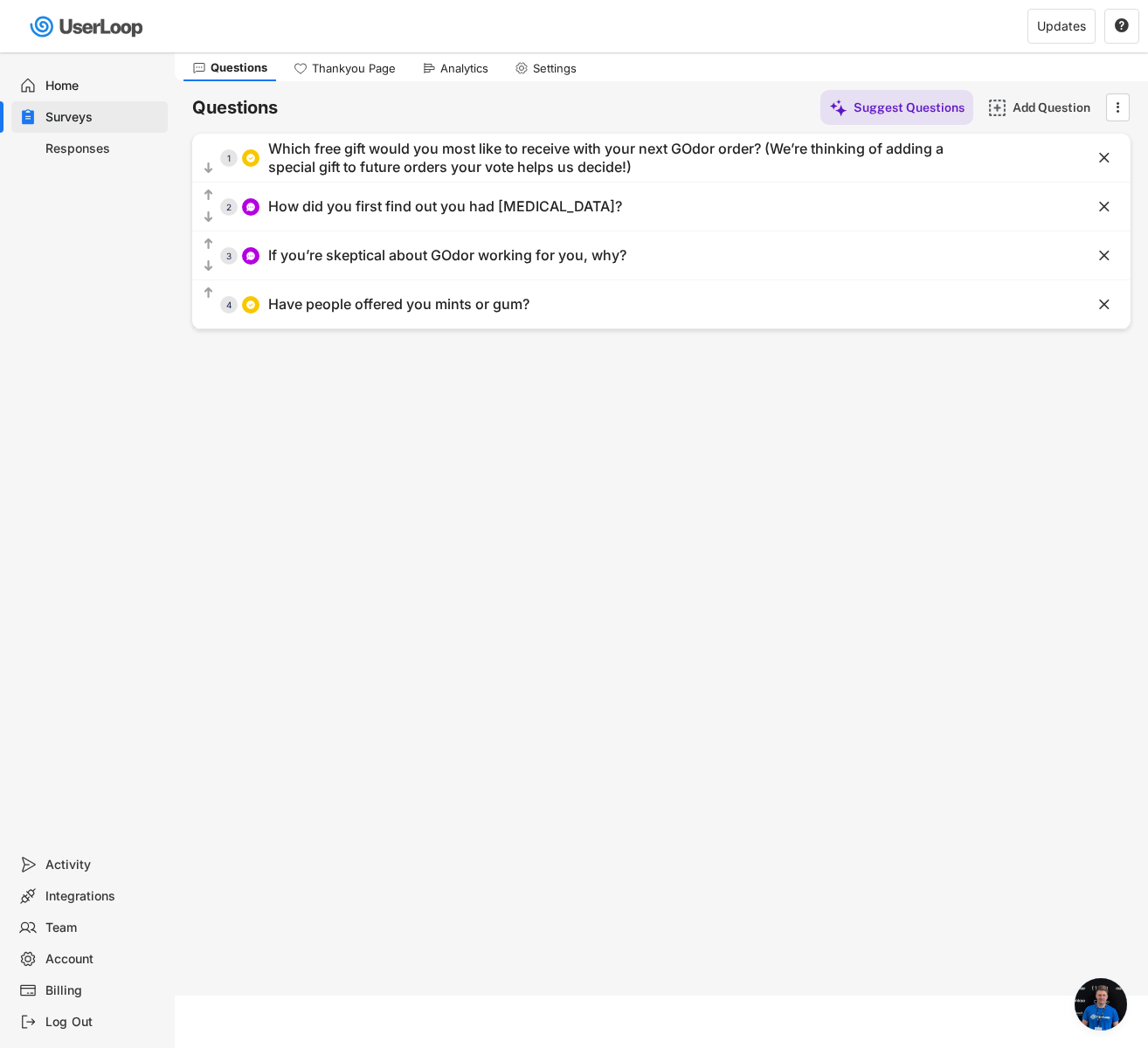
click at [420, 68] on div "Analytics" at bounding box center [454, 68] width 84 height 27
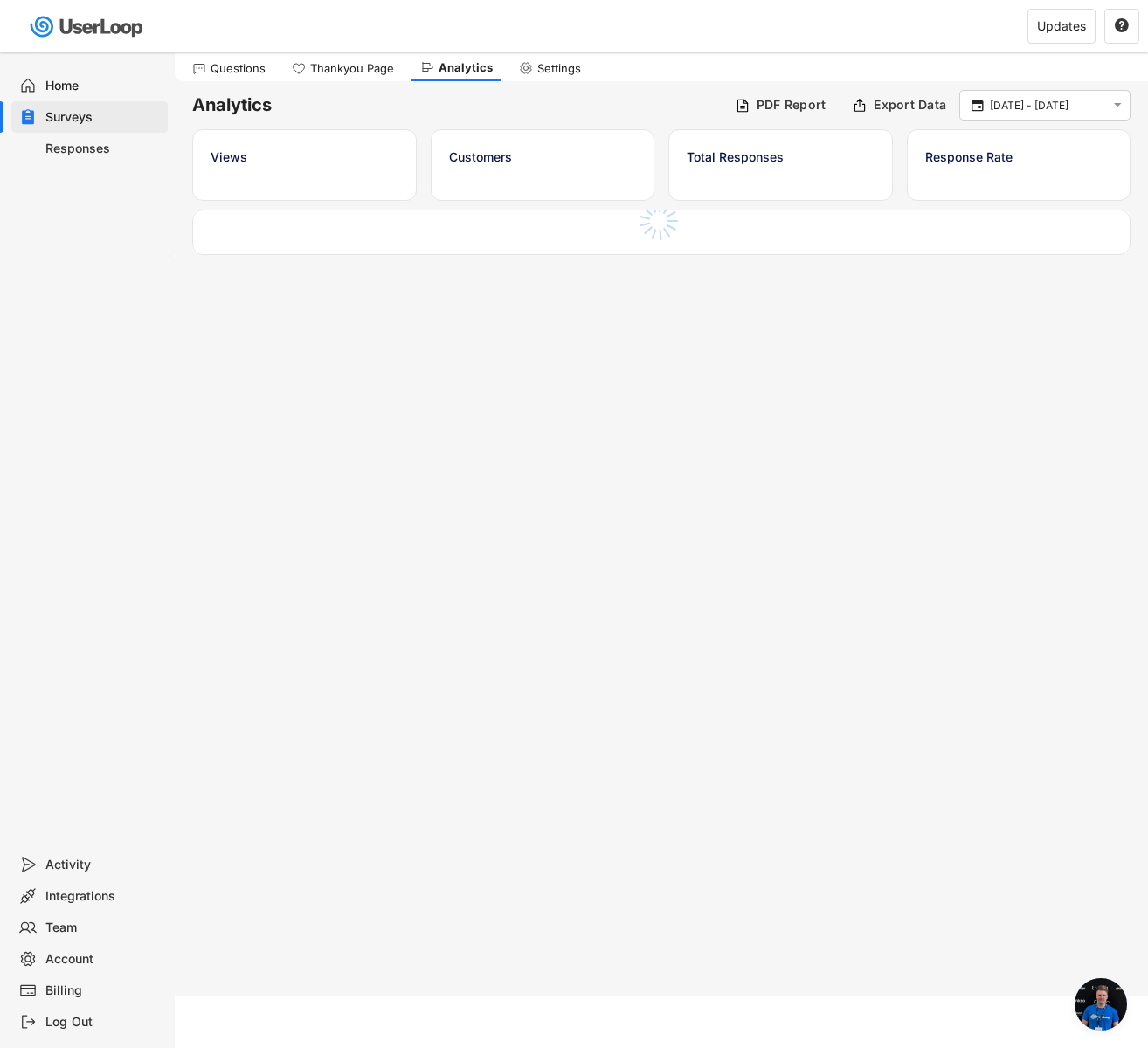
scroll to position [1307, 0]
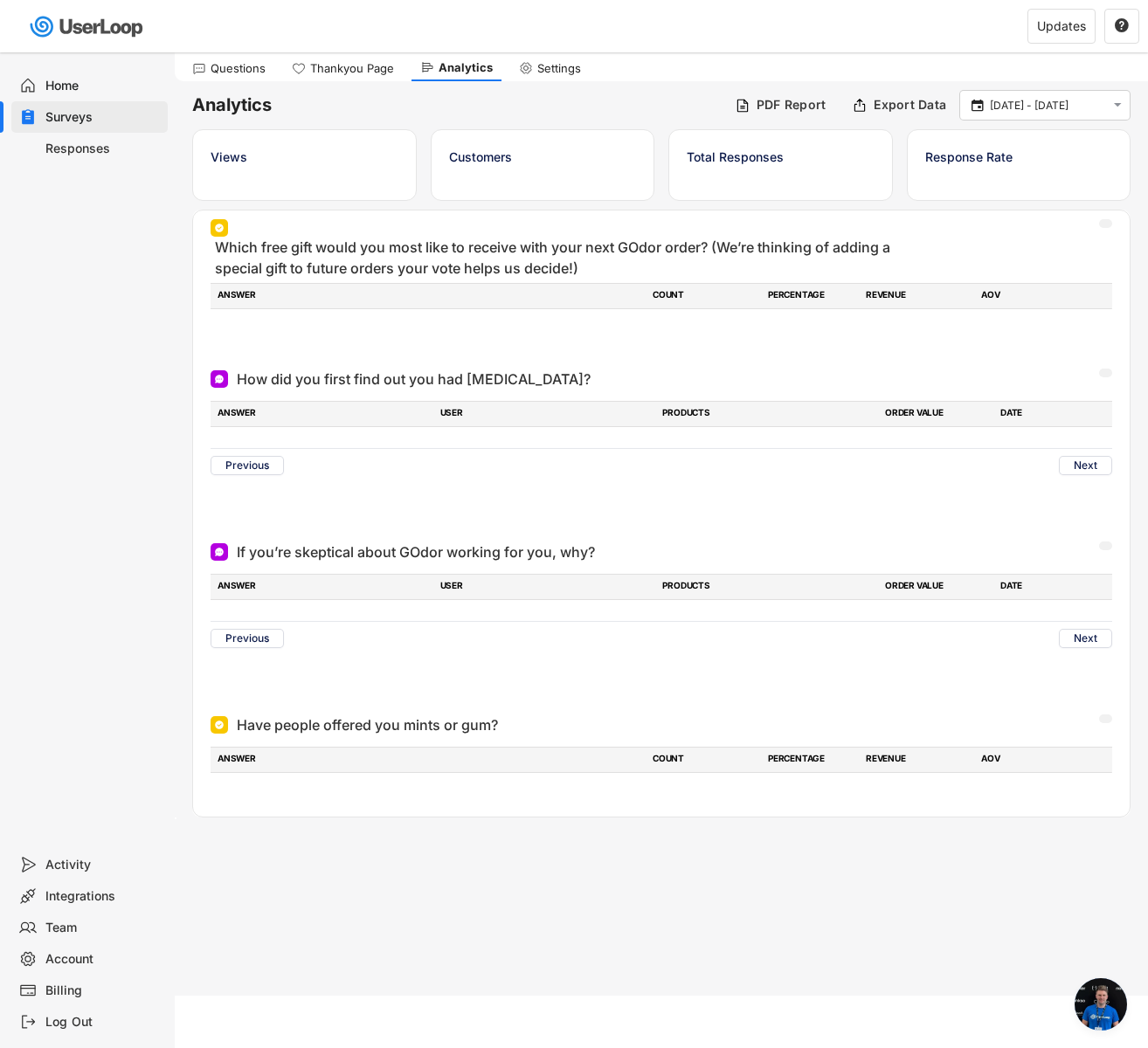
scroll to position [1307, 0]
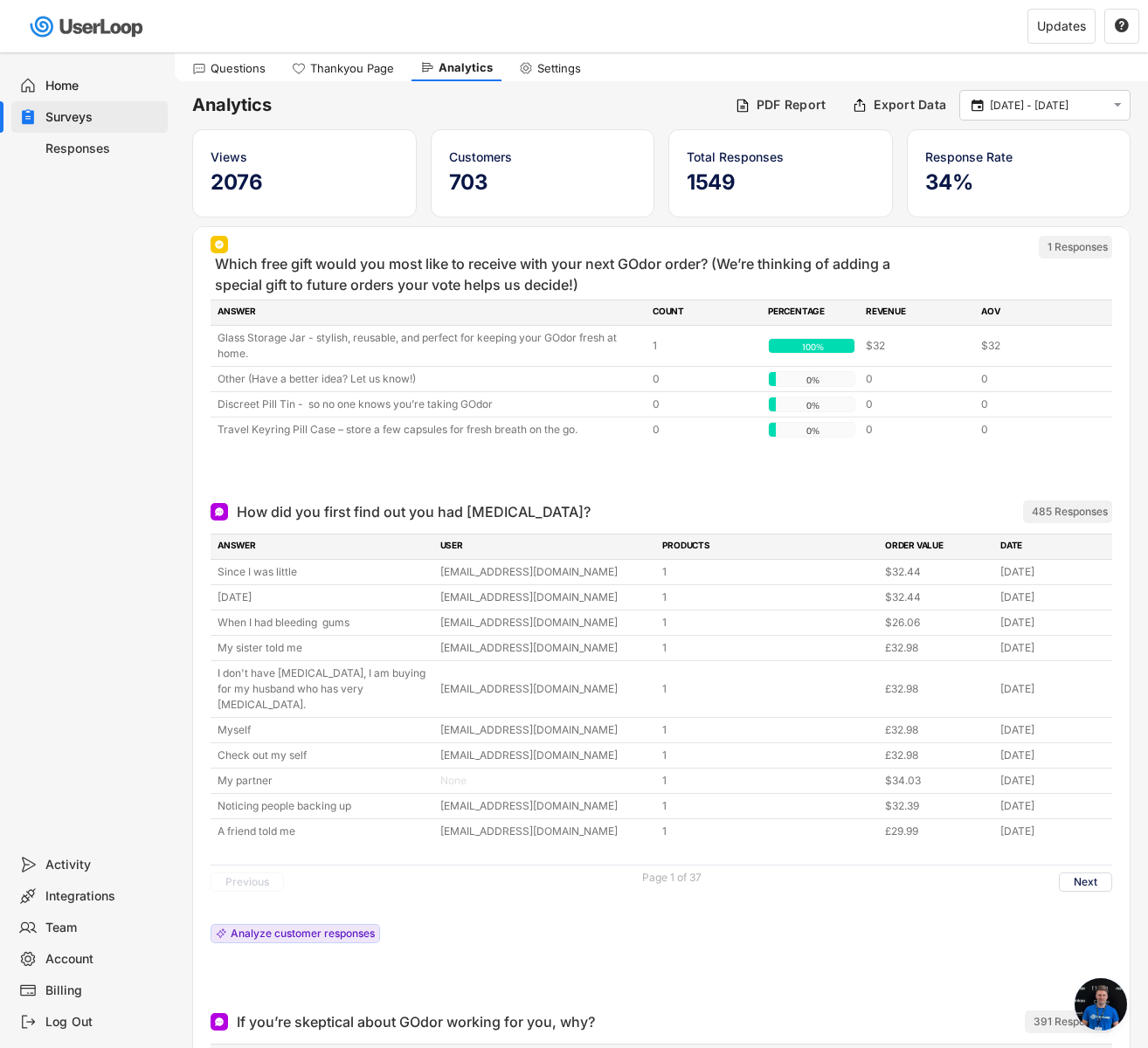
click at [574, 294] on div "Which free gift would you most like to receive with your next GOdor order? (We’…" at bounding box center [568, 274] width 705 height 41
click at [537, 66] on div "Settings" at bounding box center [559, 68] width 43 height 15
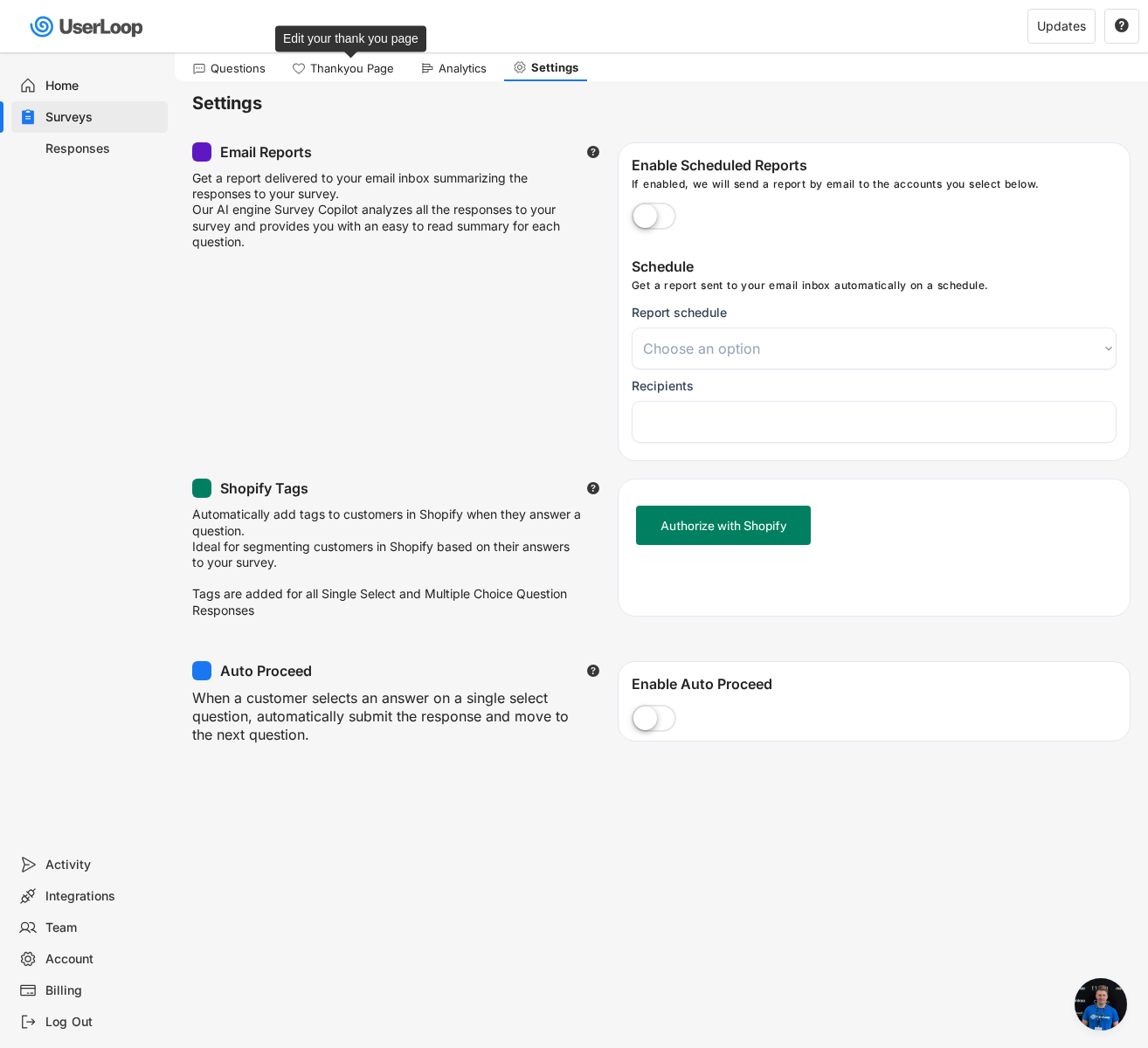
select select
click at [232, 70] on div "Questions" at bounding box center [238, 68] width 55 height 15
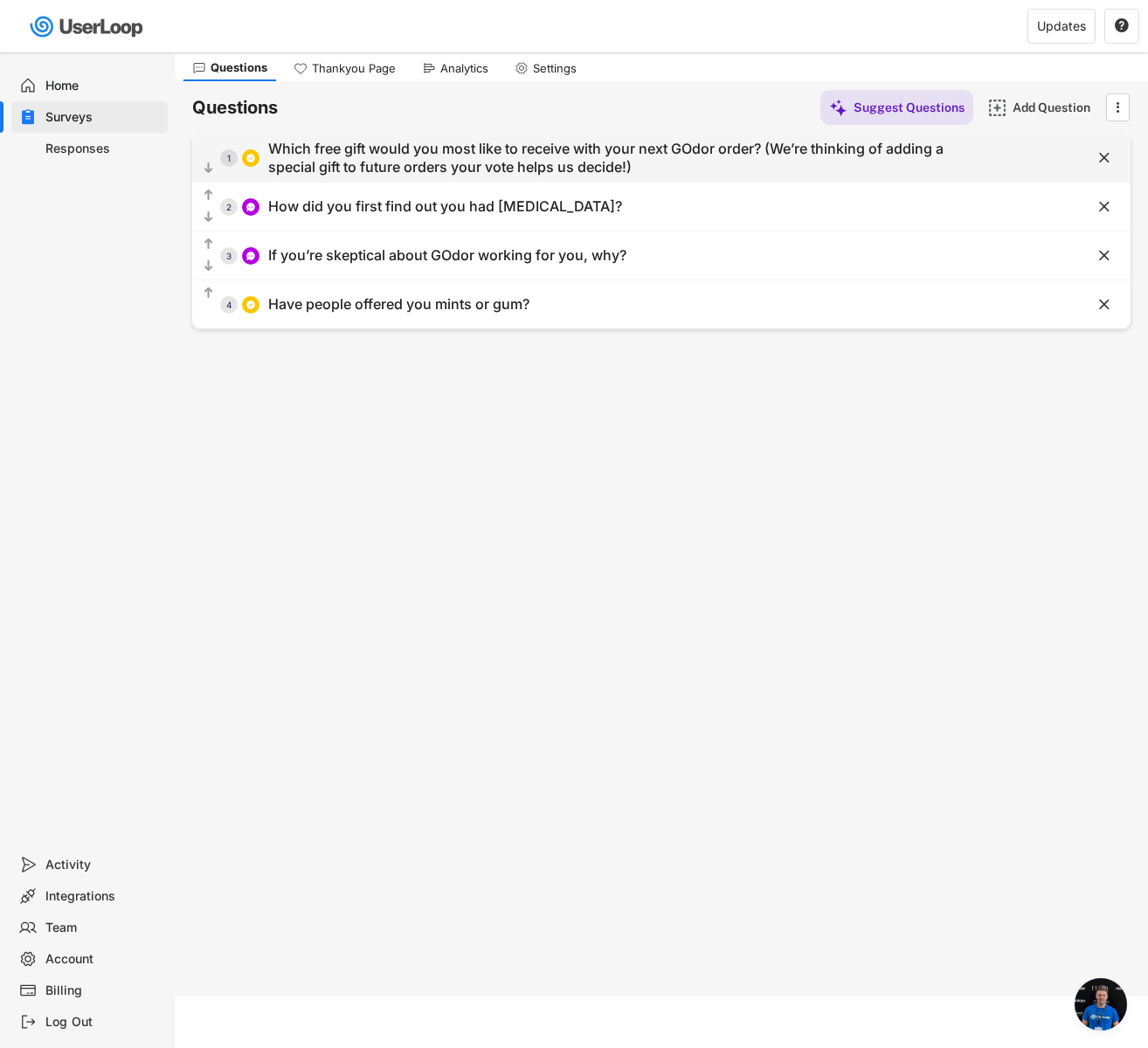
click at [653, 158] on div "Which free gift would you most like to receive with your next GOdor order? (We’…" at bounding box center [609, 158] width 681 height 37
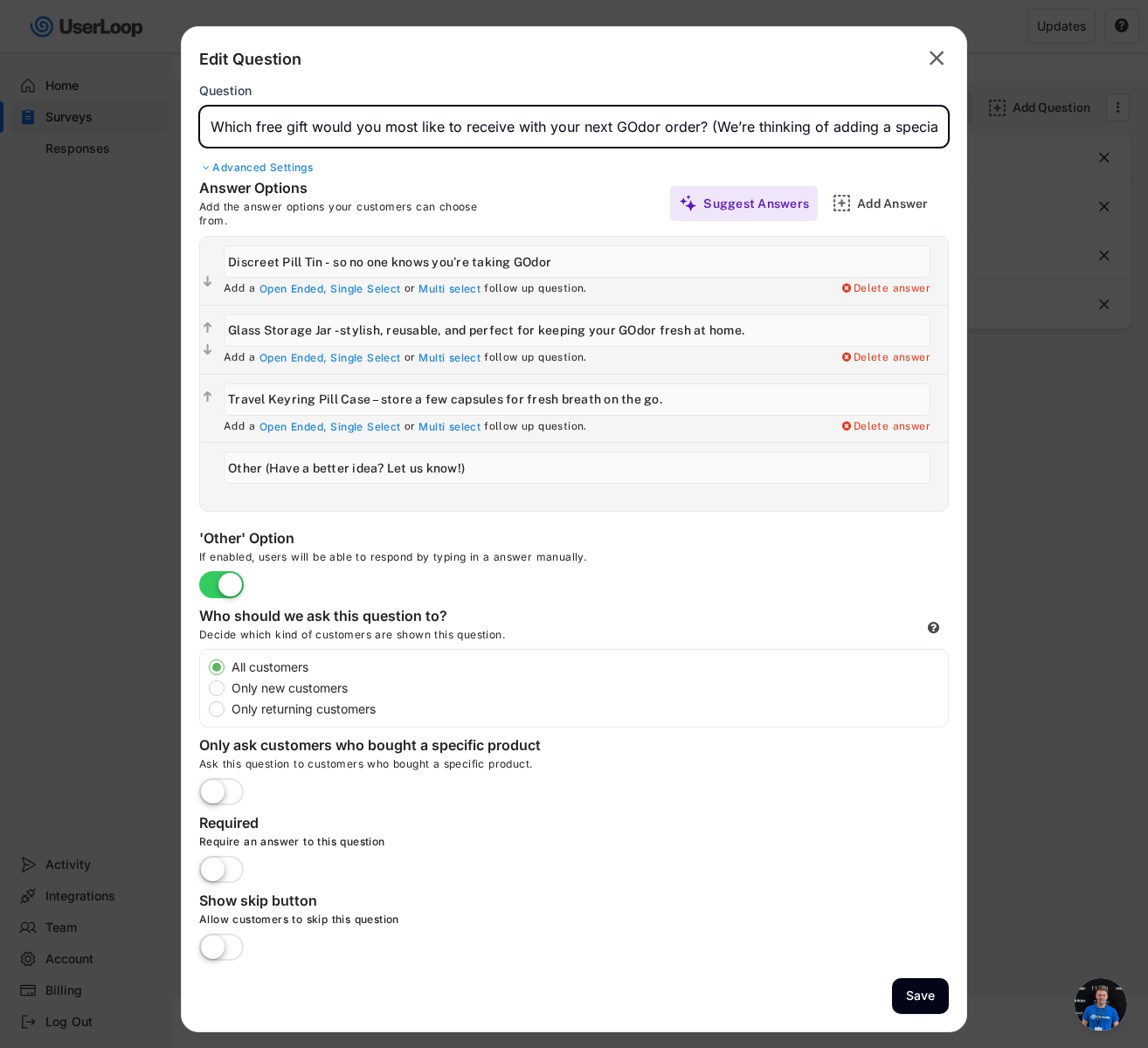
scroll to position [0, 312]
drag, startPoint x: 734, startPoint y: 124, endPoint x: 760, endPoint y: 129, distance: 26.5
click at [769, 129] on input "input" at bounding box center [574, 126] width 750 height 41
click at [756, 129] on input "input" at bounding box center [574, 126] width 750 height 41
drag, startPoint x: 756, startPoint y: 128, endPoint x: 926, endPoint y: 125, distance: 170.0
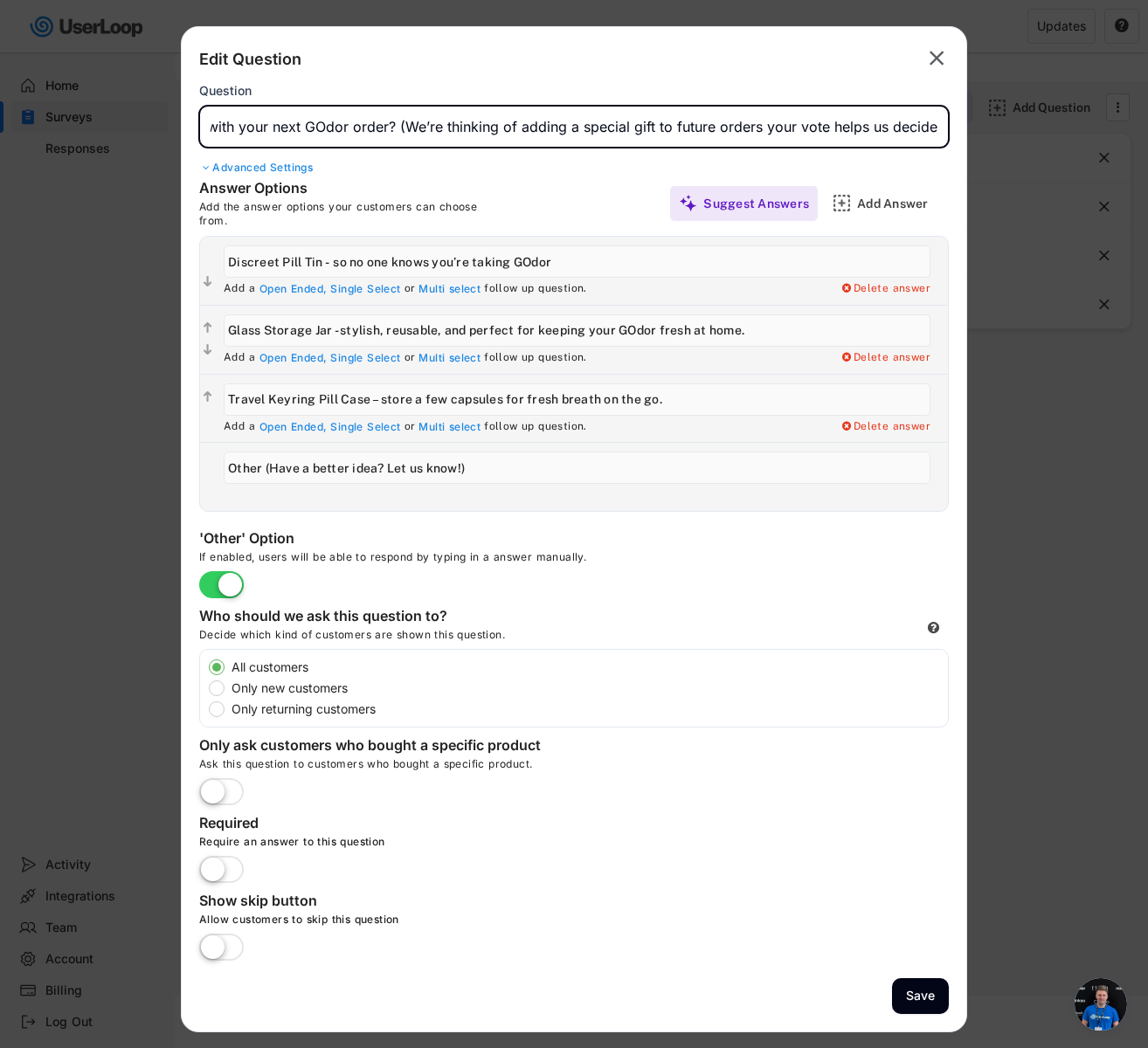
click at [926, 125] on input "input" at bounding box center [574, 126] width 750 height 41
type input "Which free gift would you most like to receive with your next GOdor order? (We’…"
click at [922, 989] on button "Save" at bounding box center [920, 997] width 56 height 36
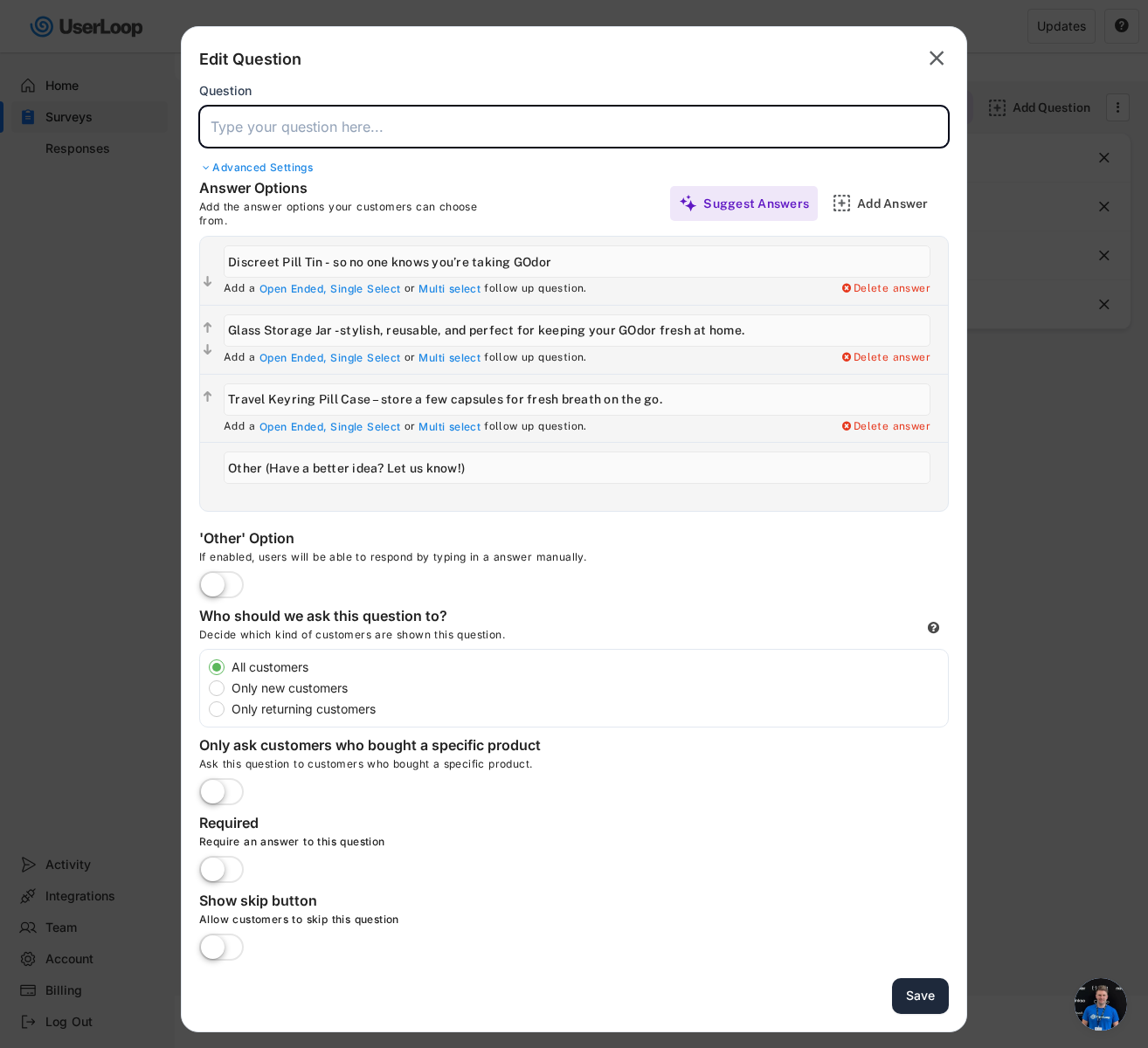
scroll to position [0, 0]
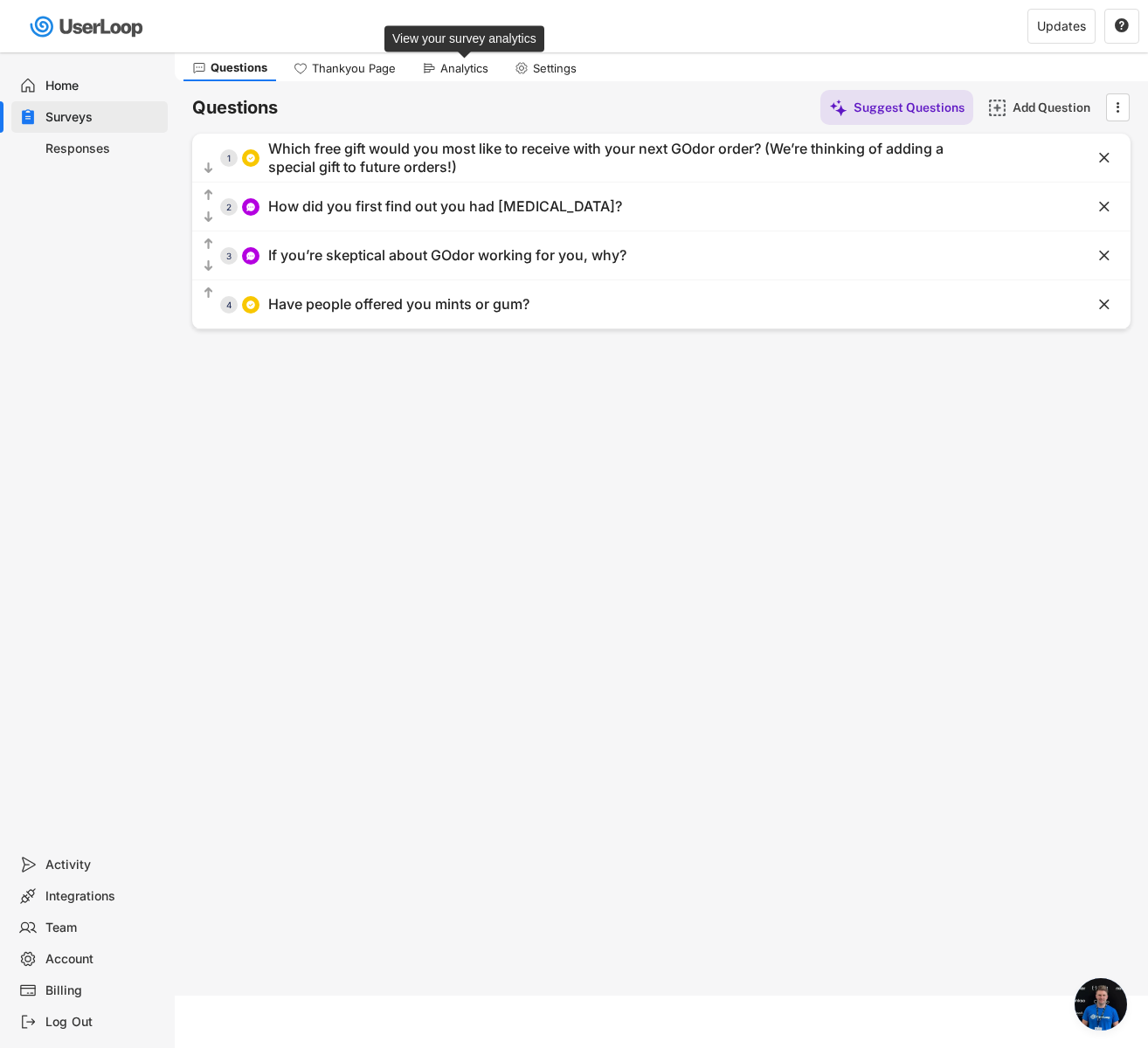
click at [454, 72] on div "Analytics" at bounding box center [464, 68] width 48 height 15
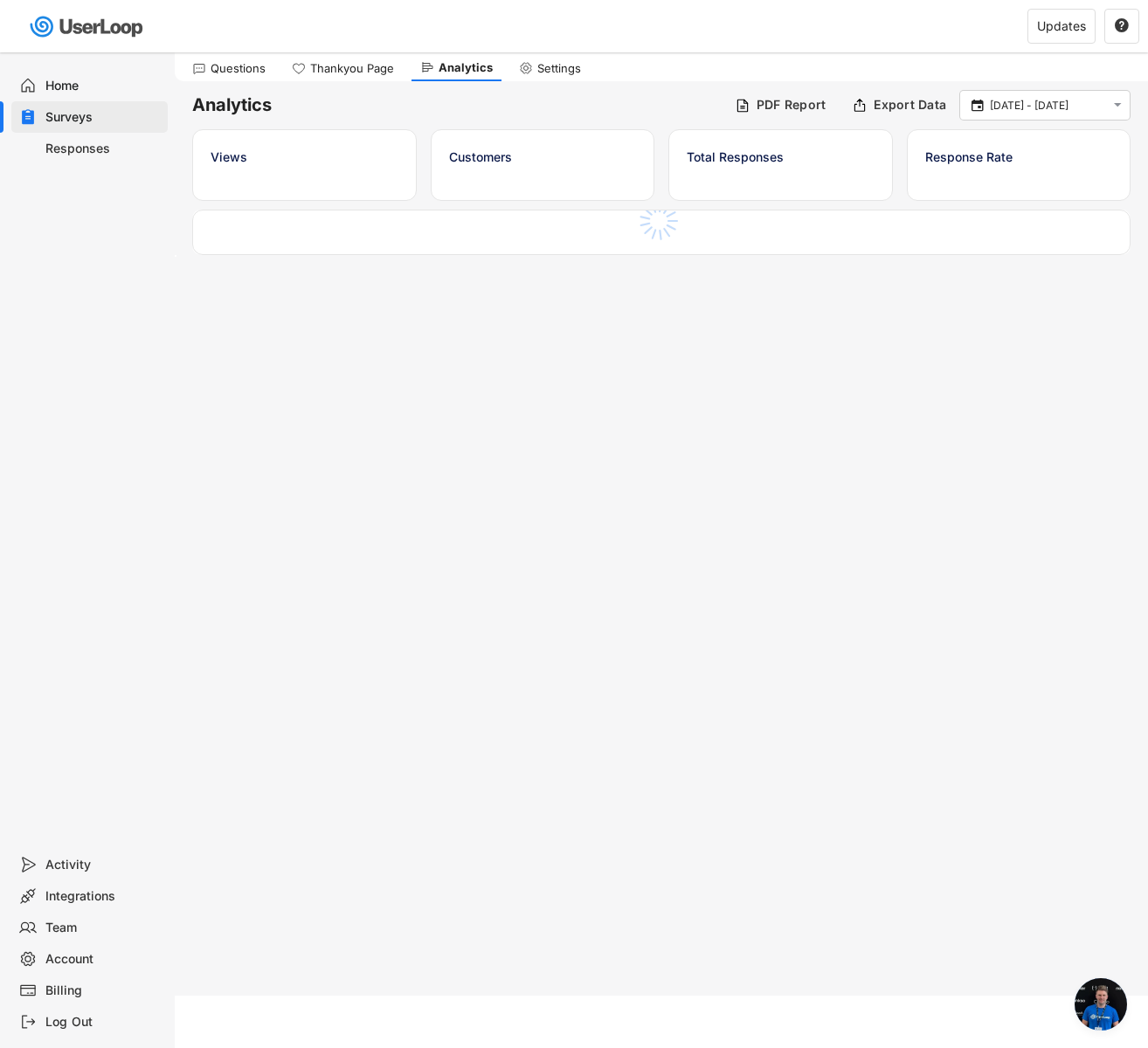
scroll to position [1307, 0]
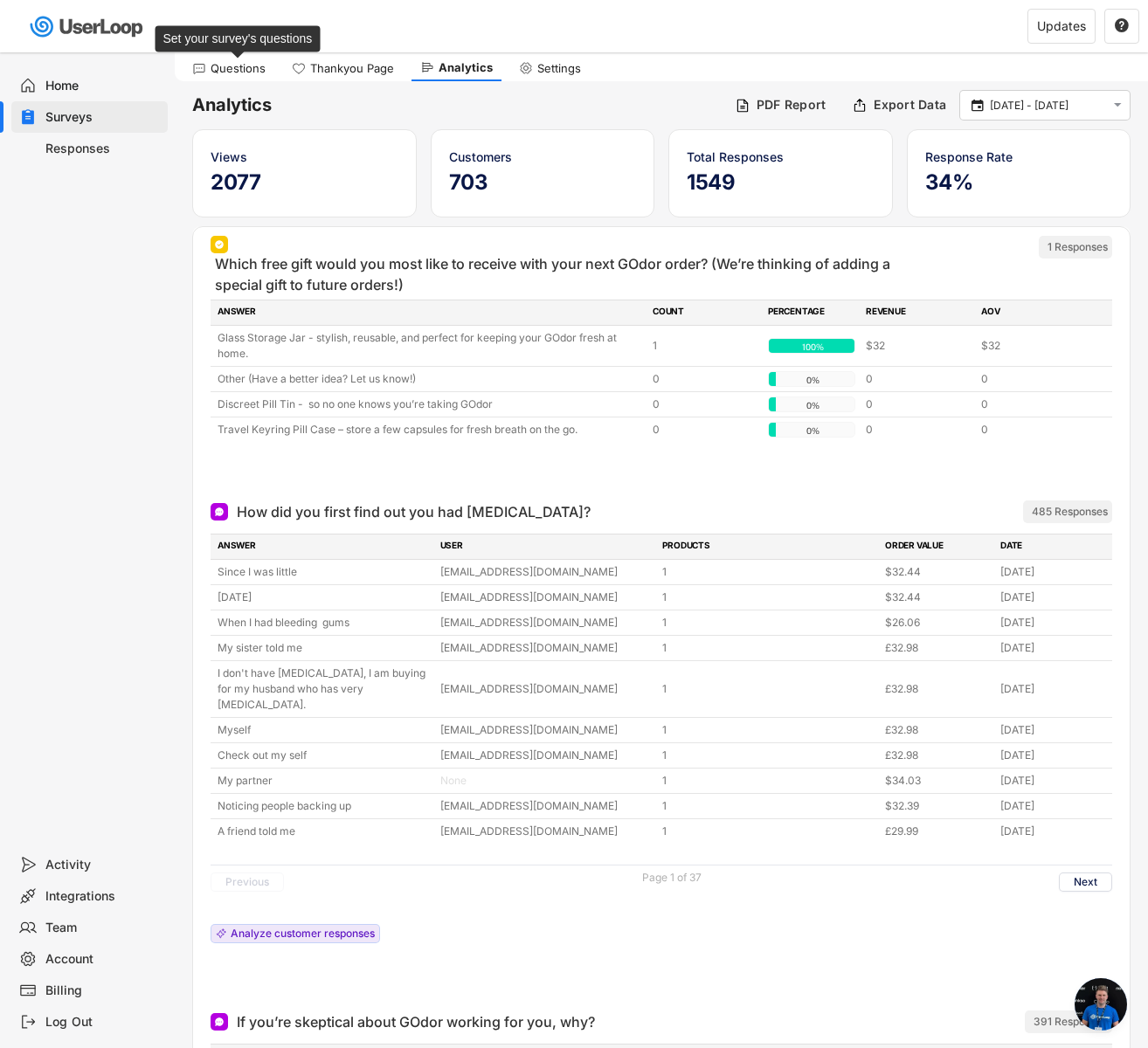
click at [240, 63] on div "Questions" at bounding box center [238, 68] width 55 height 15
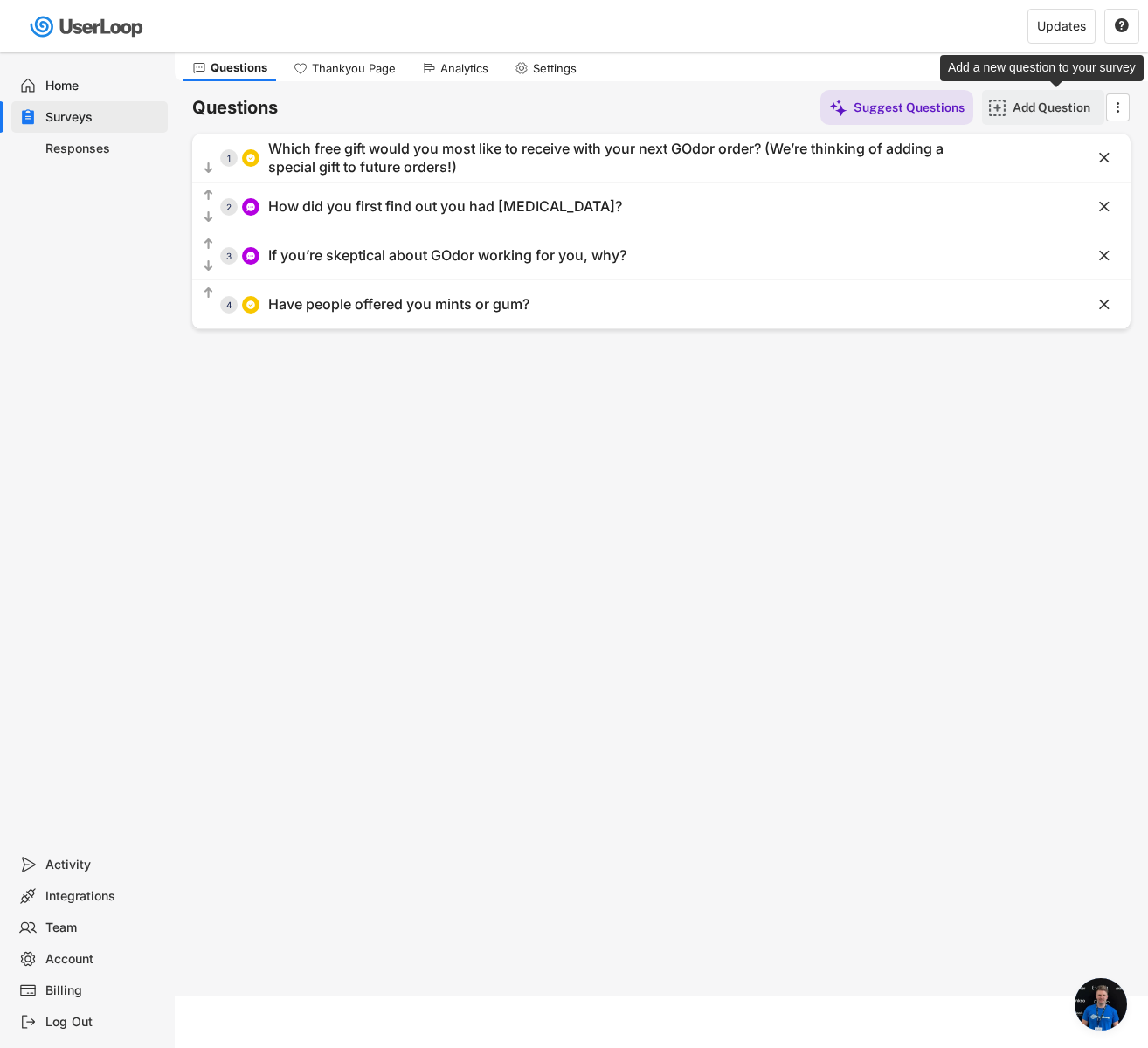
click at [1031, 98] on div "Add Question" at bounding box center [1056, 107] width 87 height 35
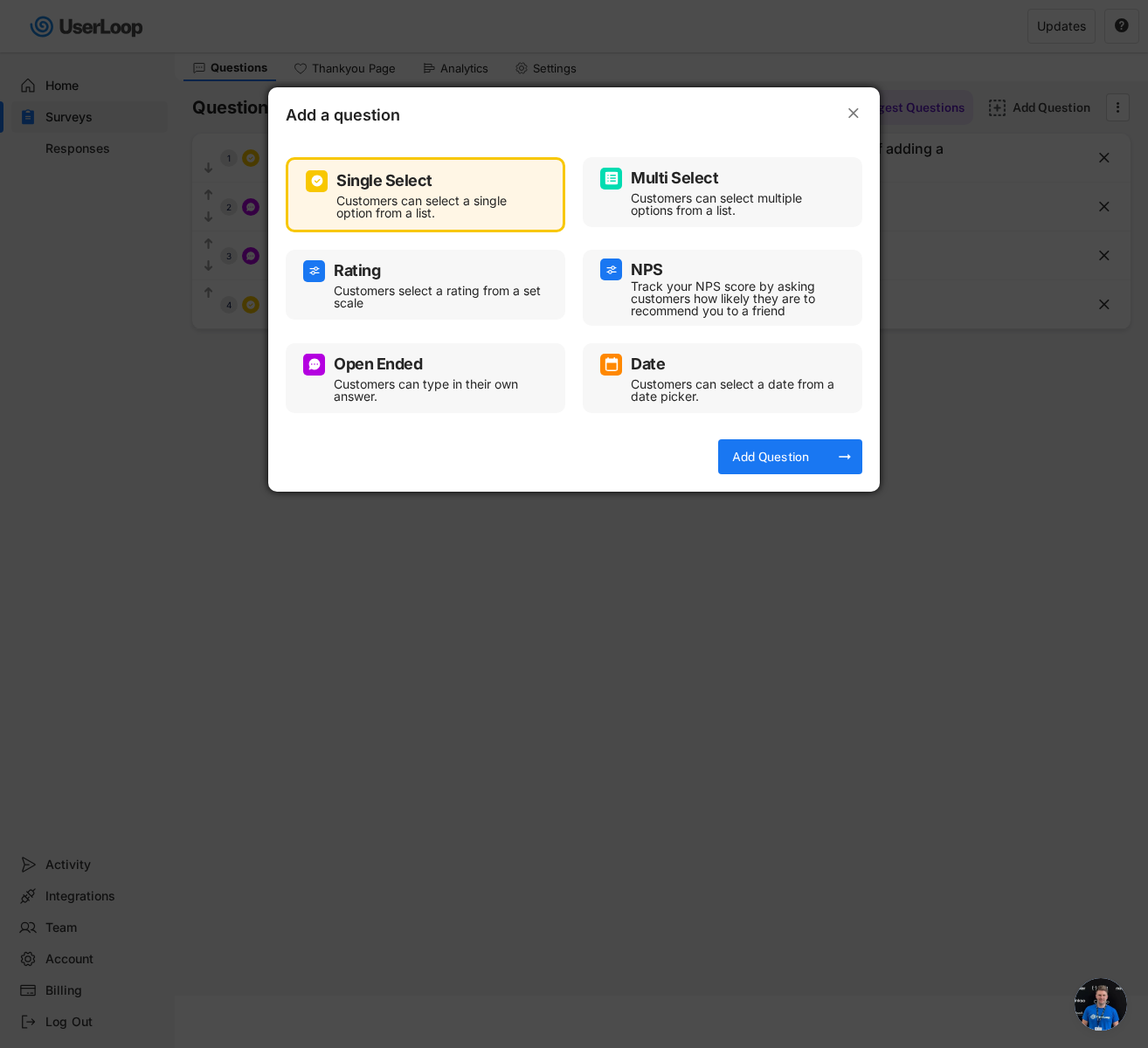
click at [691, 648] on div at bounding box center [574, 524] width 1148 height 1048
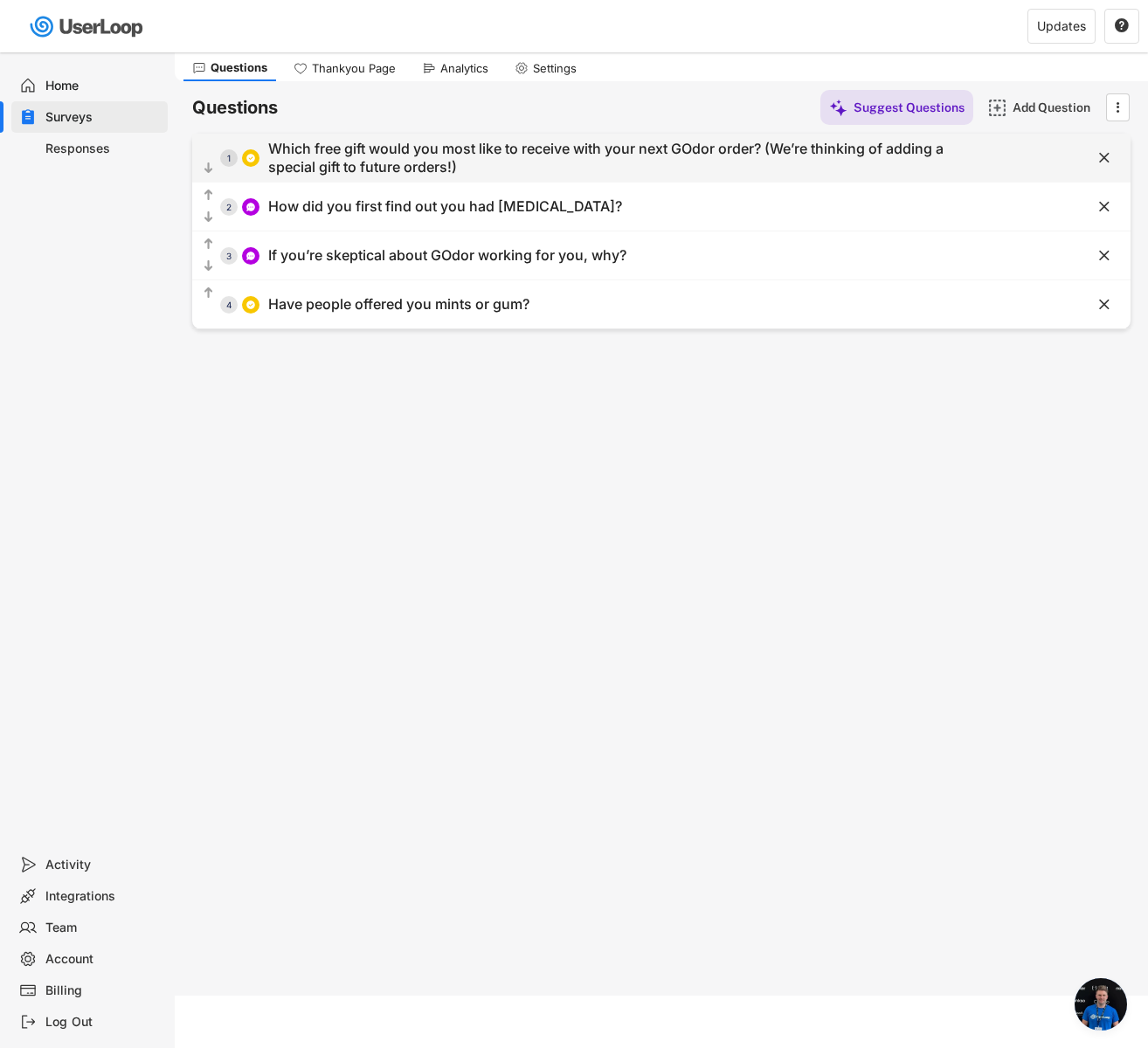
click at [420, 152] on div "Which free gift would you most like to receive with your next GOdor order? (We’…" at bounding box center [609, 158] width 681 height 37
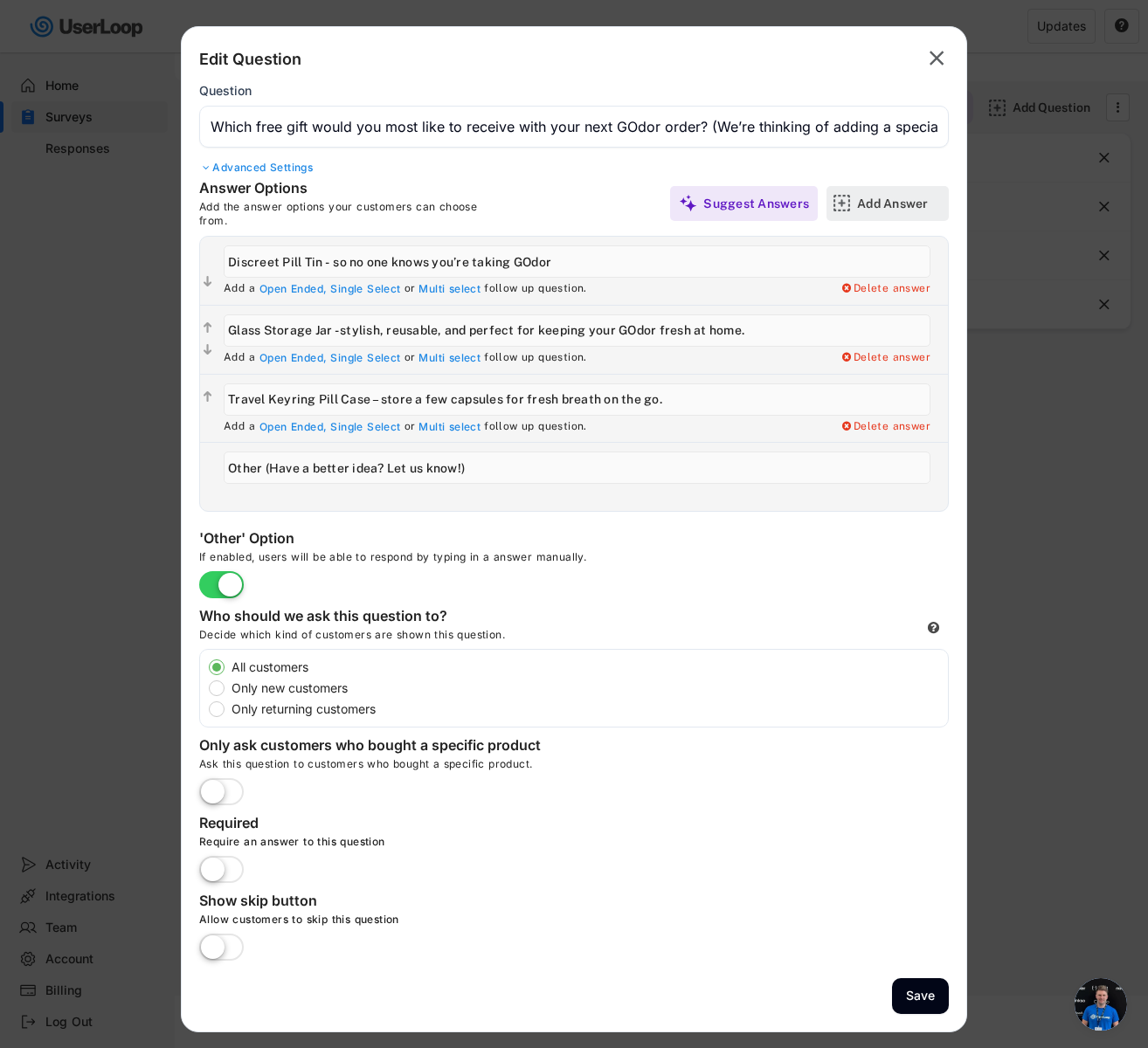
click at [867, 190] on div "Add Answer" at bounding box center [901, 202] width 87 height 35
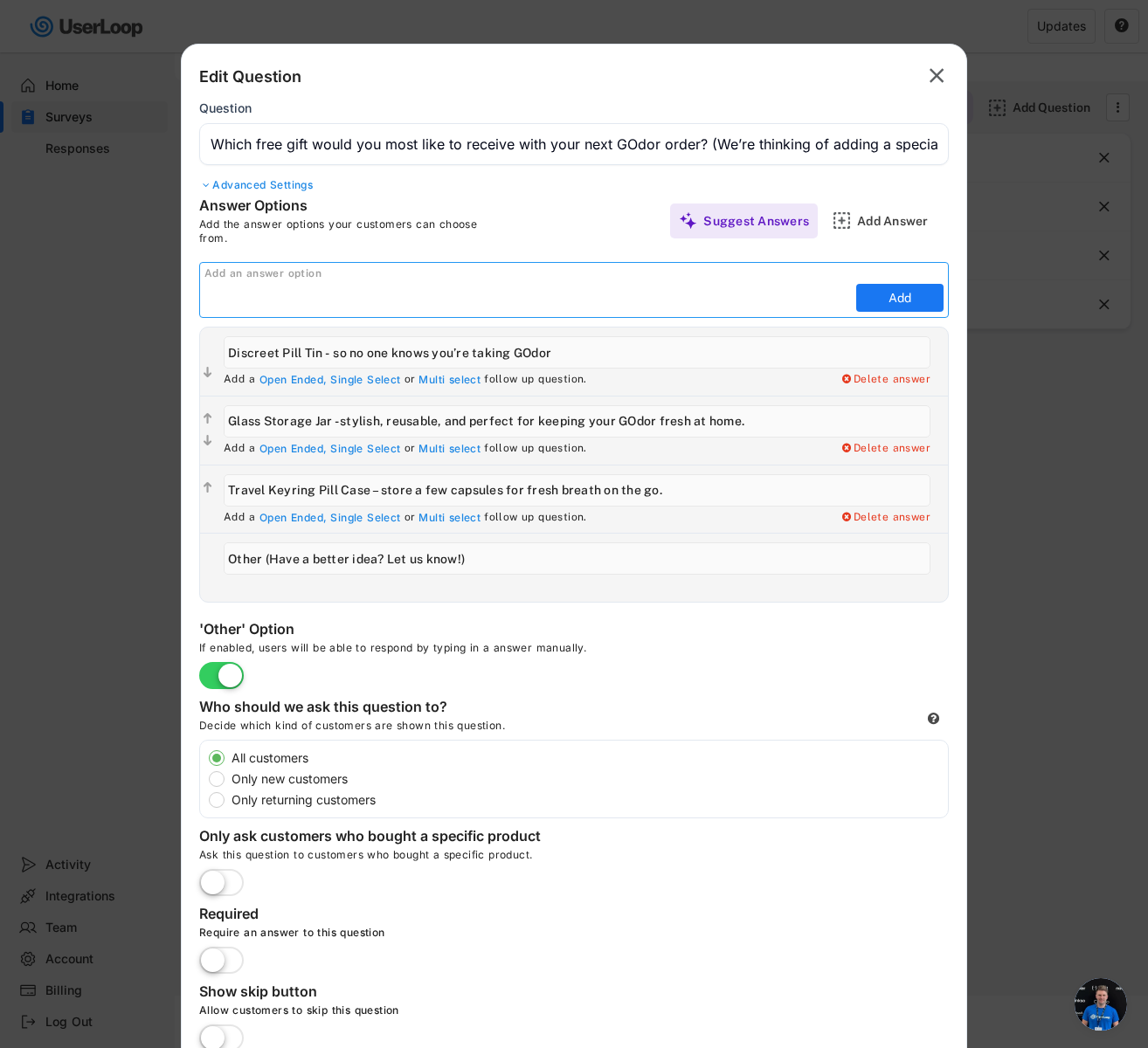
paste input "Weekly Pill Organizer – simple and compact, helps you remember to take GOdor da…"
type input "Weekly Pill Organizer – simple and compact, helps you remember to take GOdor da…"
click at [915, 295] on button "Add" at bounding box center [900, 297] width 87 height 28
type input "Weekly Pill Organizer – simple and compact, helps you remember to take GOdor da…"
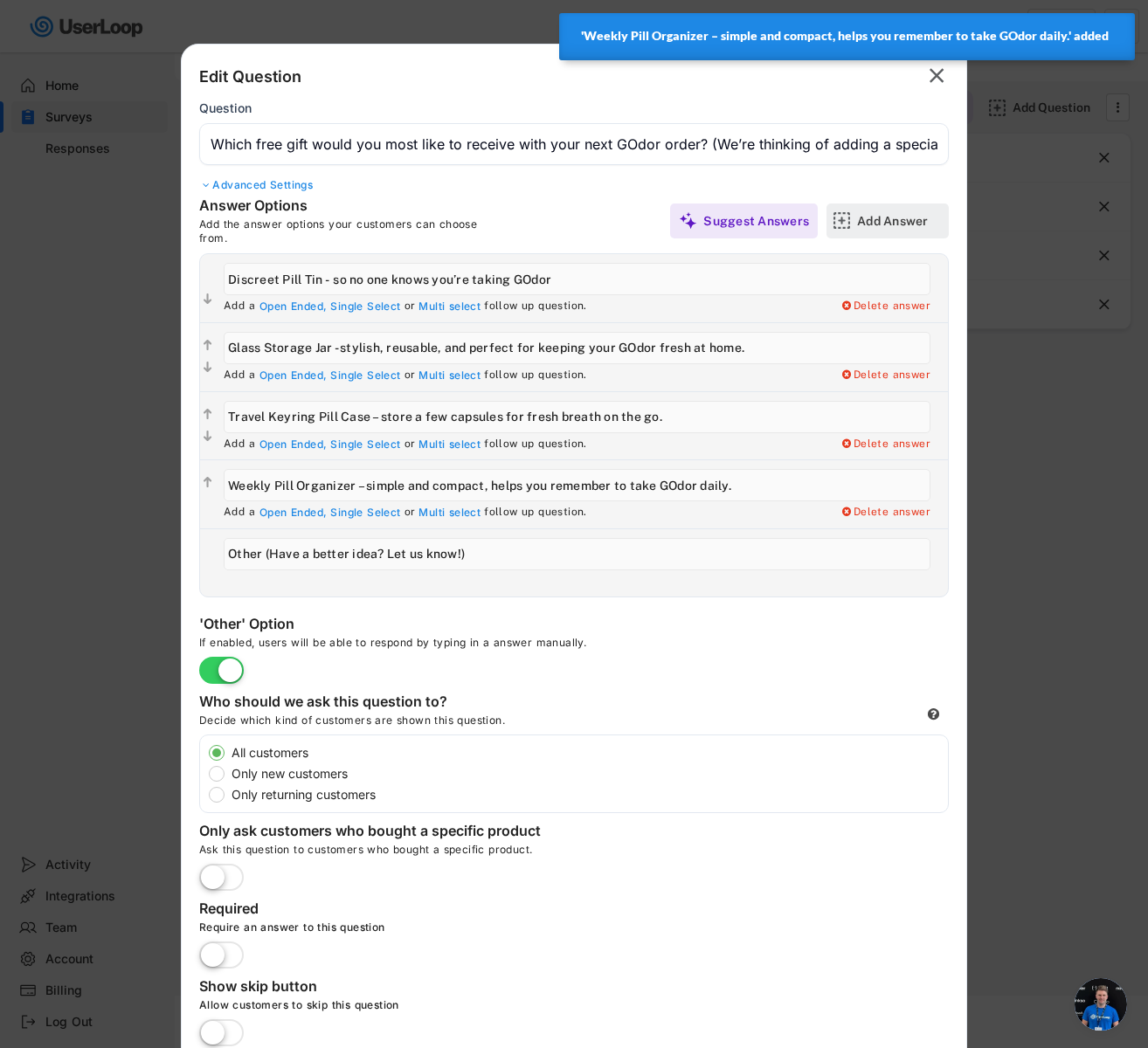
click at [887, 219] on div "Add Answer" at bounding box center [901, 221] width 87 height 16
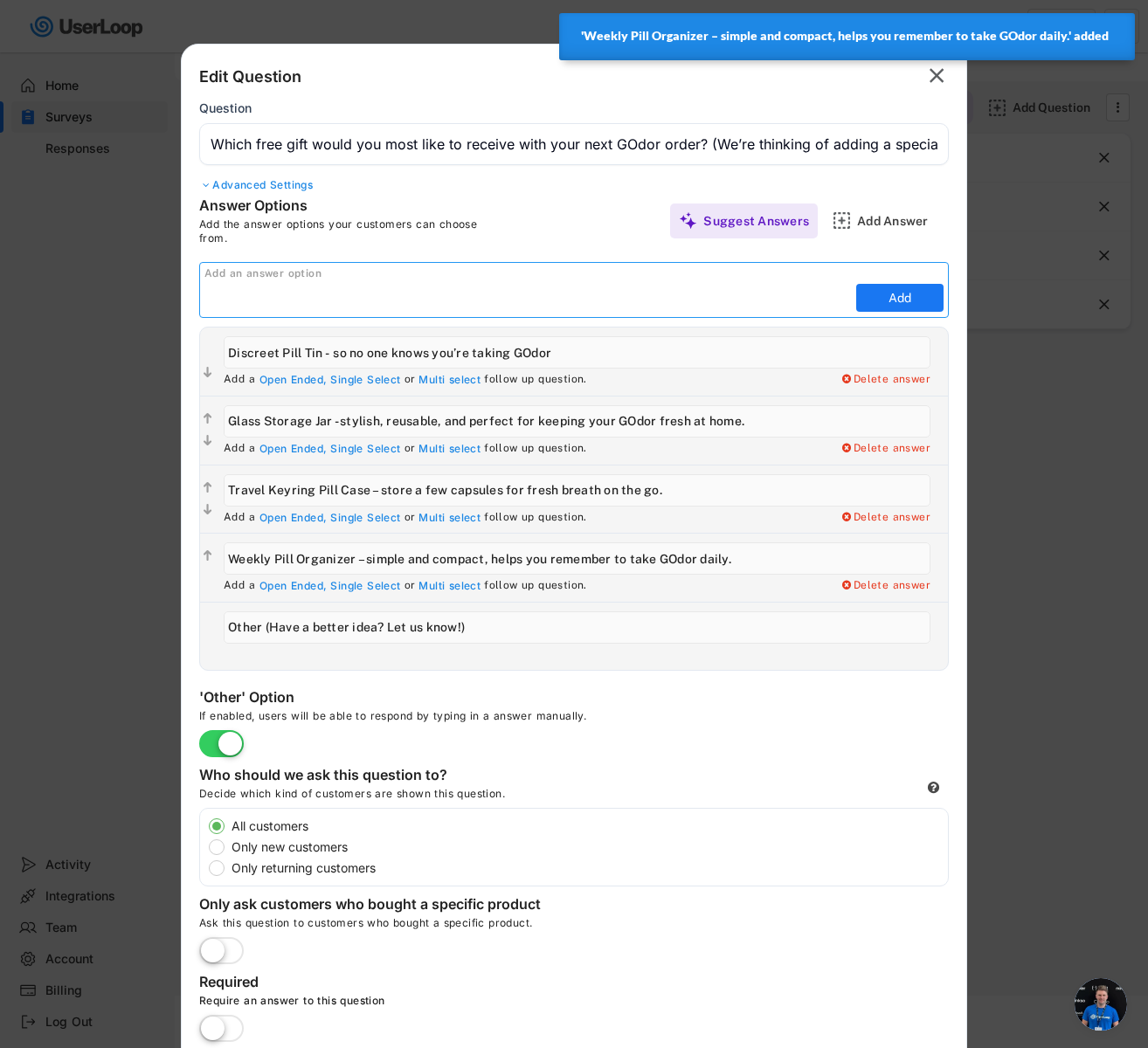
click at [266, 292] on input "input" at bounding box center [528, 297] width 647 height 27
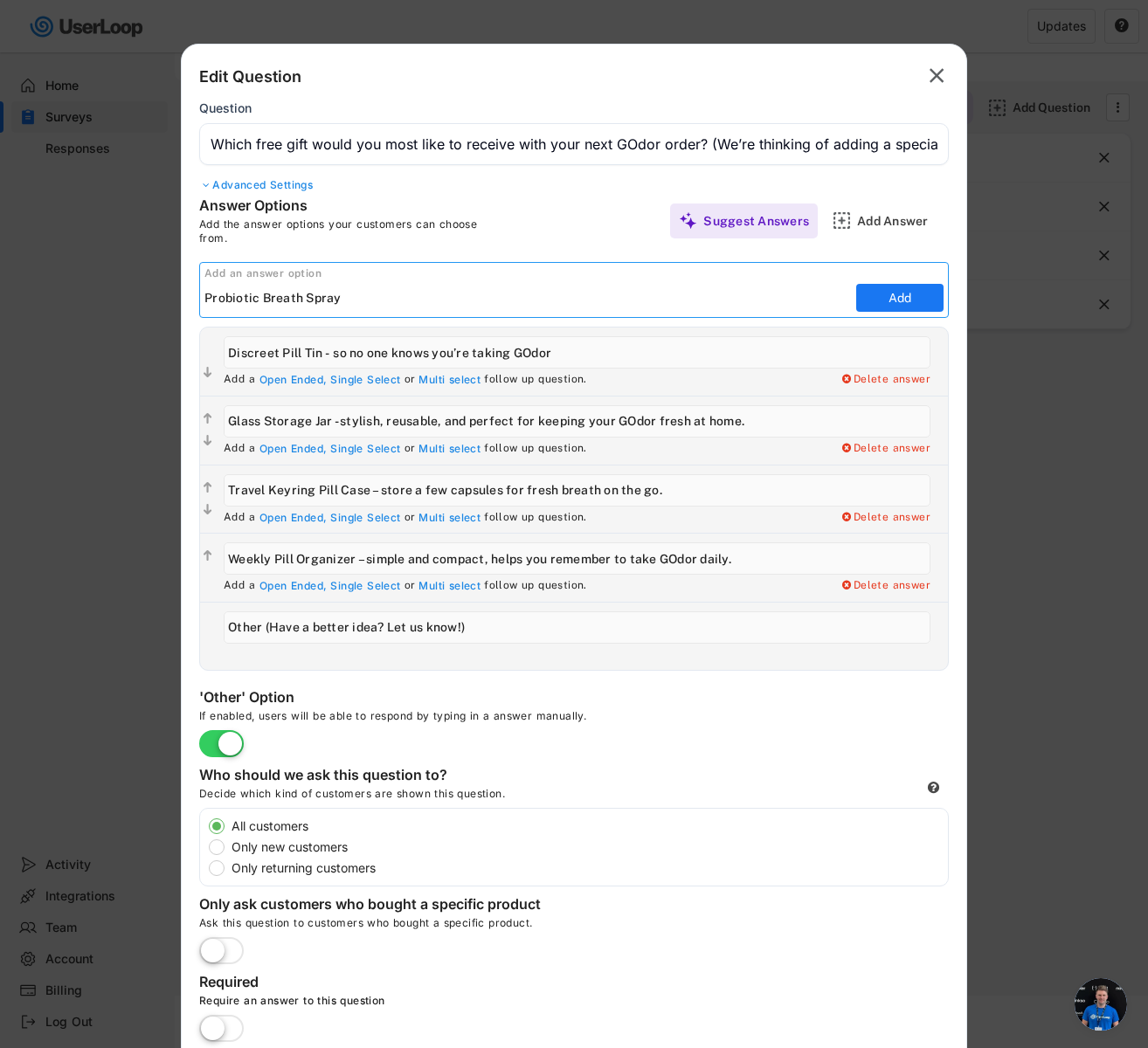
click at [370, 304] on input "input" at bounding box center [528, 297] width 647 height 27
click at [522, 294] on input "input" at bounding box center [528, 297] width 647 height 27
click at [407, 293] on input "input" at bounding box center [528, 297] width 647 height 27
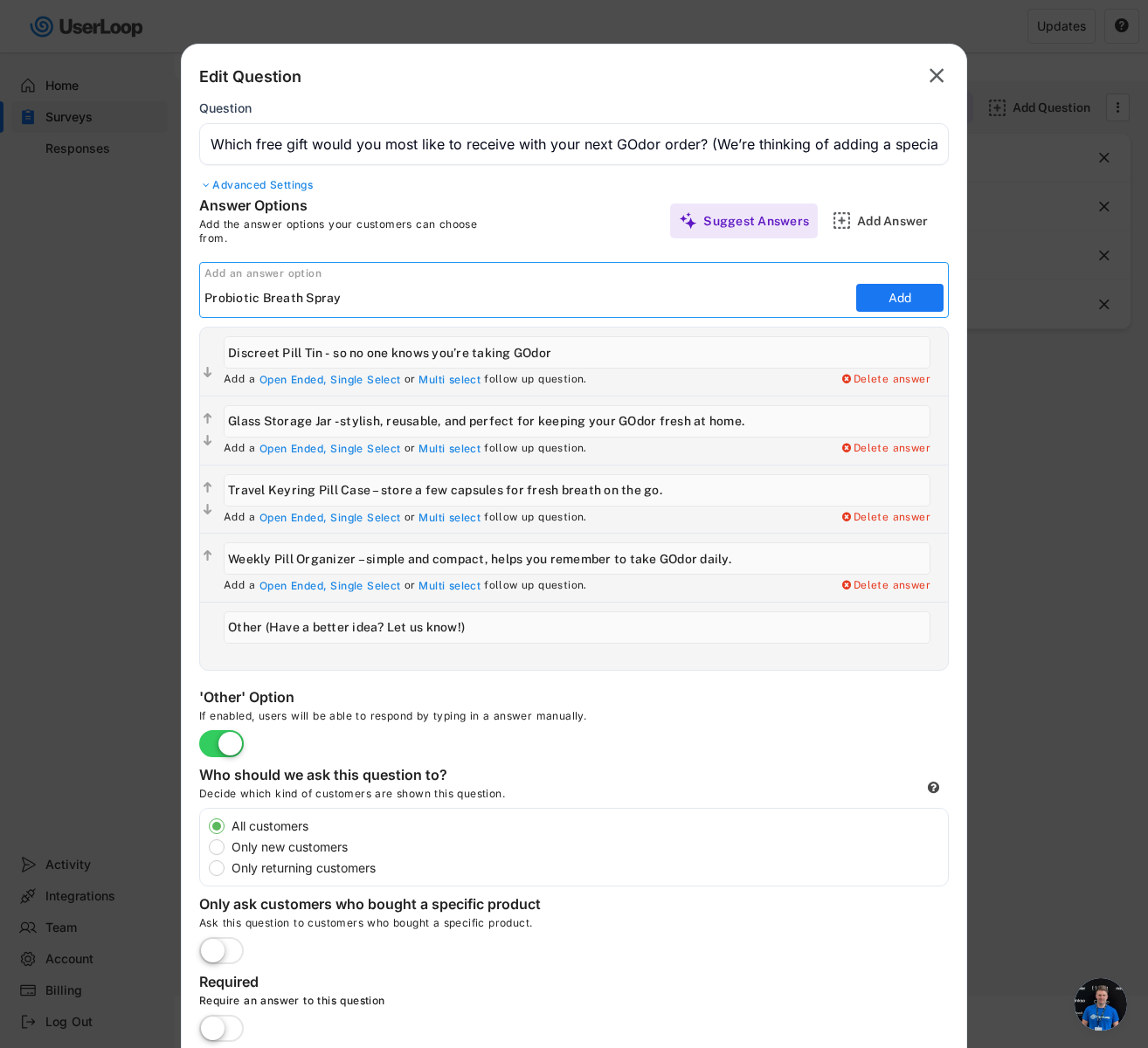
paste input "Probiotic Breath Spray – a refreshing on-the-go spray with probiotic strains to…"
drag, startPoint x: 403, startPoint y: 295, endPoint x: 34, endPoint y: 285, distance: 369.1
click at [34, 285] on body "Answer these 4 short questions for a chance to win £200/$260! Surveys BB Post P…" at bounding box center [574, 471] width 1148 height 1048
click at [329, 296] on input "input" at bounding box center [528, 297] width 647 height 27
click at [393, 293] on input "input" at bounding box center [528, 297] width 647 height 27
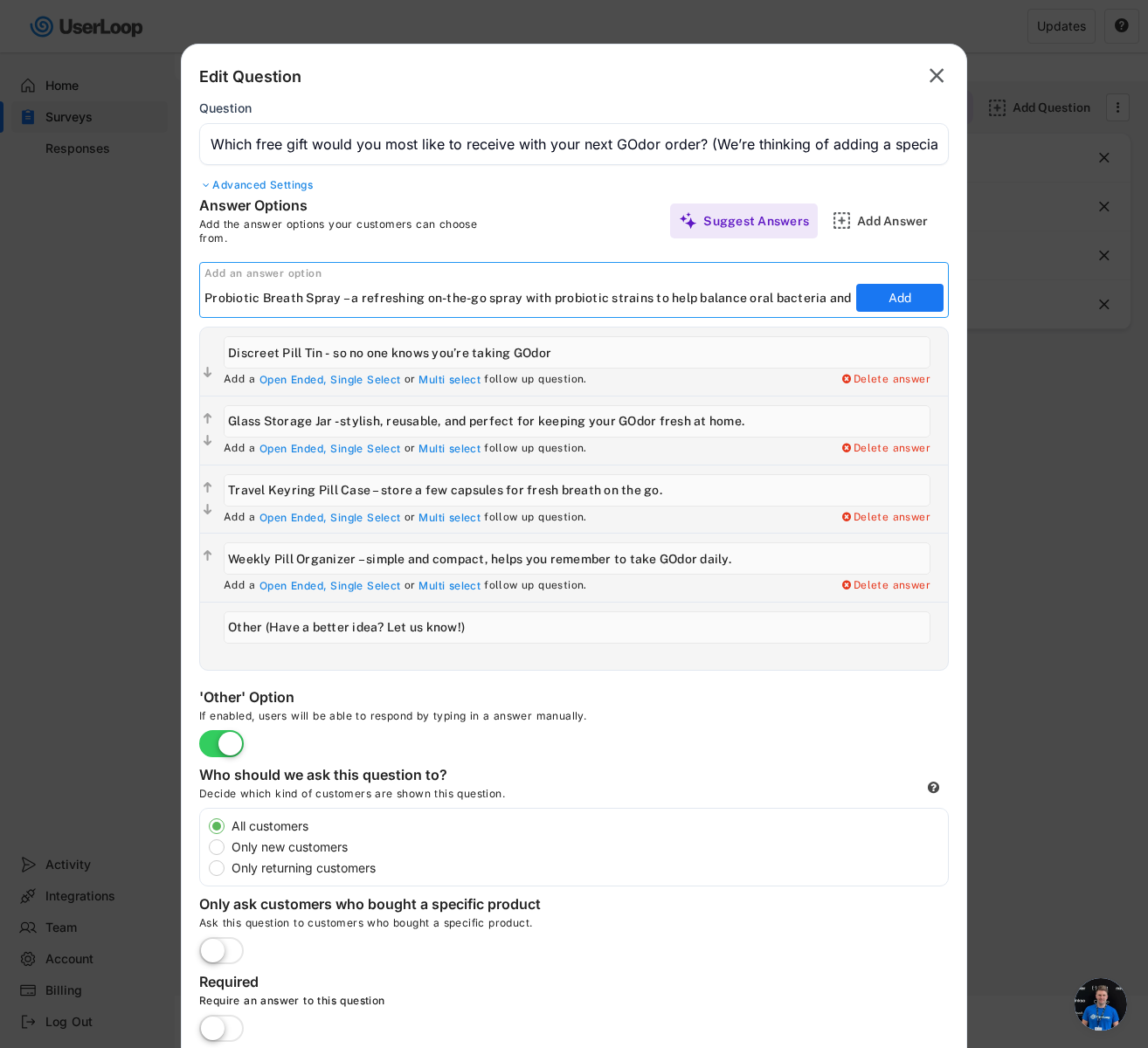
click at [393, 293] on input "input" at bounding box center [528, 297] width 647 height 27
drag, startPoint x: 505, startPoint y: 289, endPoint x: 571, endPoint y: 290, distance: 66.0
click at [571, 290] on input "input" at bounding box center [528, 297] width 647 height 27
click at [575, 293] on input "input" at bounding box center [528, 297] width 647 height 27
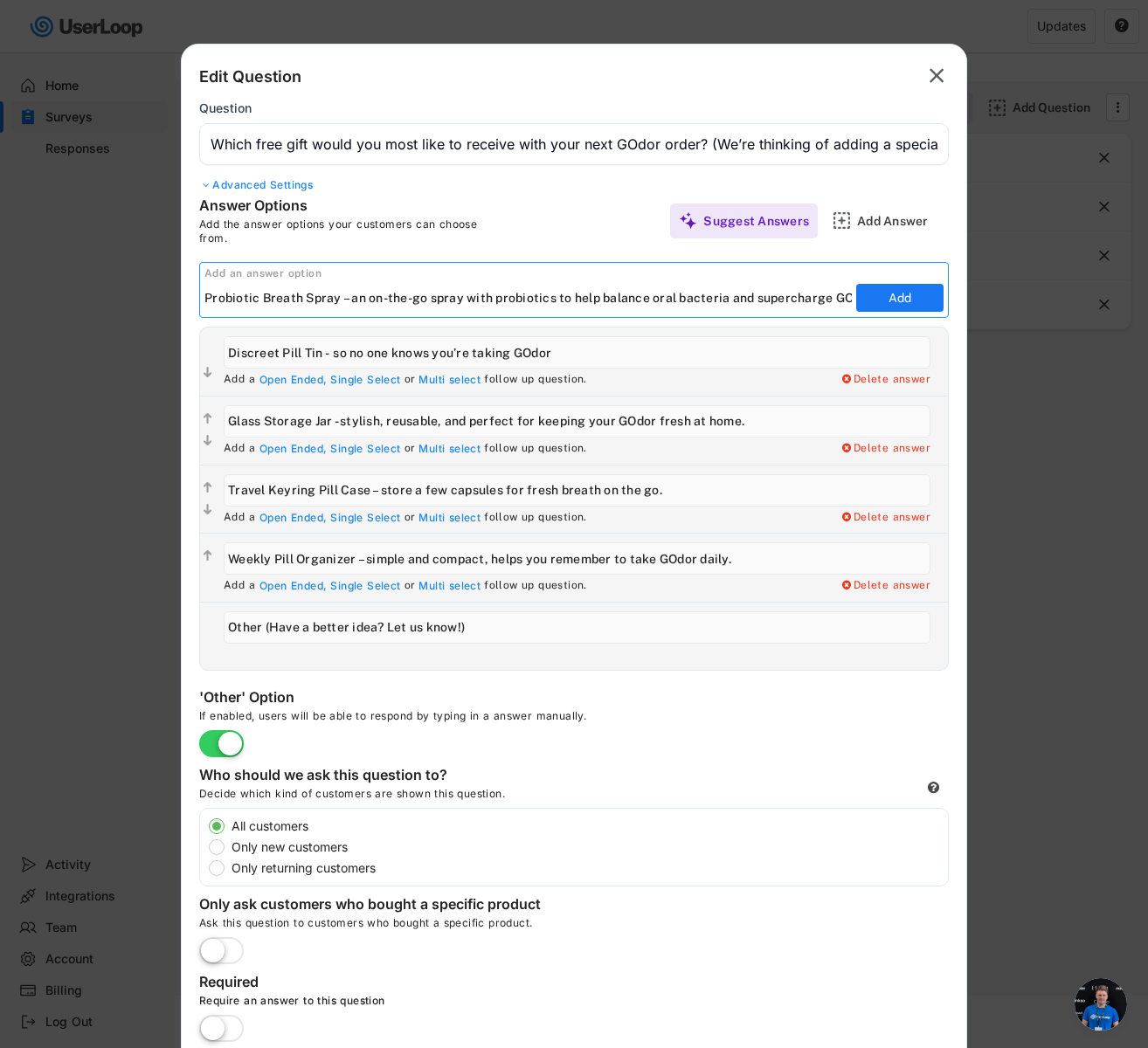
drag, startPoint x: 620, startPoint y: 299, endPoint x: 807, endPoint y: 298, distance: 187.0
click at [807, 298] on input "input" at bounding box center [528, 297] width 647 height 27
click at [734, 295] on input "input" at bounding box center [528, 297] width 647 height 27
drag, startPoint x: 754, startPoint y: 287, endPoint x: 871, endPoint y: 283, distance: 117.1
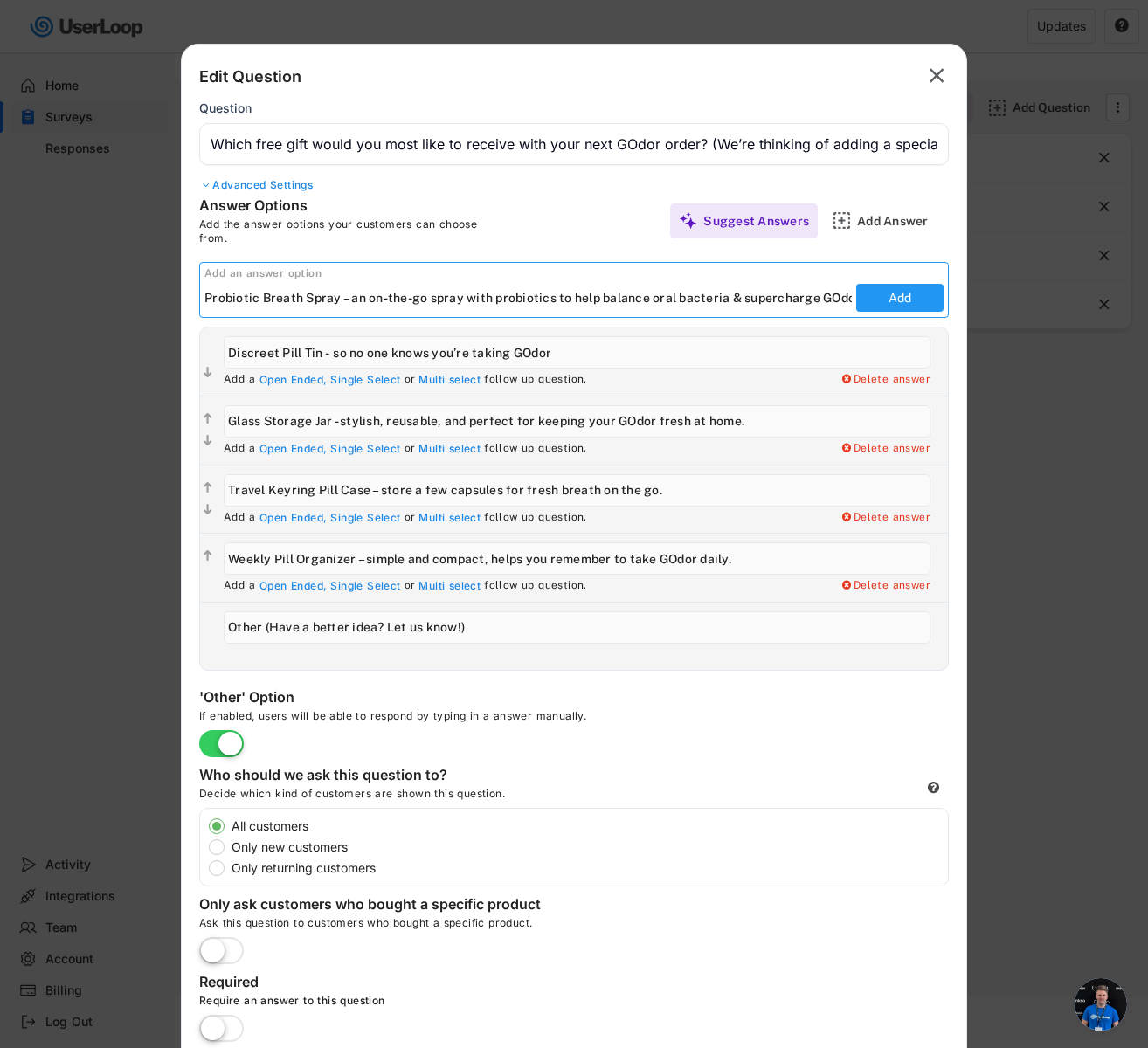
click at [871, 283] on div "Add an answer option Add" at bounding box center [574, 289] width 750 height 56
drag, startPoint x: 791, startPoint y: 297, endPoint x: 903, endPoint y: 305, distance: 112.3
click at [903, 305] on div "Add an answer option Add" at bounding box center [574, 289] width 750 height 56
type input "Probiotic Breath Spray – an on-the-go spray with probiotics to help balance ora…"
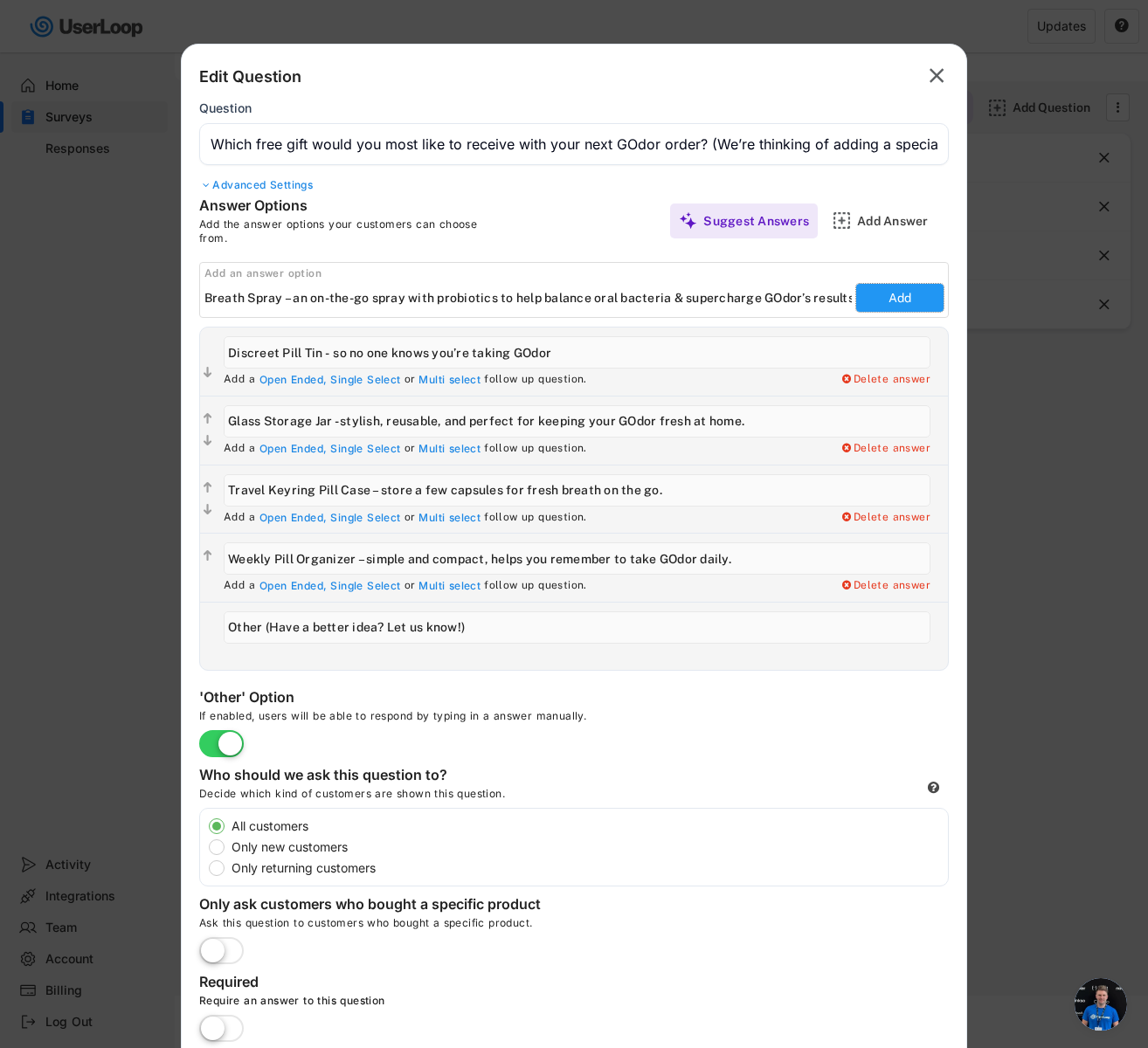
click at [888, 291] on button "Add" at bounding box center [900, 297] width 87 height 28
type input "Probiotic Breath Spray – an on-the-go spray with probiotics to help balance ora…"
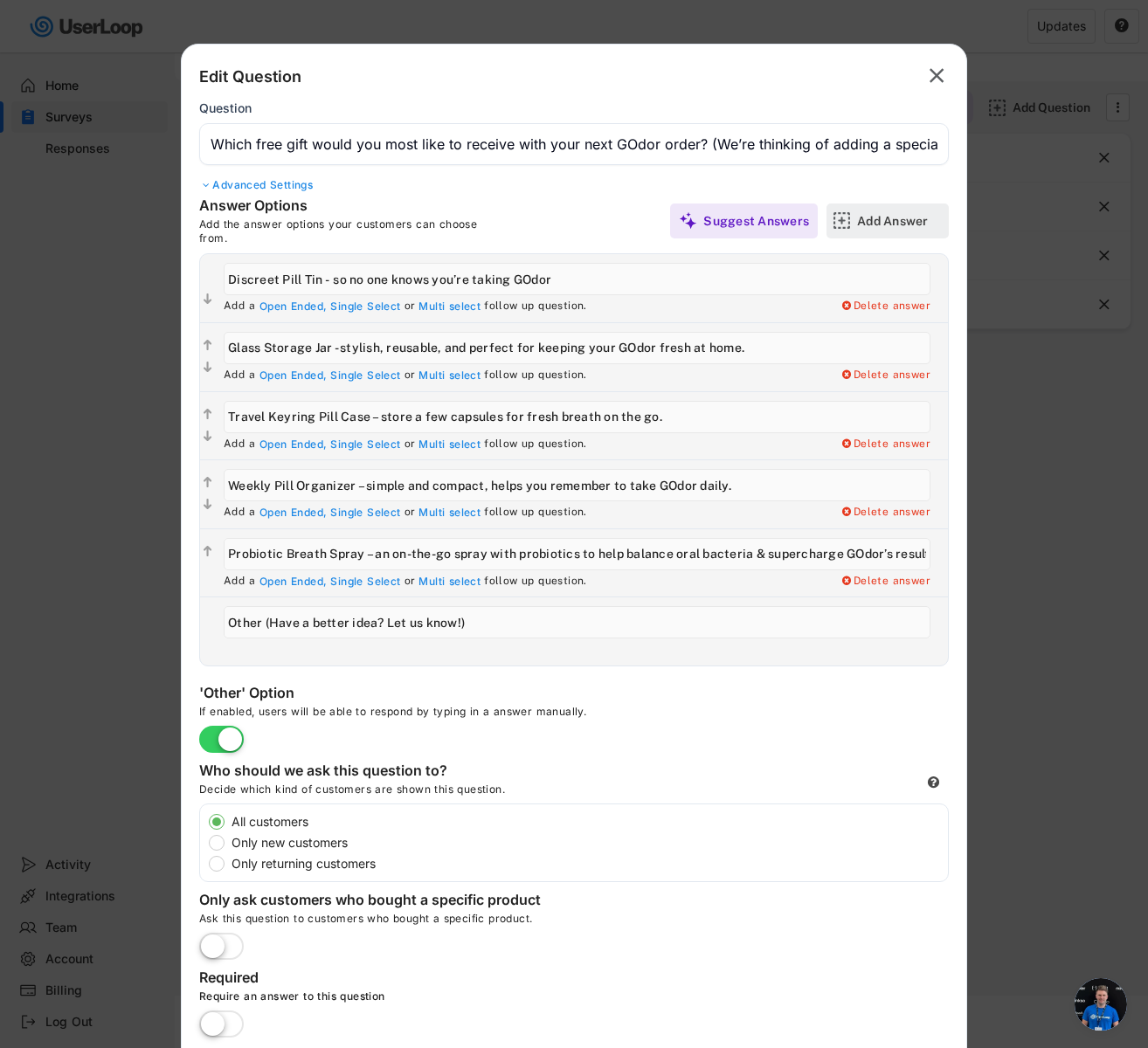
click at [879, 206] on div "Add Answer" at bounding box center [901, 220] width 87 height 35
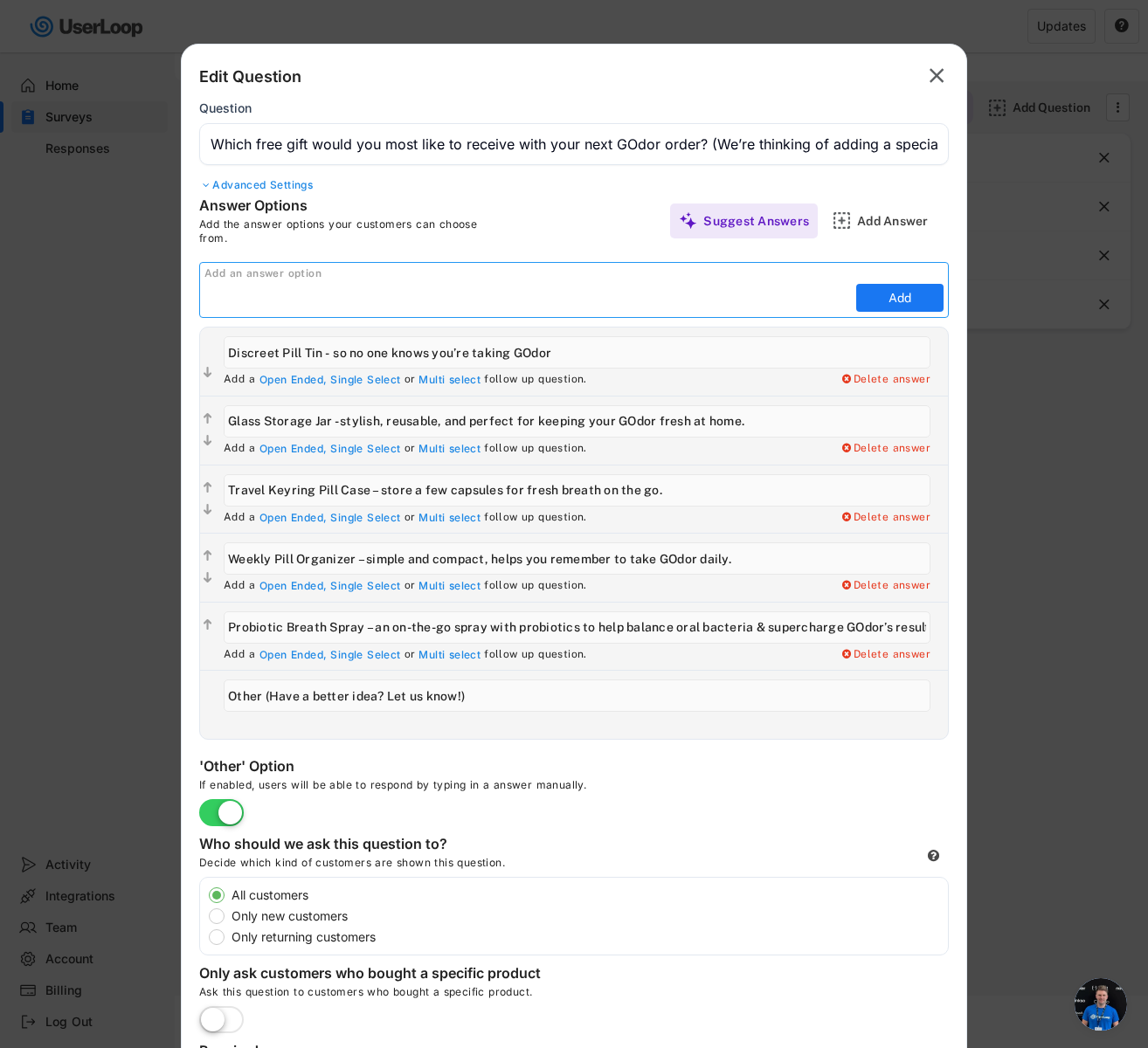
paste input "Probiotic Toothpaste – supports a healthy oral microbiome while brushing, helpi…"
drag, startPoint x: 510, startPoint y: 293, endPoint x: 109, endPoint y: 296, distance: 401.0
click at [109, 296] on body "Answer these 4 short questions for a chance to win £200/$260! Surveys BB Post P…" at bounding box center [574, 471] width 1148 height 1048
click at [277, 302] on input "input" at bounding box center [528, 297] width 647 height 27
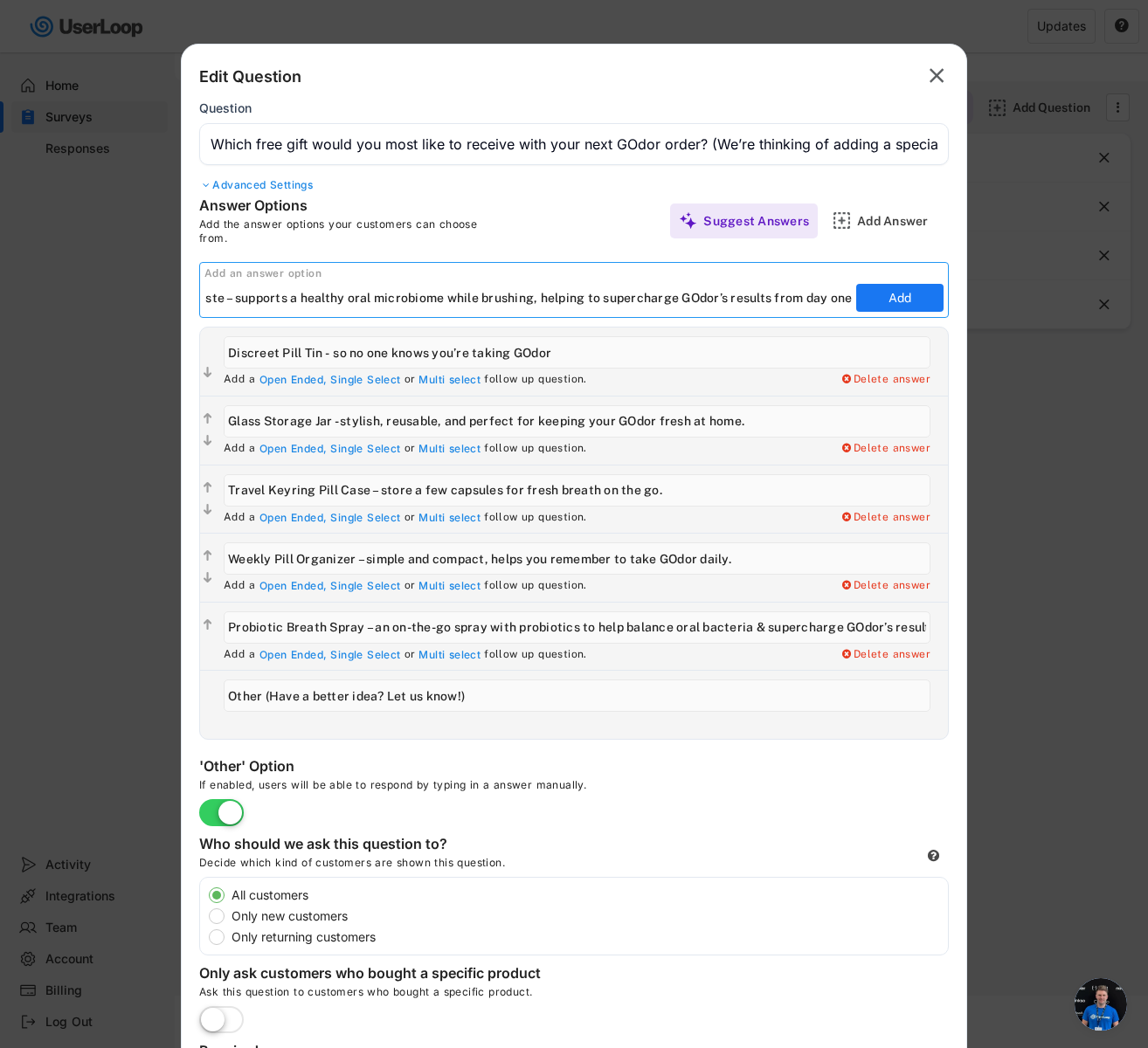
drag, startPoint x: 657, startPoint y: 298, endPoint x: 642, endPoint y: 302, distance: 15.5
click at [642, 302] on input "input" at bounding box center [528, 297] width 647 height 27
drag, startPoint x: 774, startPoint y: 302, endPoint x: 847, endPoint y: 298, distance: 73.1
click at [847, 298] on input "input" at bounding box center [528, 297] width 647 height 27
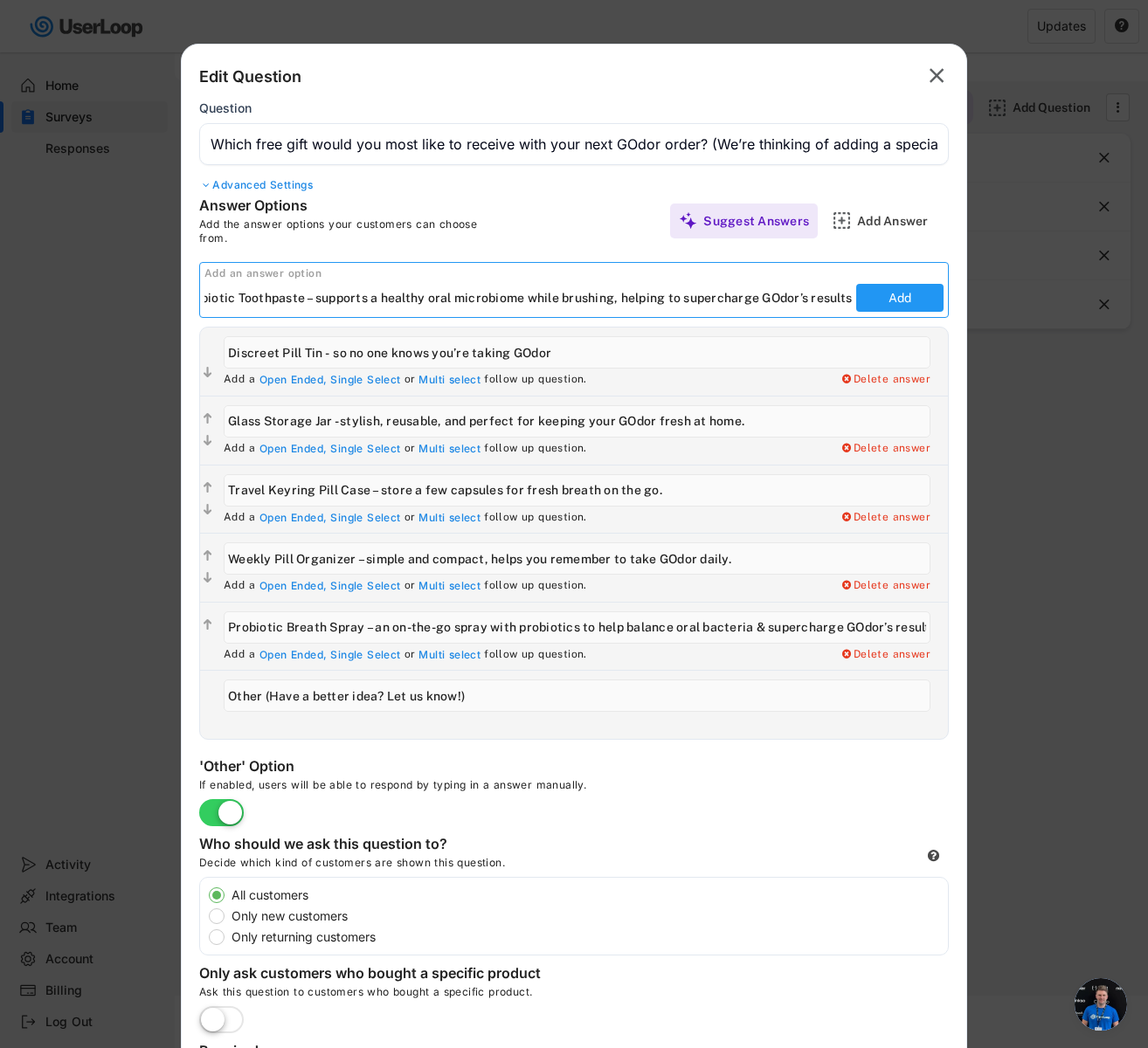
type input "Probiotic Toothpaste – supports a healthy oral microbiome while brushing, helpi…"
click at [906, 301] on button "Add" at bounding box center [900, 297] width 87 height 28
type input "Probiotic Toothpaste – supports a healthy oral microbiome while brushing, helpi…"
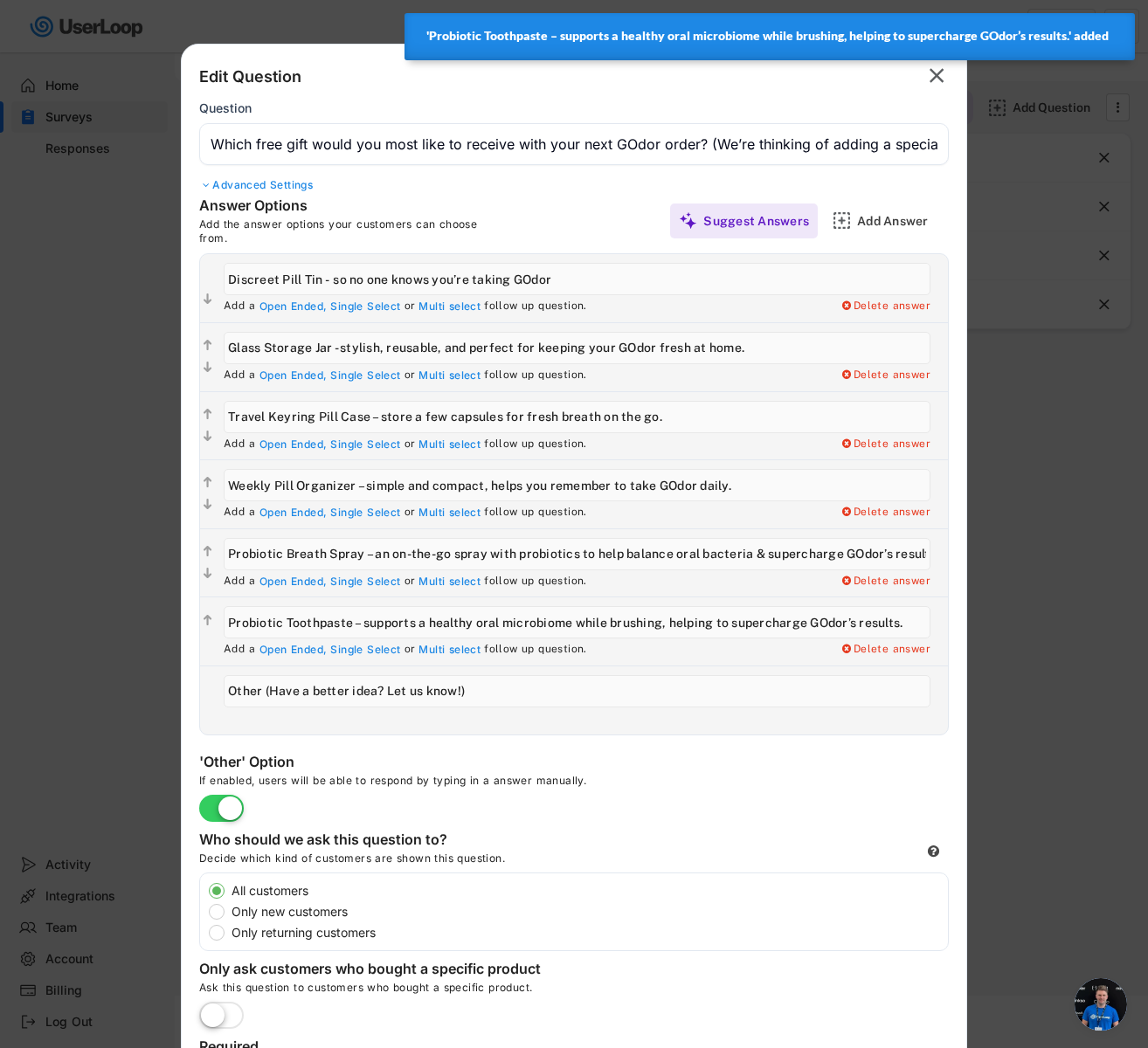
scroll to position [260, 0]
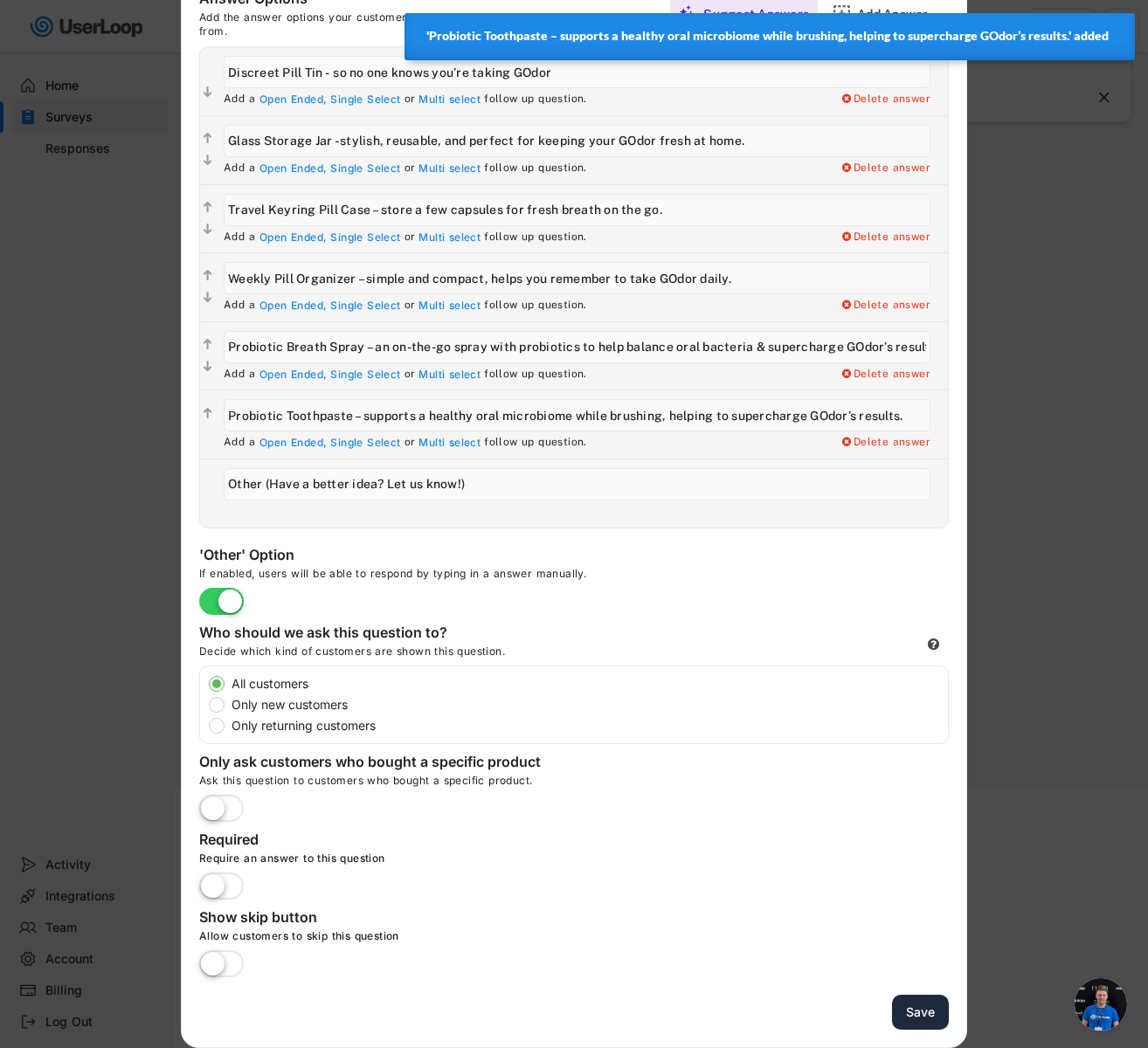
click at [929, 1008] on button "Save" at bounding box center [920, 1012] width 56 height 36
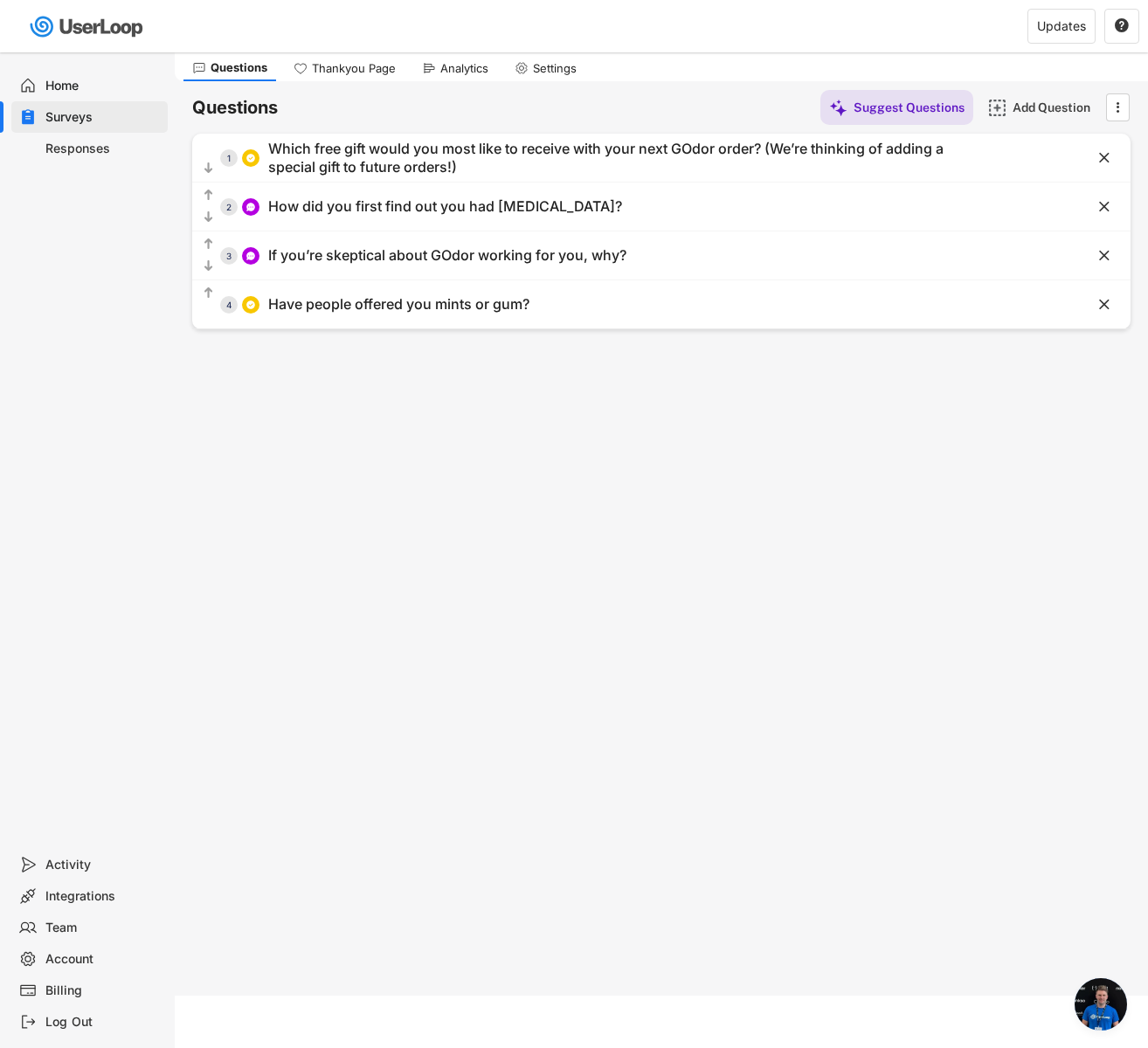
click at [426, 64] on use at bounding box center [429, 68] width 14 height 14
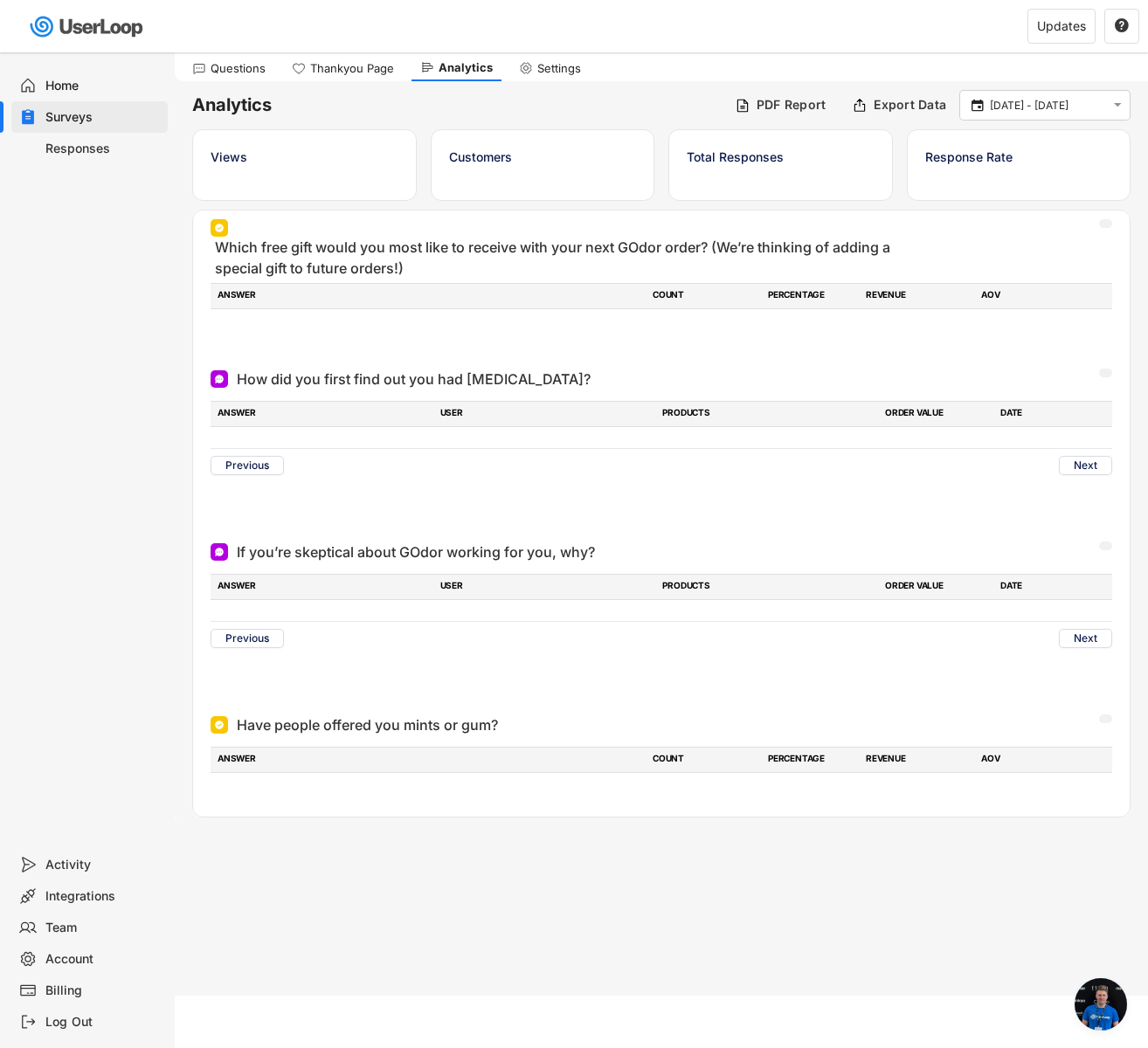
scroll to position [1307, 0]
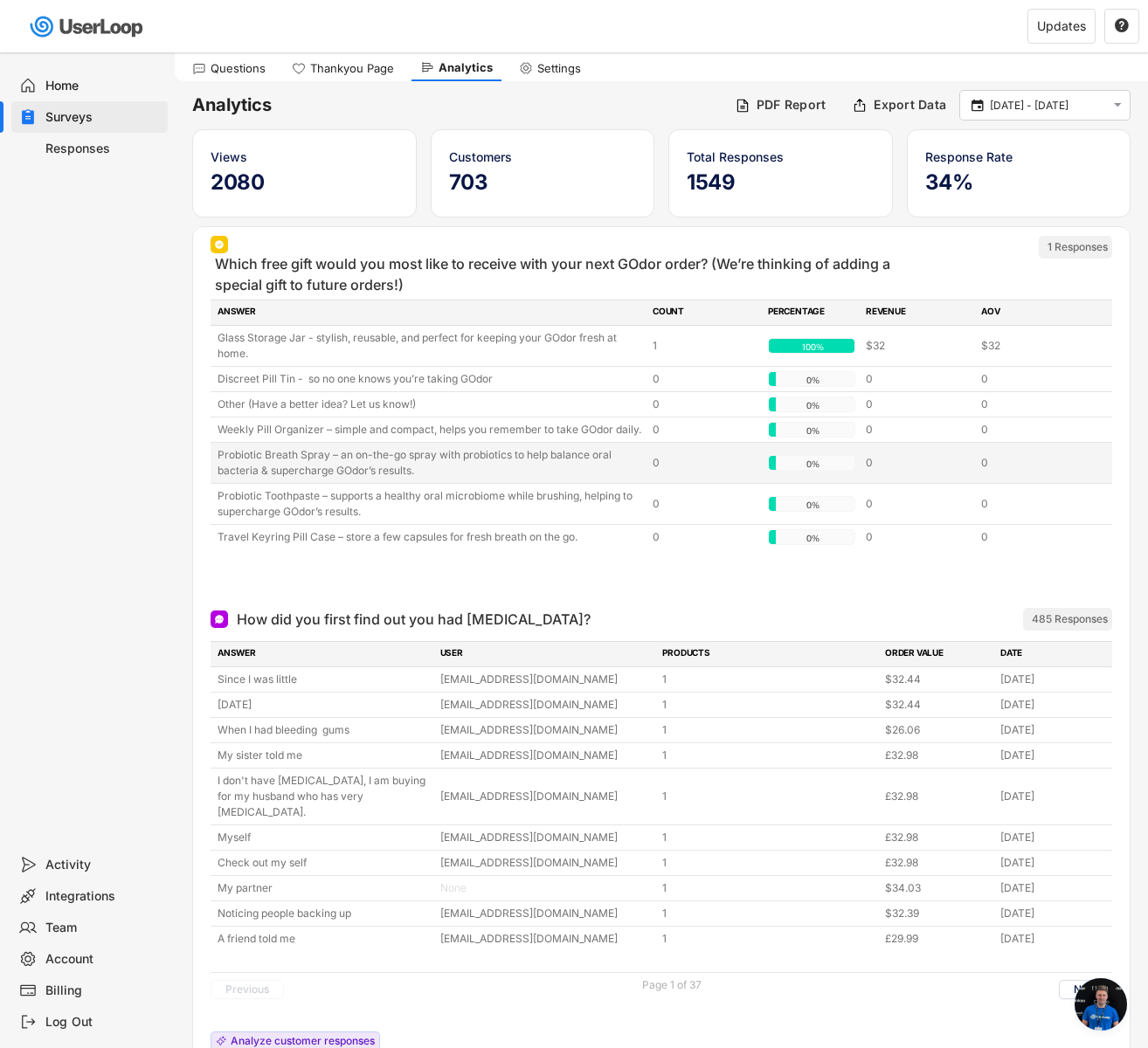
click at [444, 479] on div "Probiotic Breath Spray – an on-the-go spray with probiotics to help balance ora…" at bounding box center [430, 463] width 425 height 32
click at [424, 479] on div "Probiotic Breath Spray – an on-the-go spray with probiotics to help balance ora…" at bounding box center [430, 463] width 425 height 32
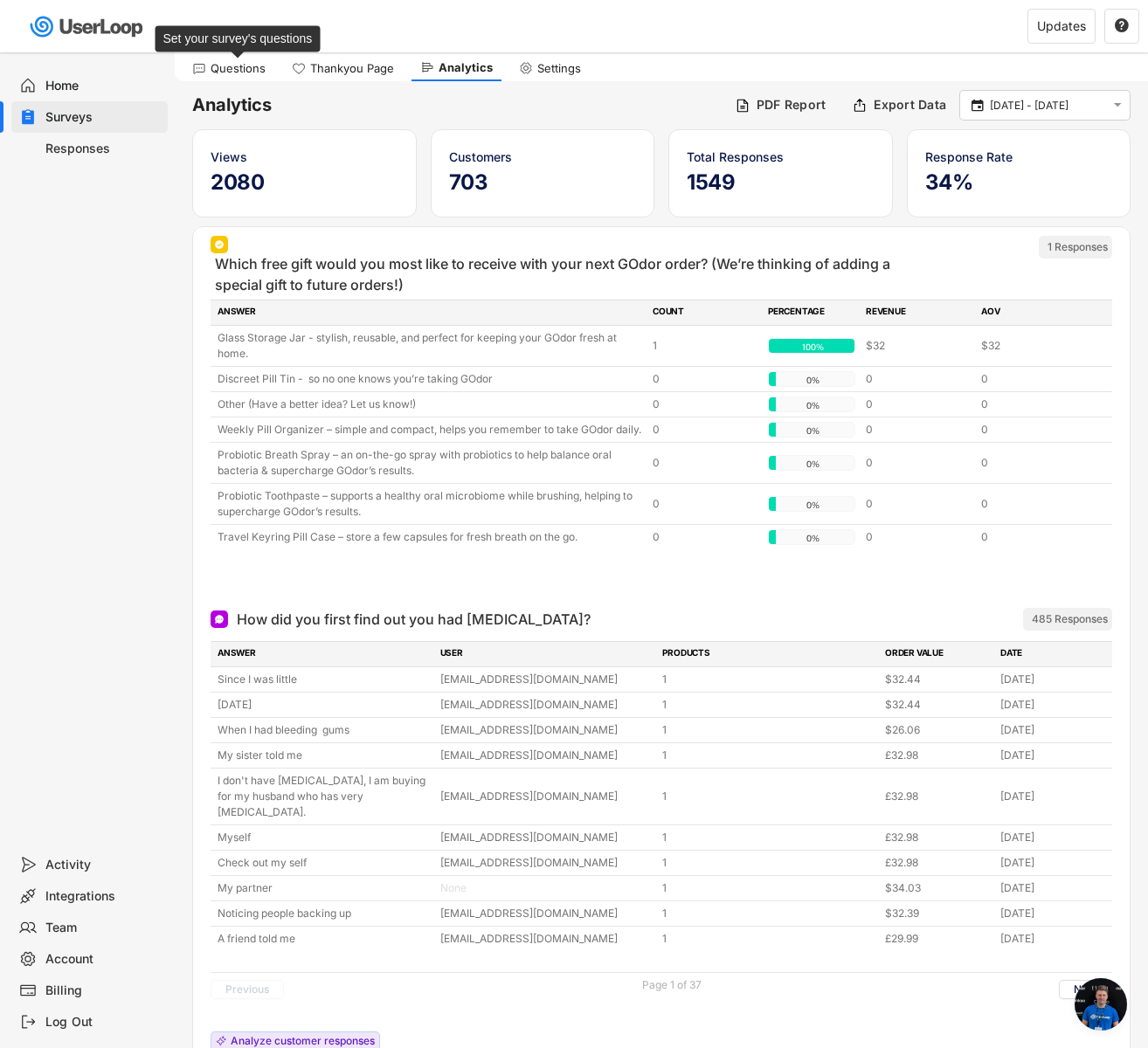
click at [248, 61] on div "Questions" at bounding box center [238, 68] width 55 height 15
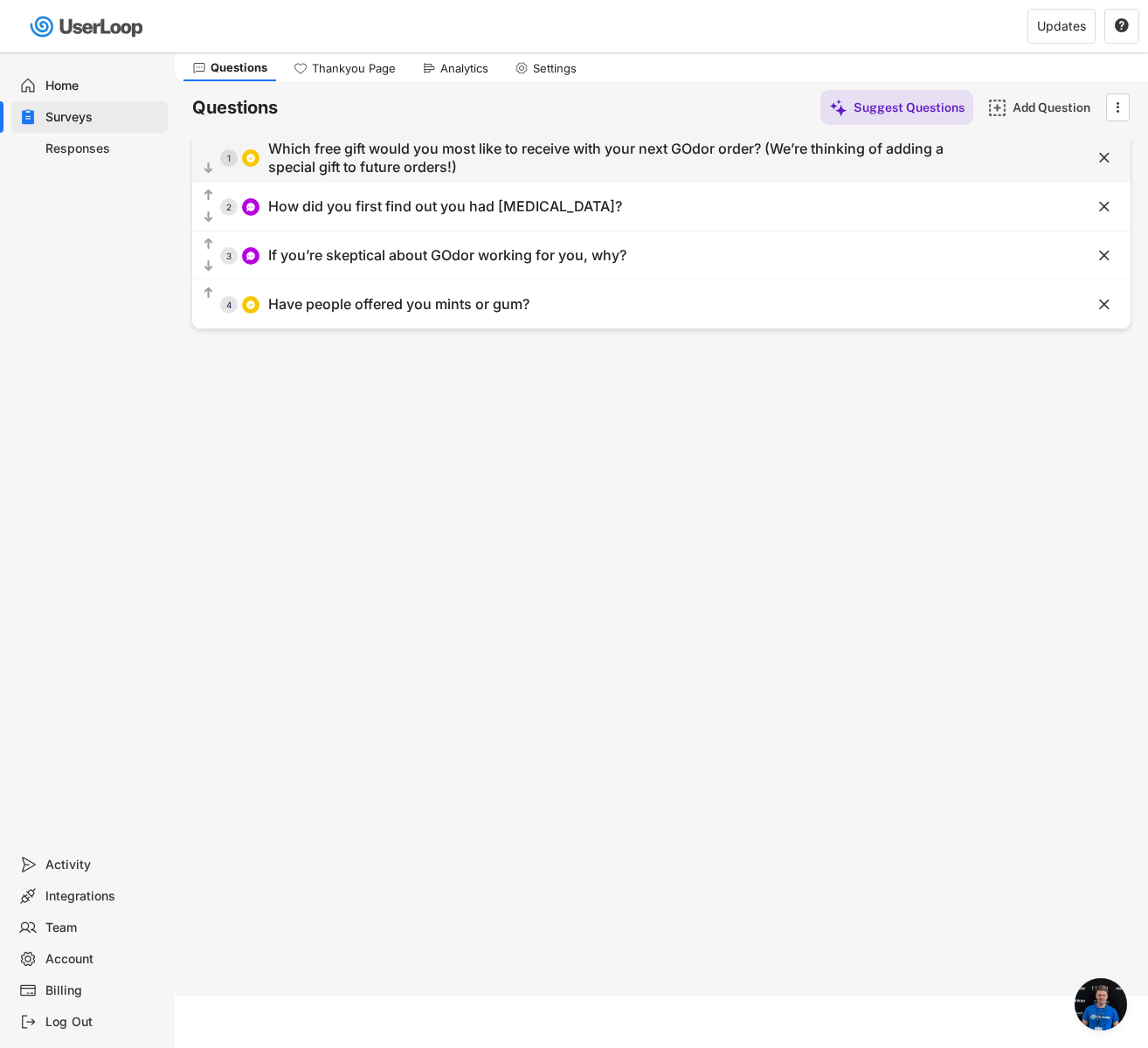
click at [609, 162] on div "Which free gift would you most like to receive with your next GOdor order? (We’…" at bounding box center [609, 158] width 681 height 37
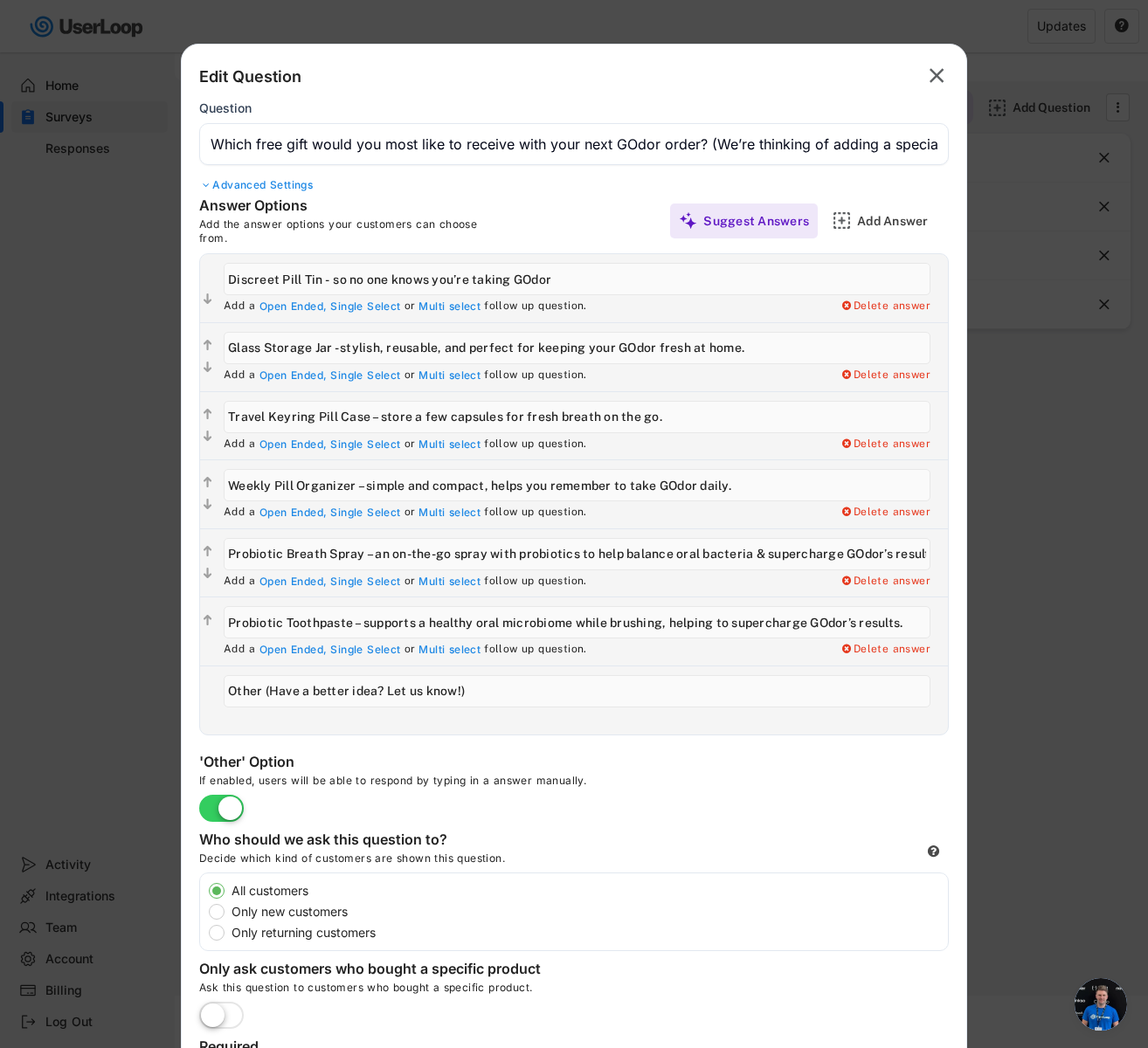
drag, startPoint x: 487, startPoint y: 554, endPoint x: 574, endPoint y: 553, distance: 87.0
click at [574, 553] on input "input" at bounding box center [576, 554] width 706 height 33
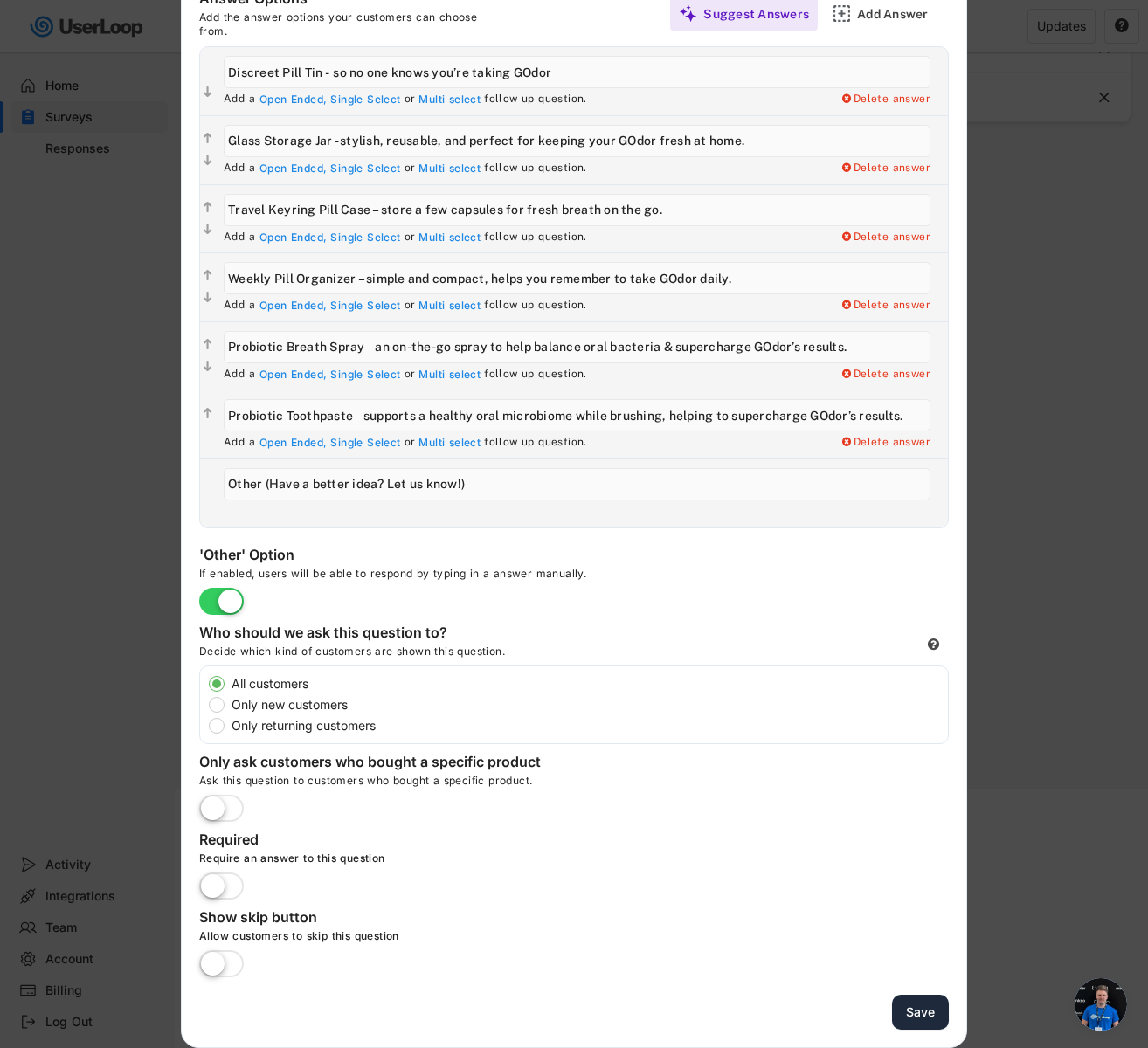
type input "Probiotic Breath Spray – an on-the-go spray to help balance oral bacteria & sup…"
click at [927, 1012] on button "Save" at bounding box center [920, 1012] width 56 height 36
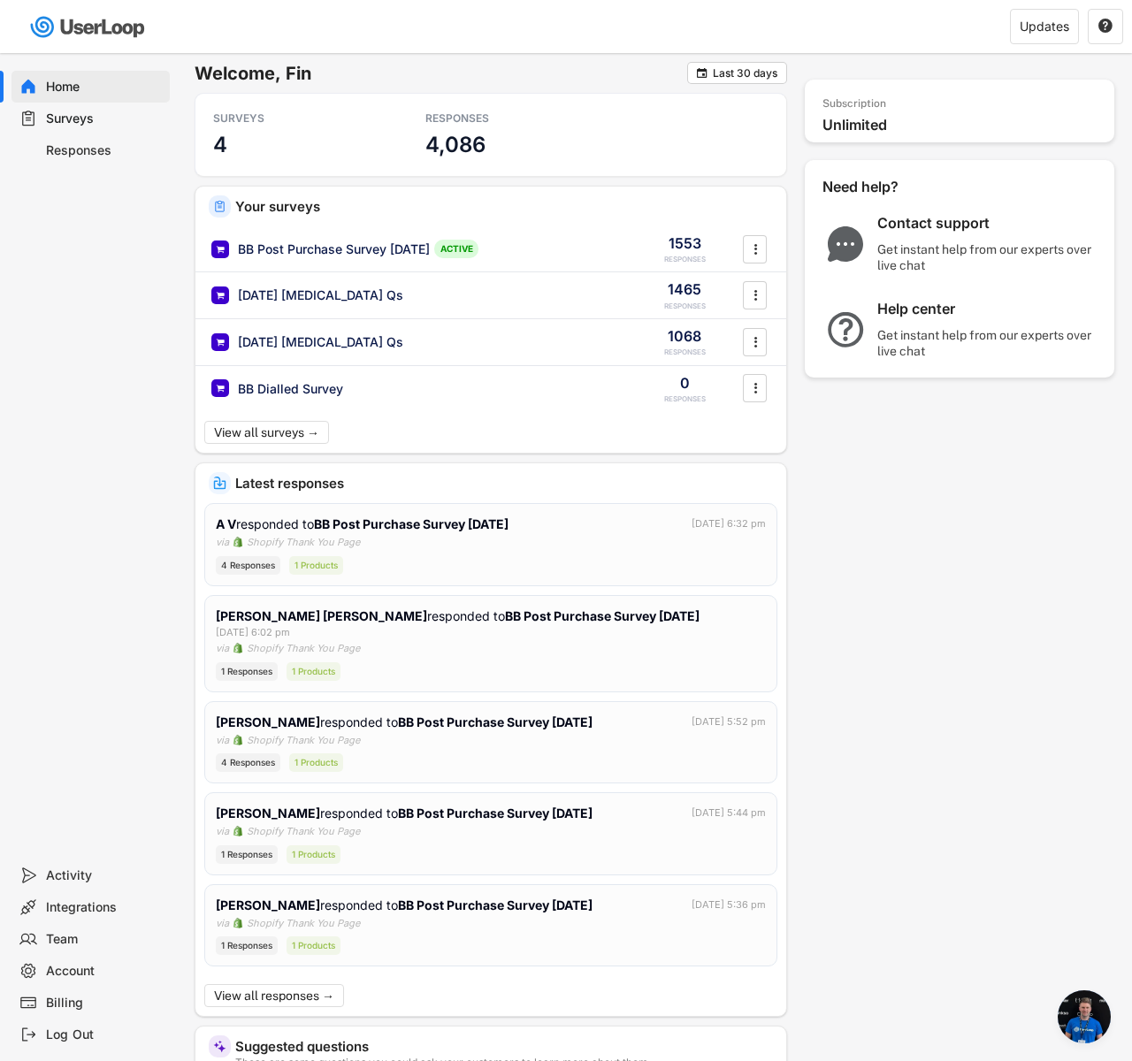
scroll to position [1323, 0]
click at [394, 253] on div "BB Post Purchase Survey [DATE]" at bounding box center [334, 250] width 192 height 18
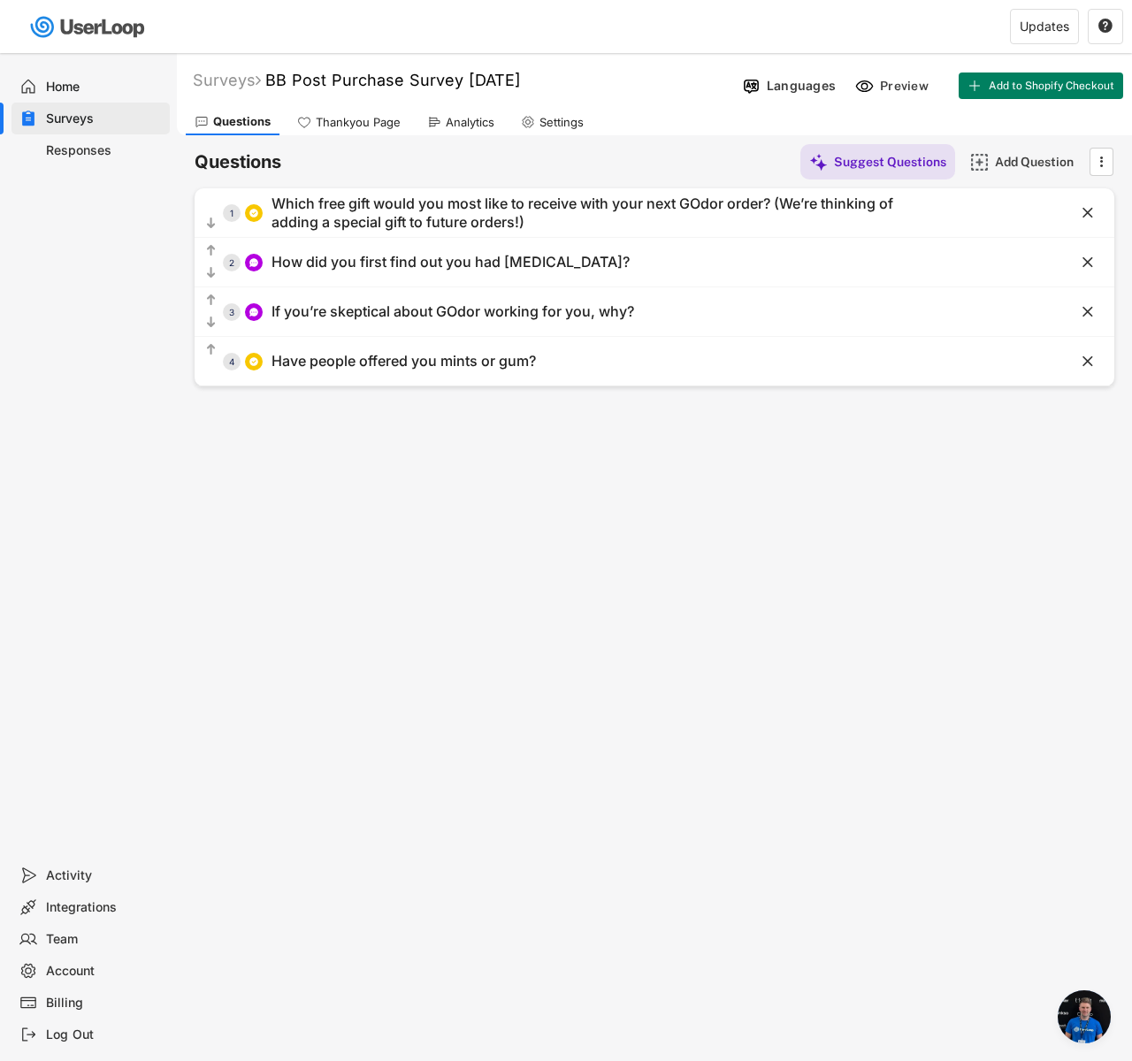
click at [429, 128] on icon at bounding box center [434, 122] width 14 height 14
